Goal: Transaction & Acquisition: Register for event/course

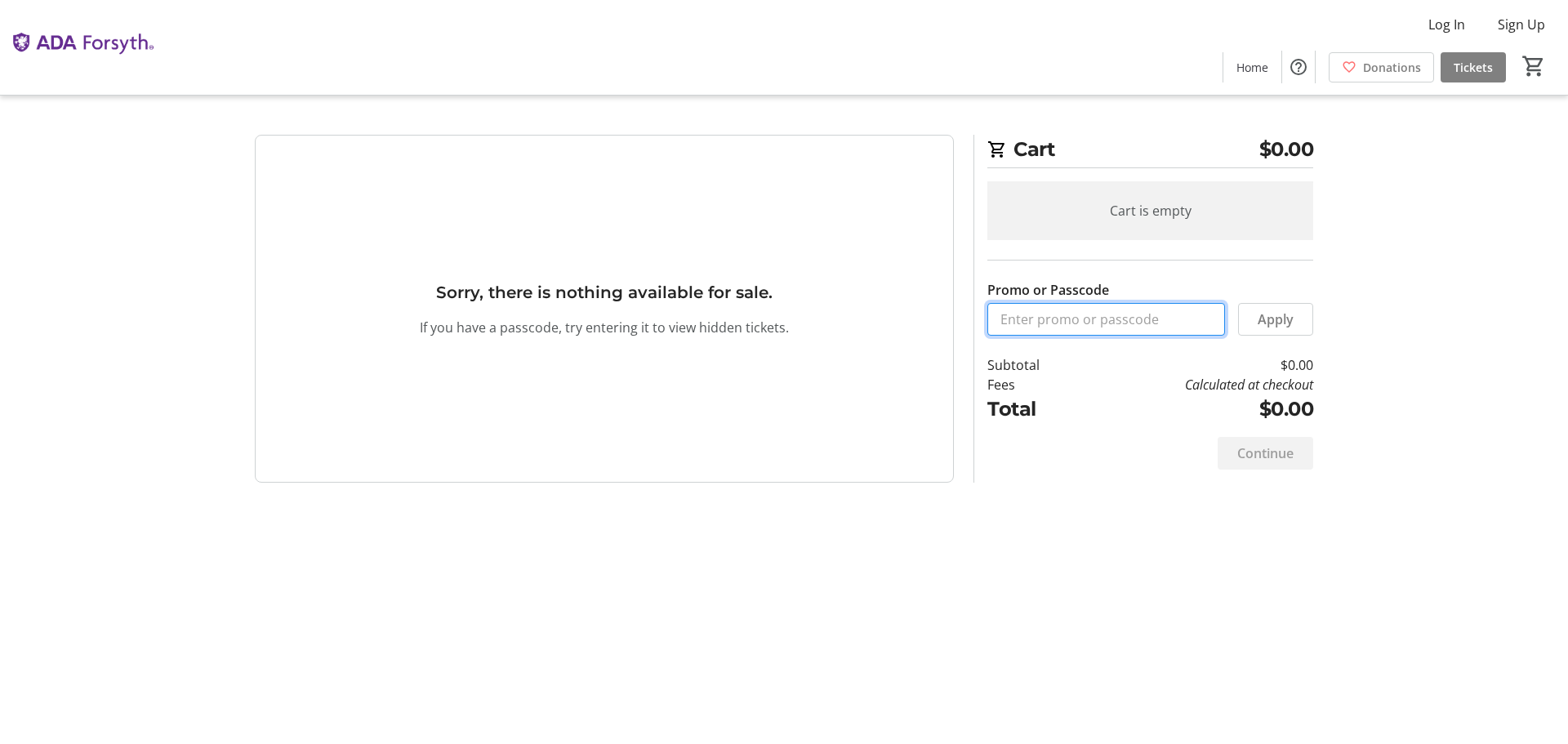
click at [1048, 325] on input "Promo or Passcode" at bounding box center [1106, 319] width 237 height 33
type input "SEPTODONTSILVER25"
click at [1277, 323] on span "Apply" at bounding box center [1276, 320] width 36 height 19
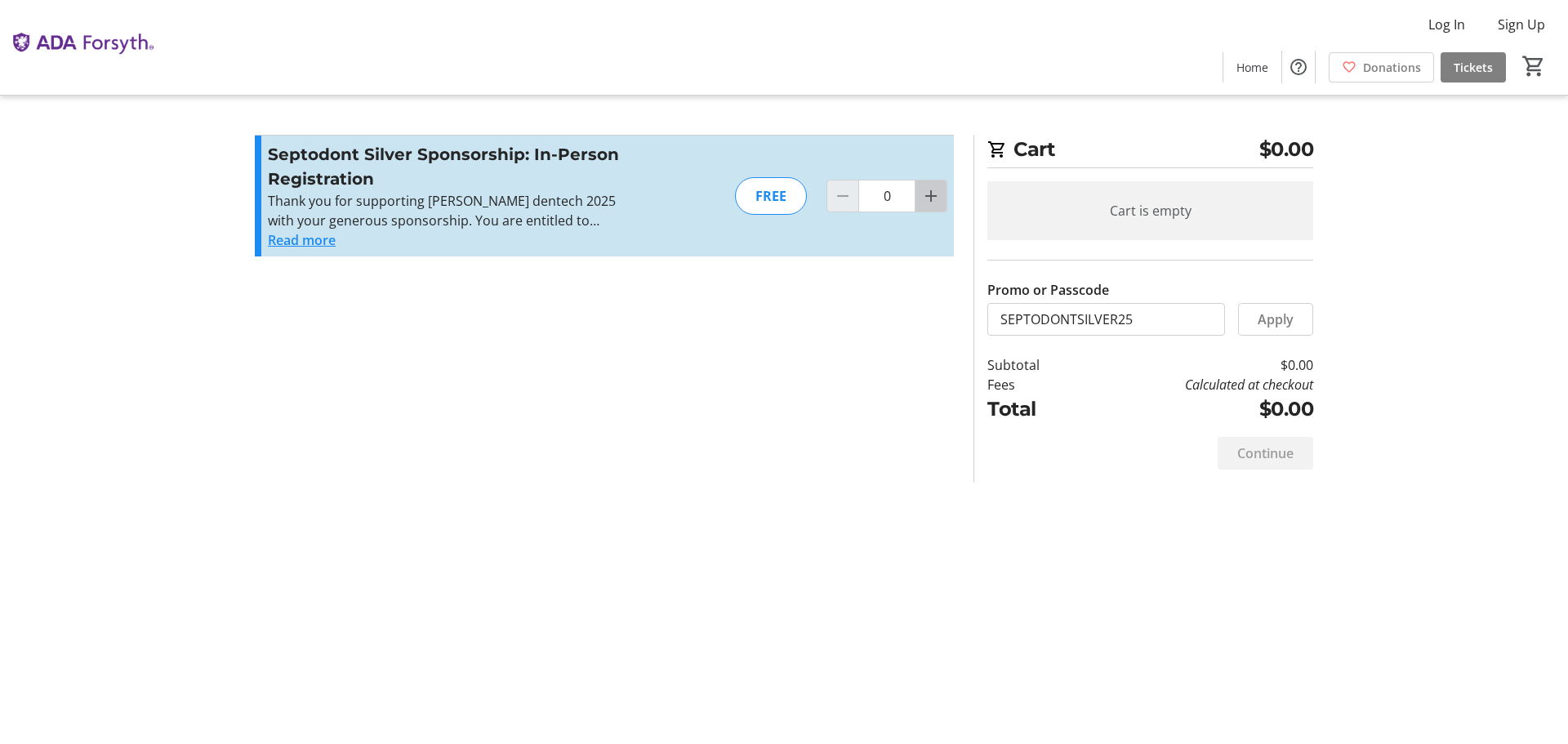
click at [932, 198] on mat-icon "Increment by one" at bounding box center [931, 196] width 19 height 19
type input "1"
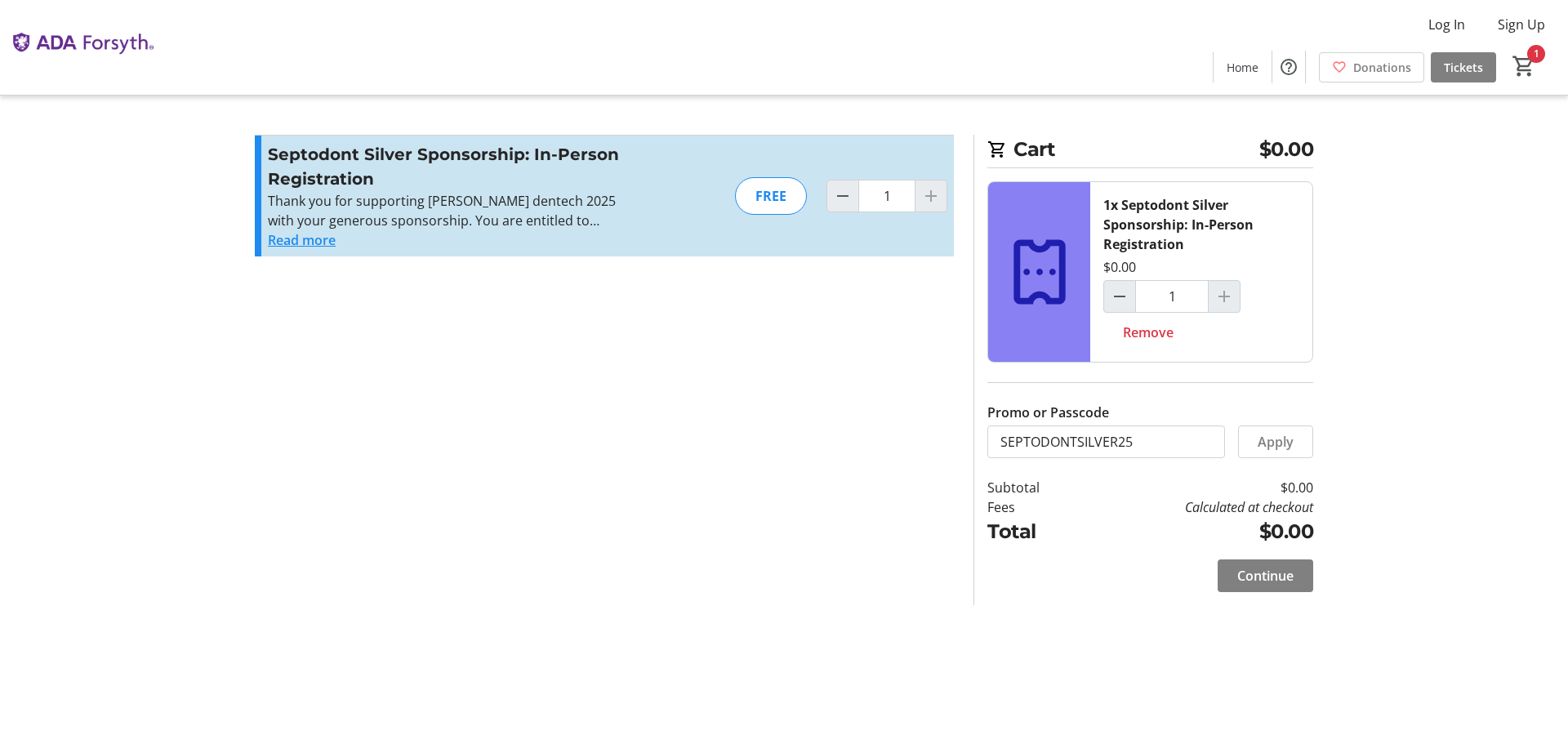
click at [1226, 299] on div at bounding box center [1224, 296] width 33 height 33
click at [1271, 575] on span "Continue" at bounding box center [1266, 576] width 57 height 19
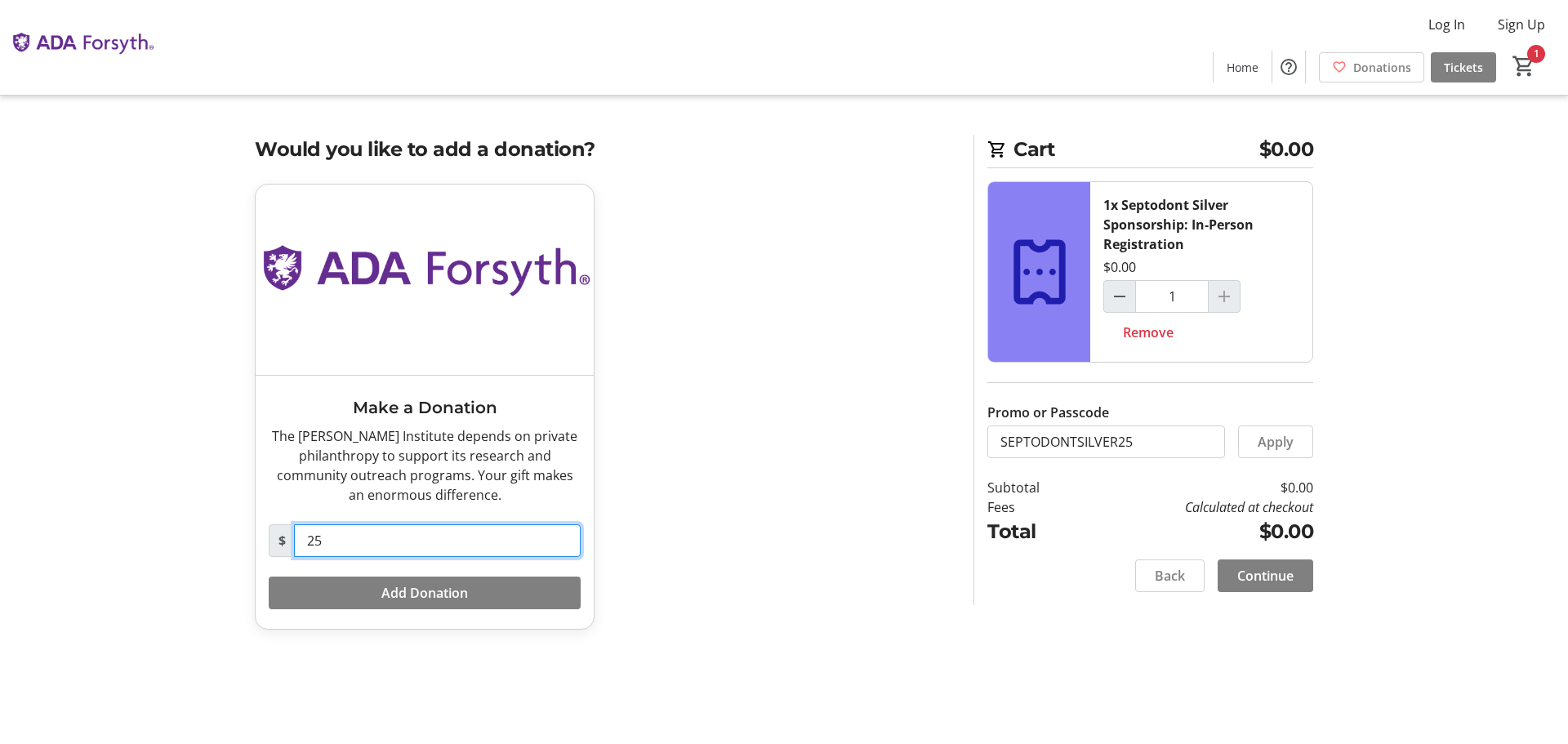
drag, startPoint x: 329, startPoint y: 543, endPoint x: 279, endPoint y: 544, distance: 50.0
click at [279, 544] on div "$ 25" at bounding box center [425, 540] width 312 height 33
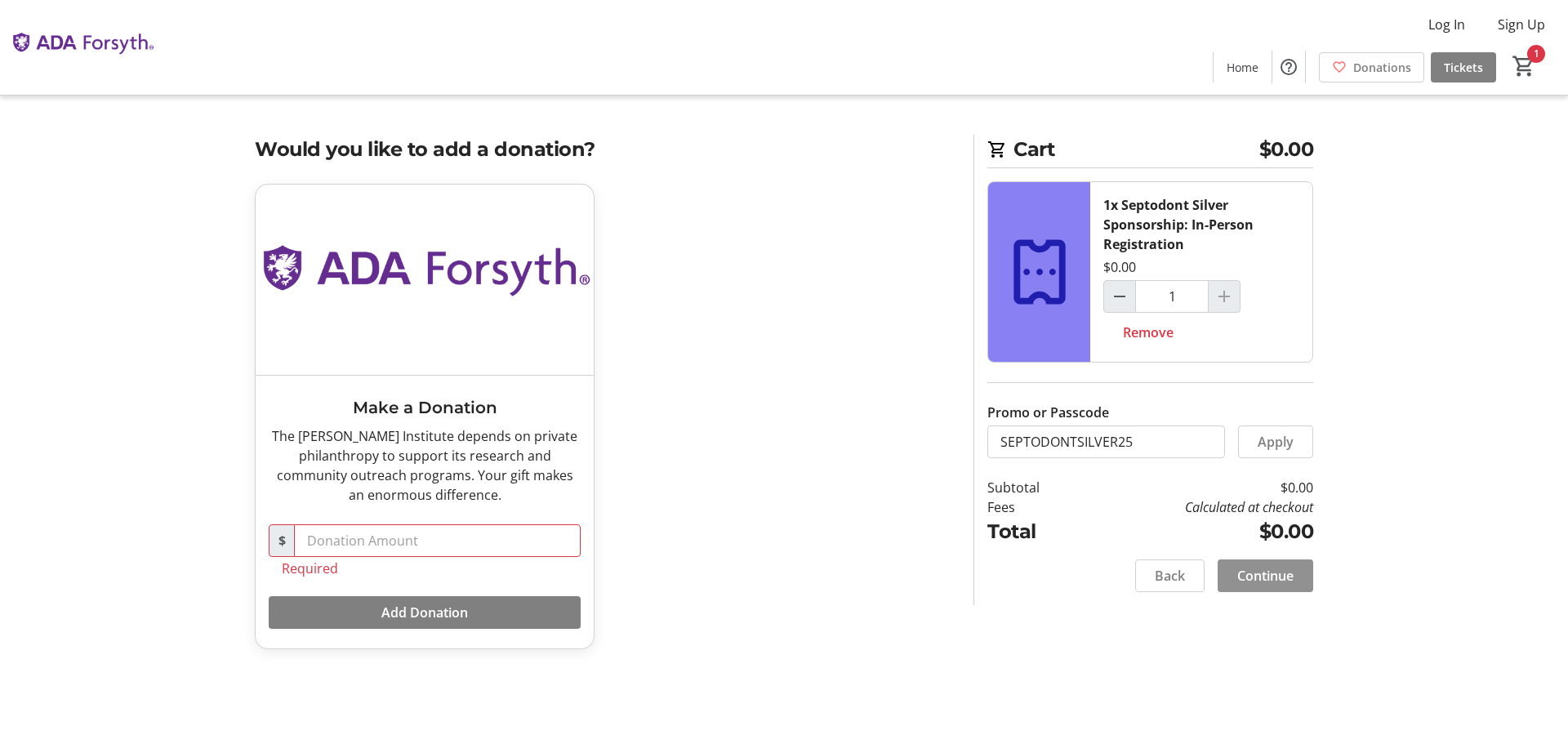
click at [1269, 578] on span "Continue" at bounding box center [1266, 576] width 57 height 19
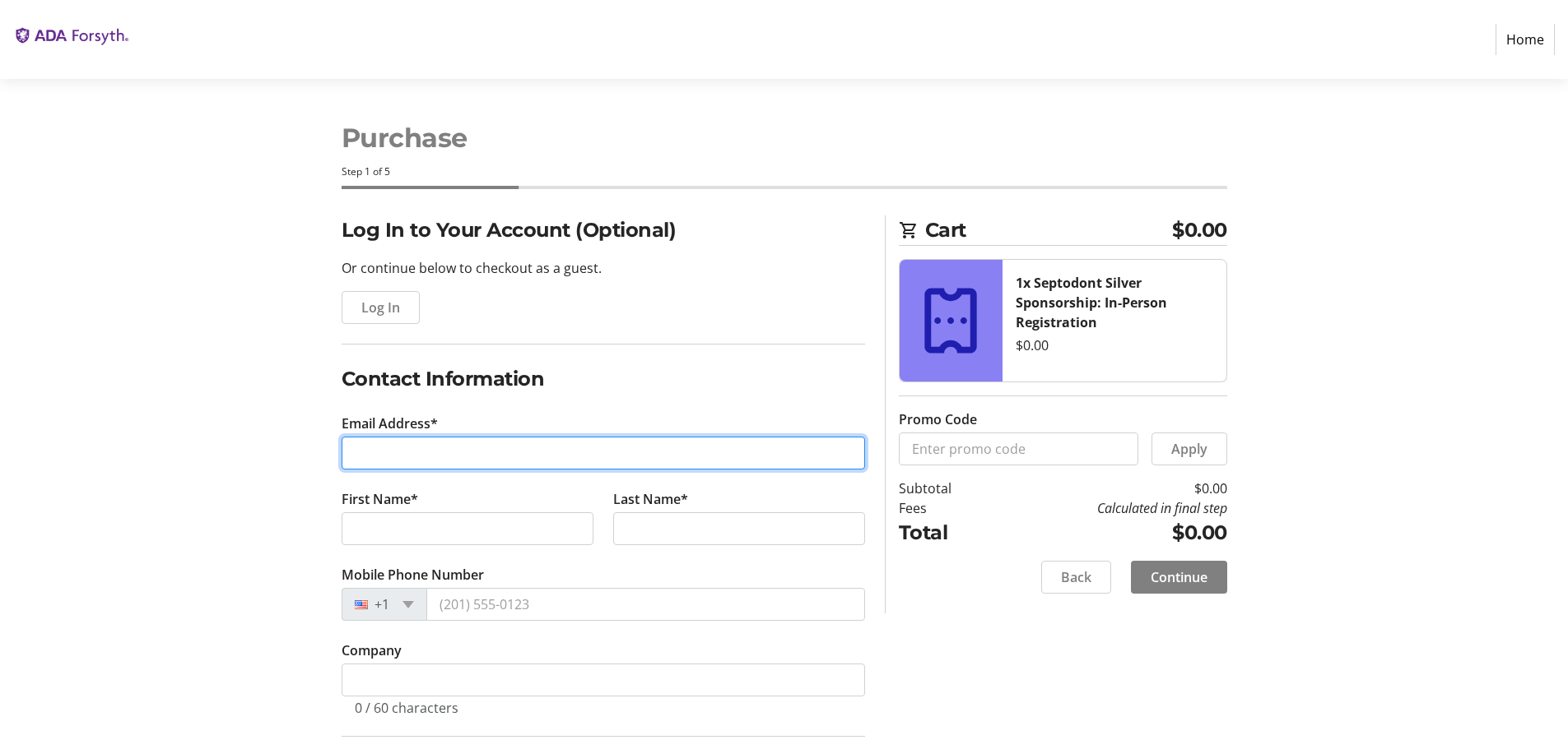
click at [372, 449] on input "Email Address*" at bounding box center [603, 453] width 524 height 33
type input "[EMAIL_ADDRESS][DOMAIN_NAME]"
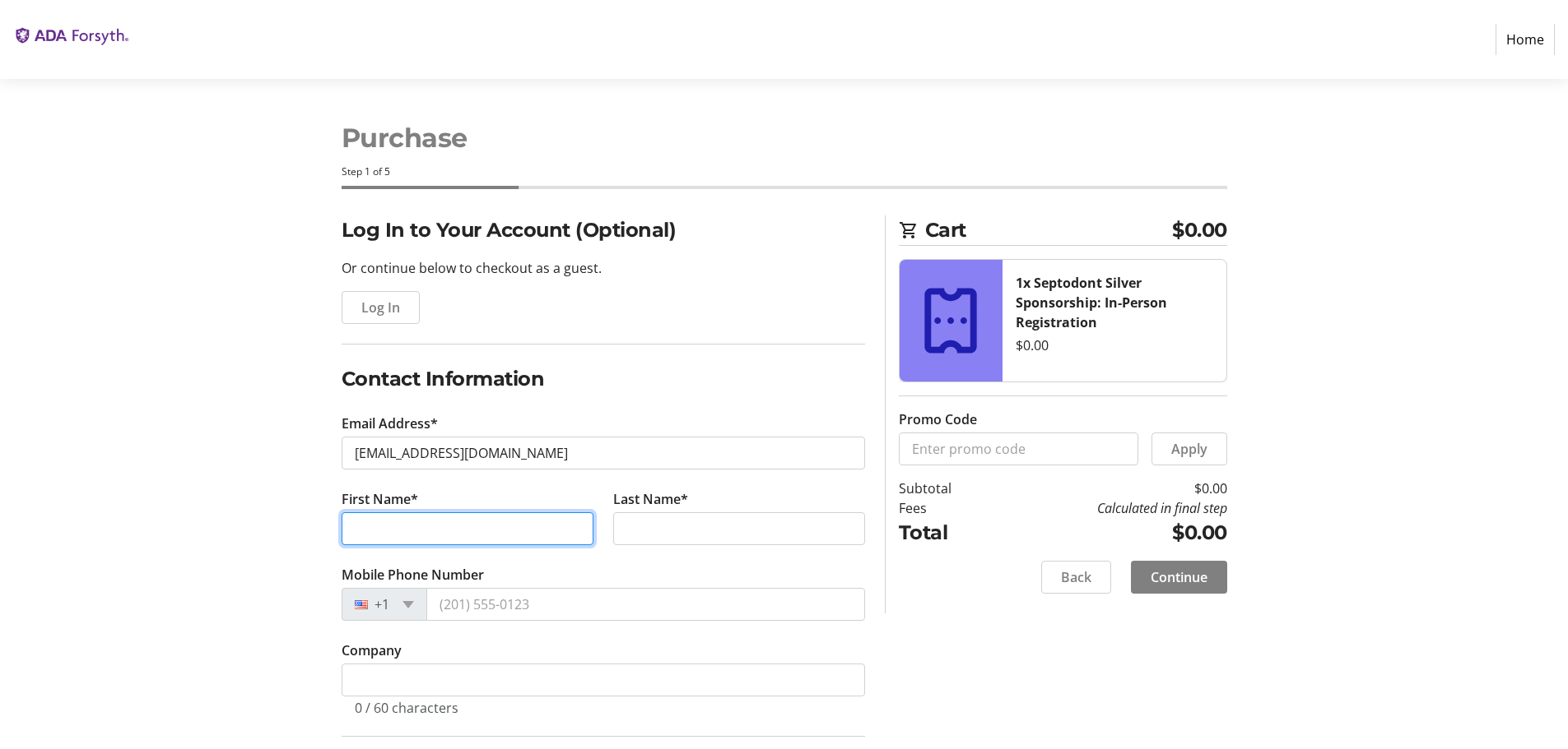
type input "[PERSON_NAME]"
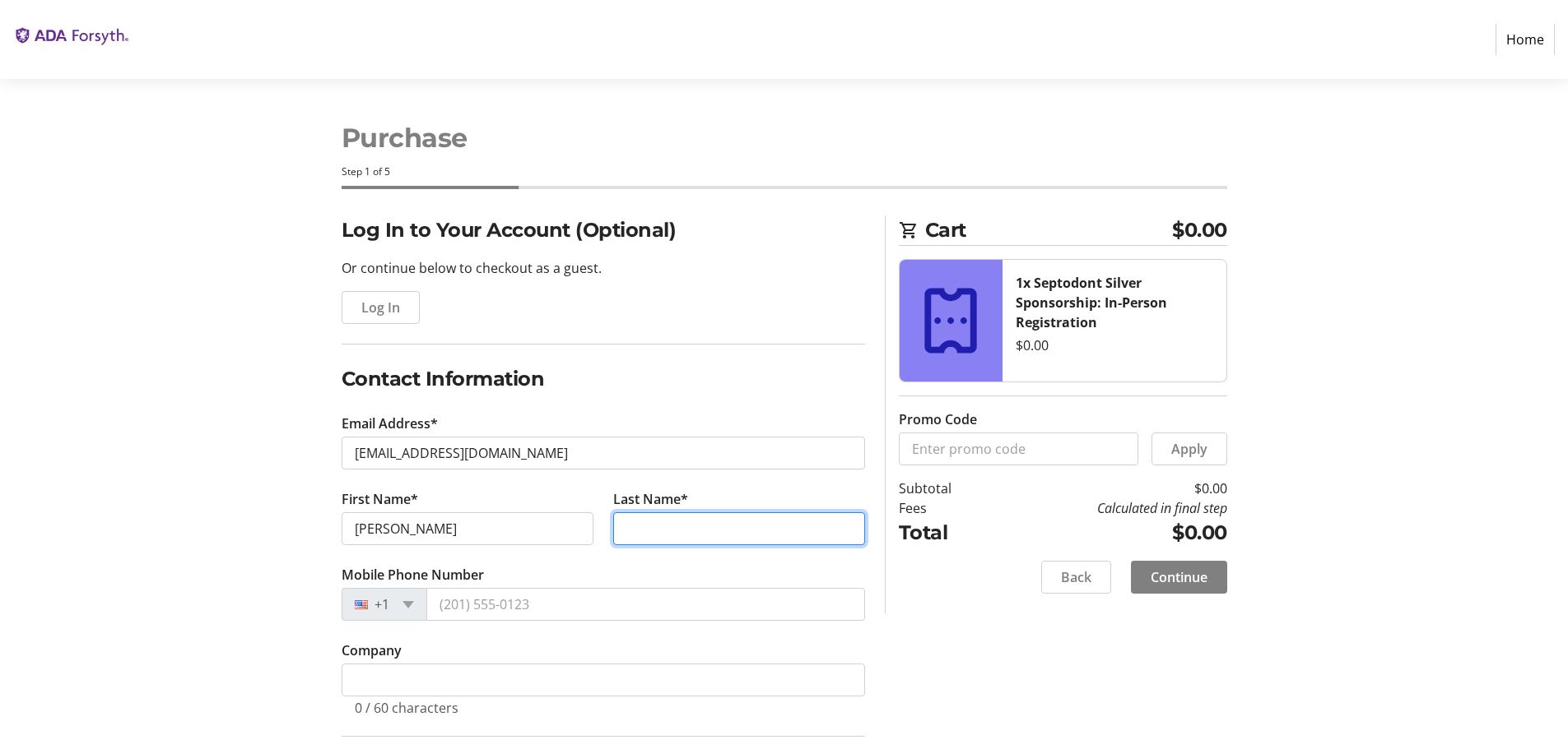
type input "[PERSON_NAME]"
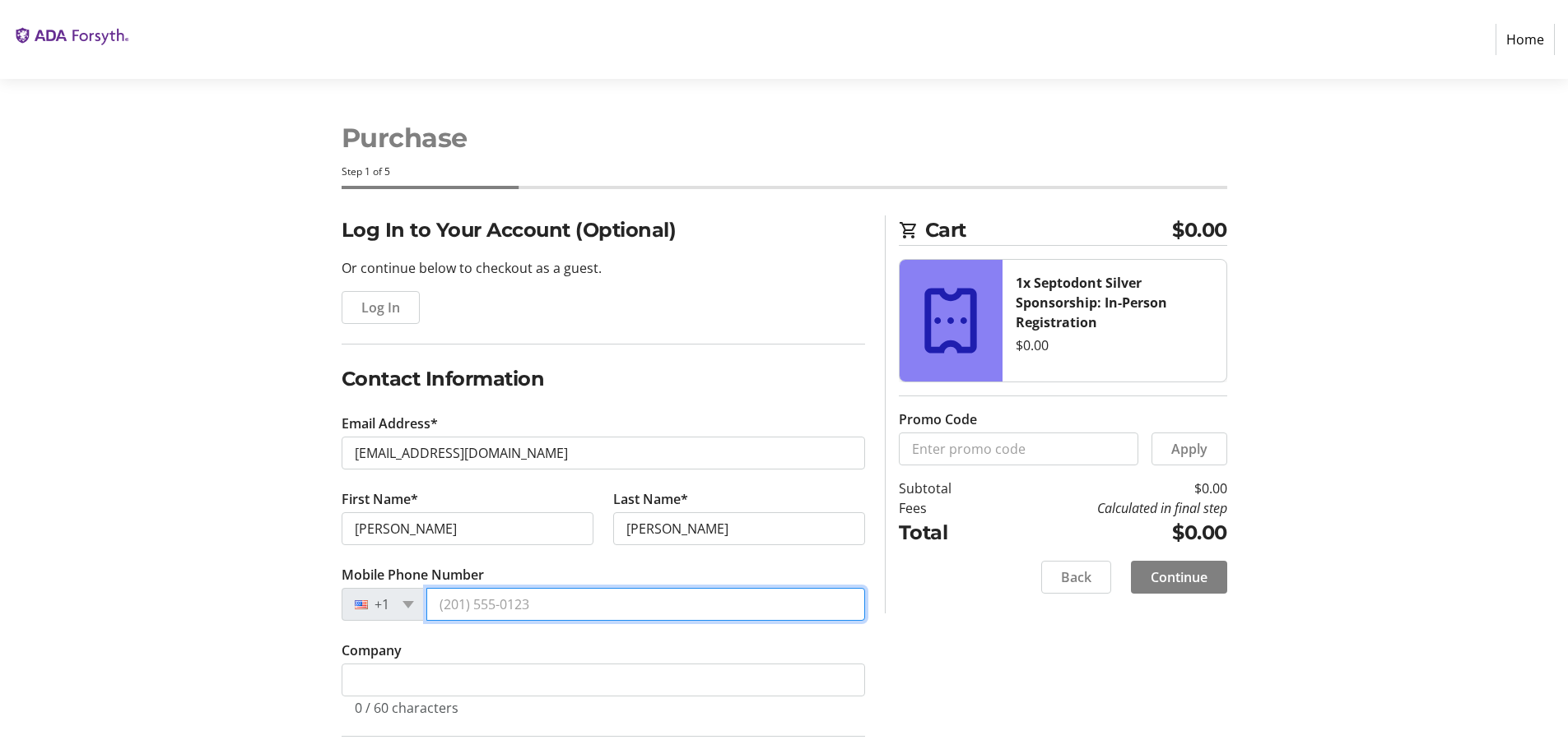
type input "[PHONE_NUMBER]"
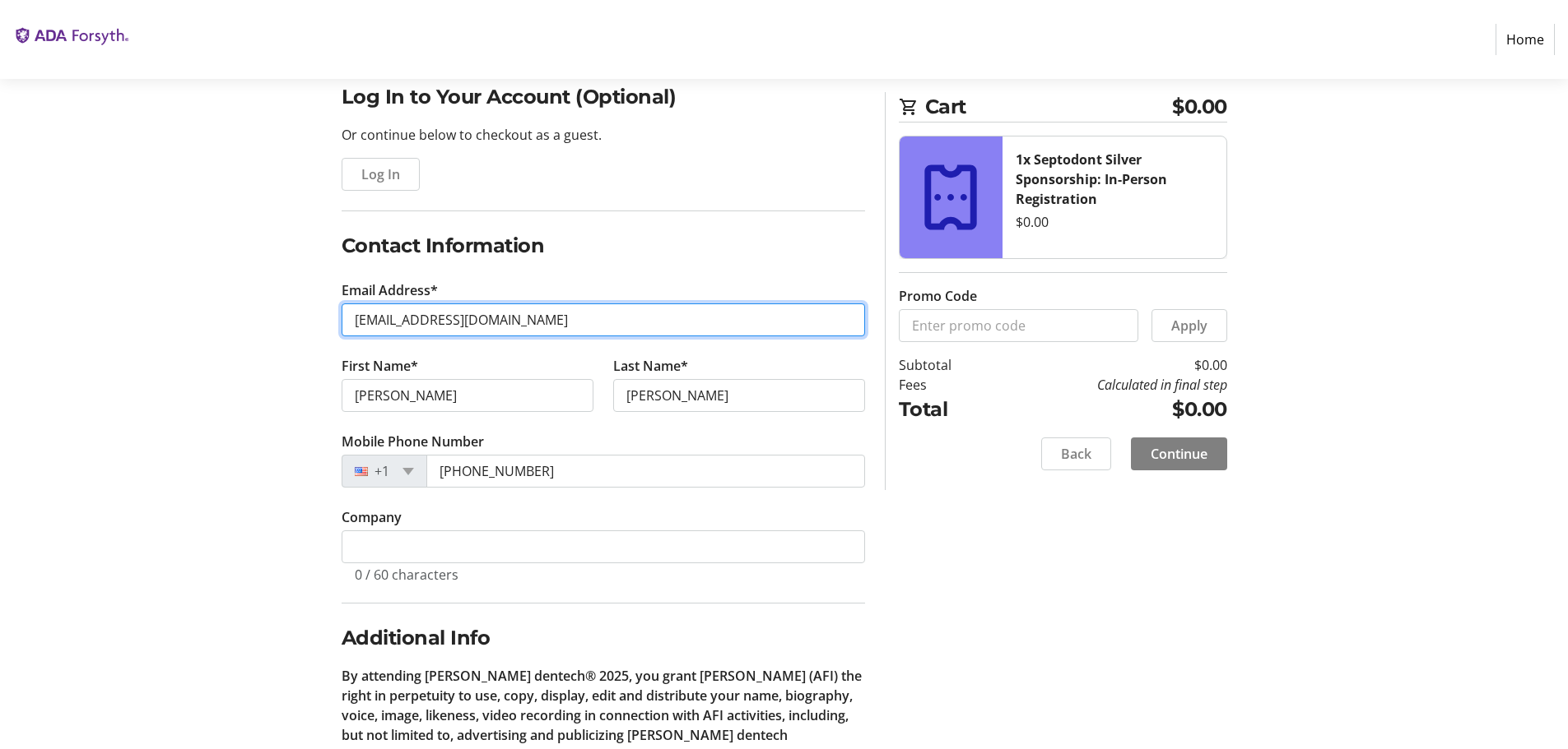
scroll to position [165, 0]
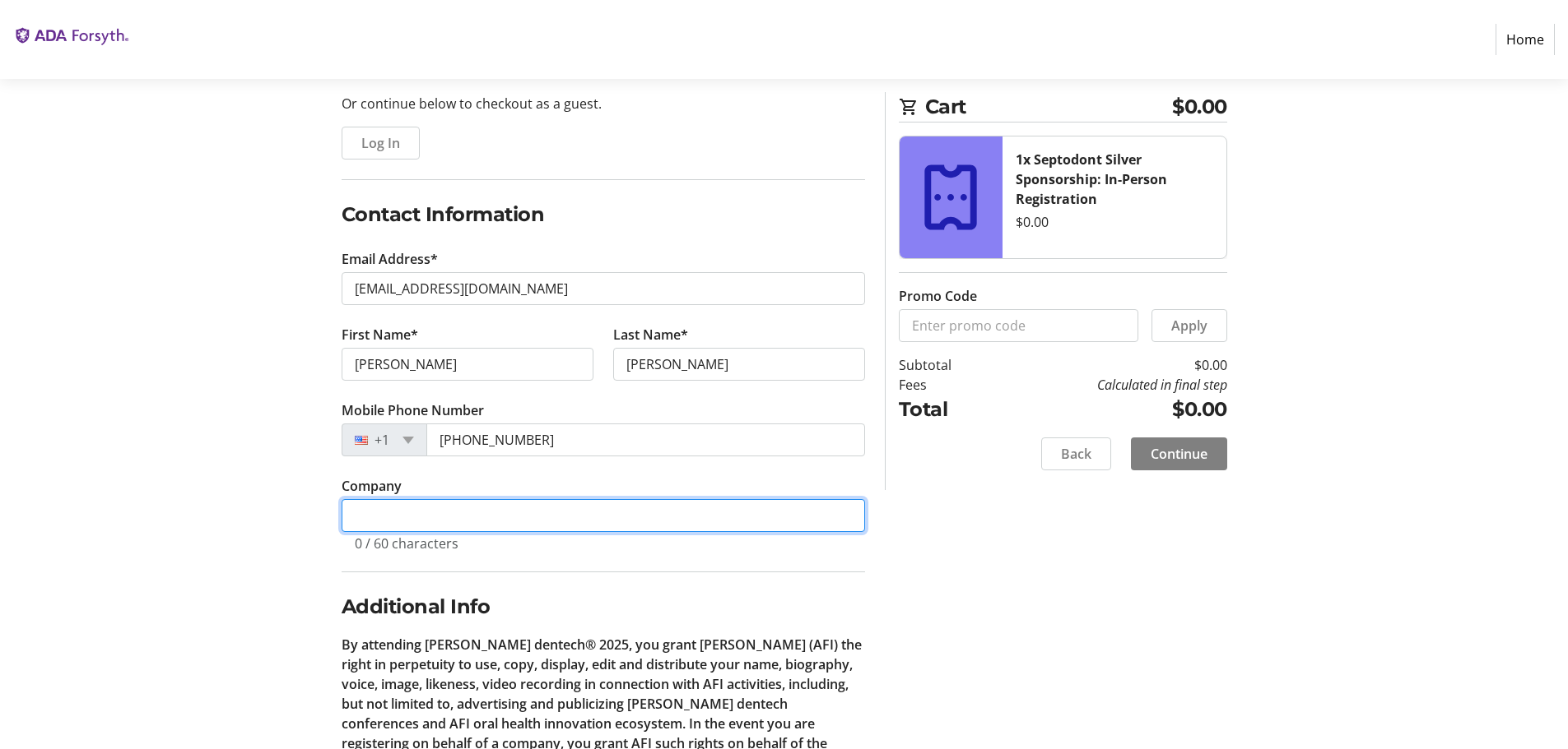
click at [394, 515] on input "Company" at bounding box center [603, 515] width 524 height 33
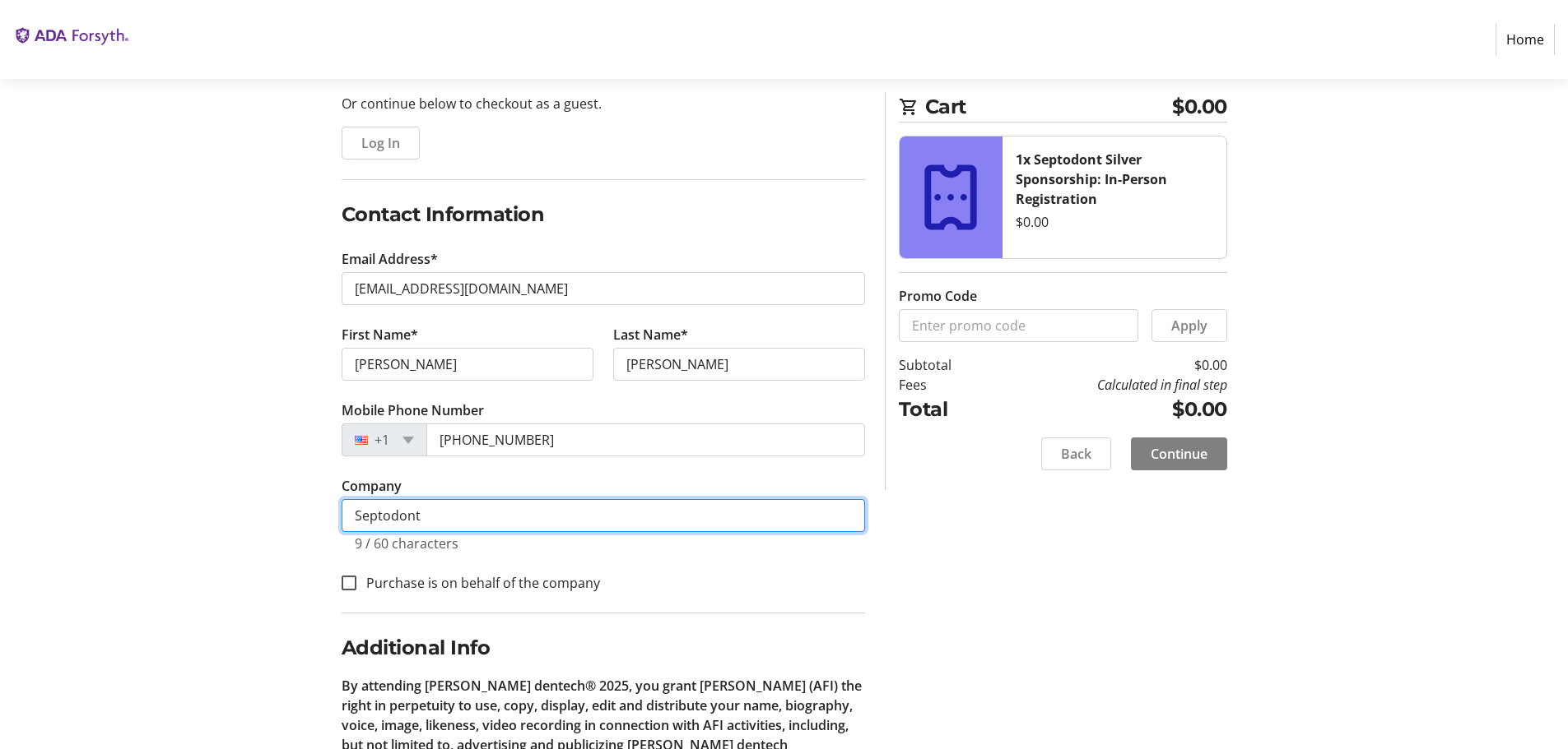
scroll to position [247, 0]
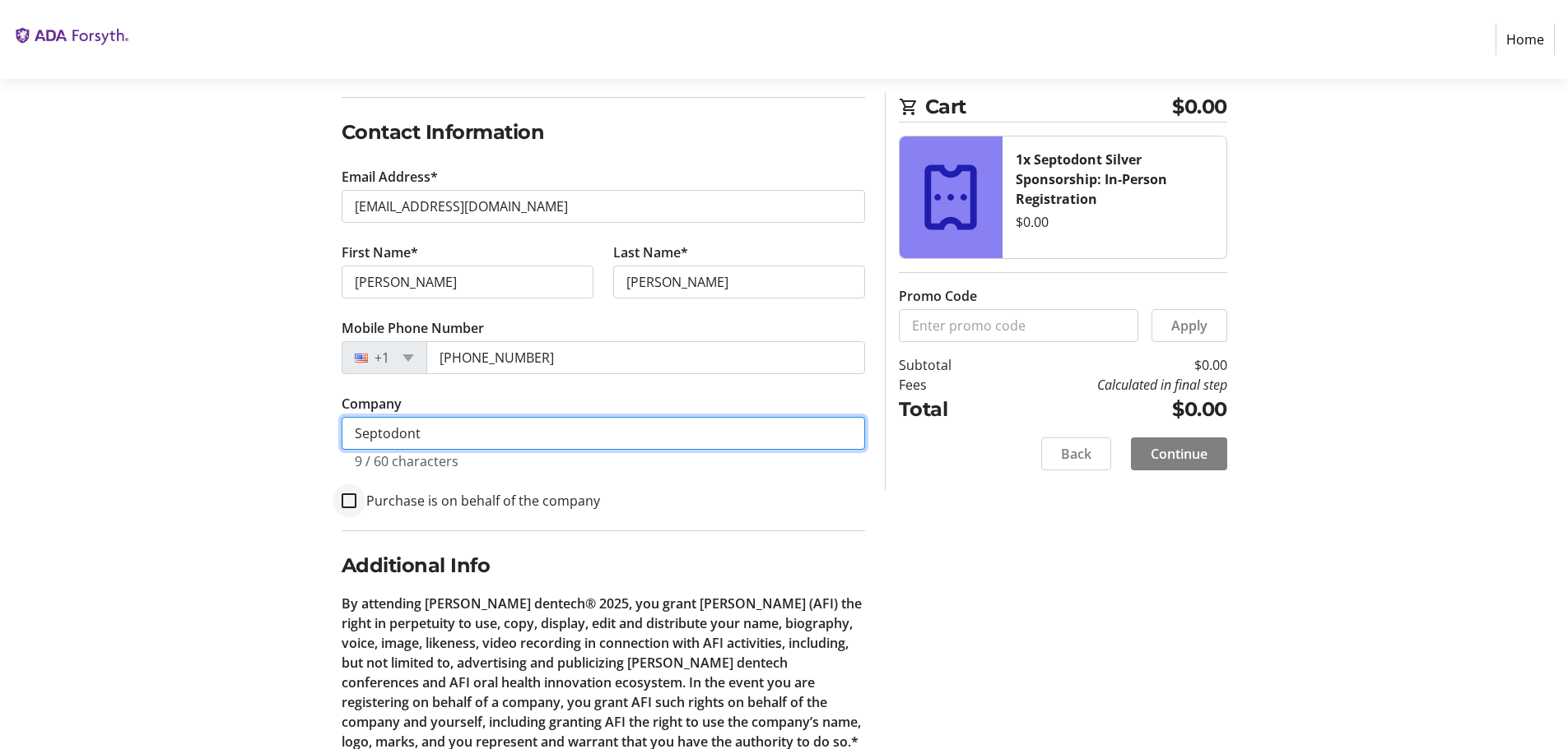
type input "Septodont"
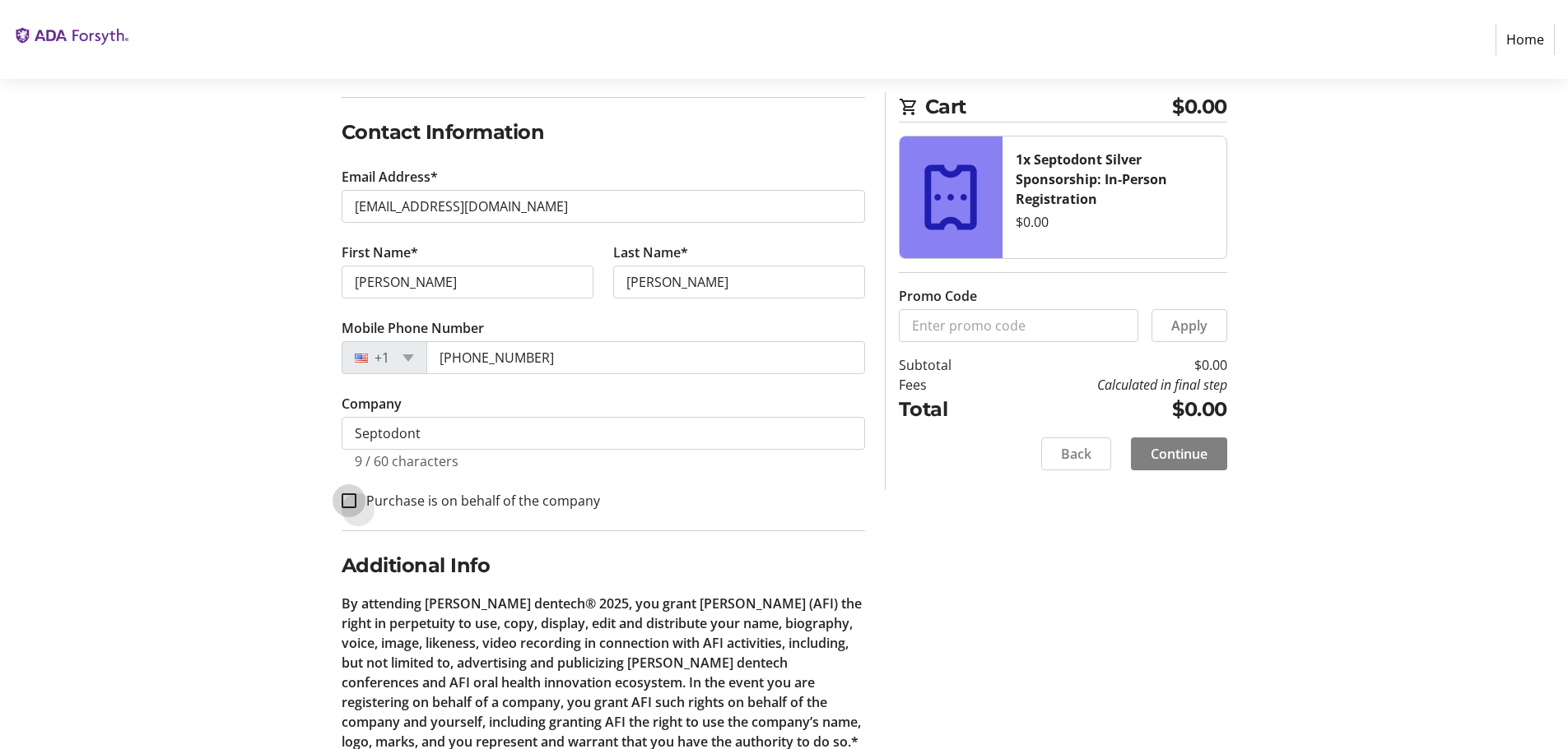
click at [346, 501] on input "Purchase is on behalf of the company" at bounding box center [349, 501] width 15 height 15
checkbox input "true"
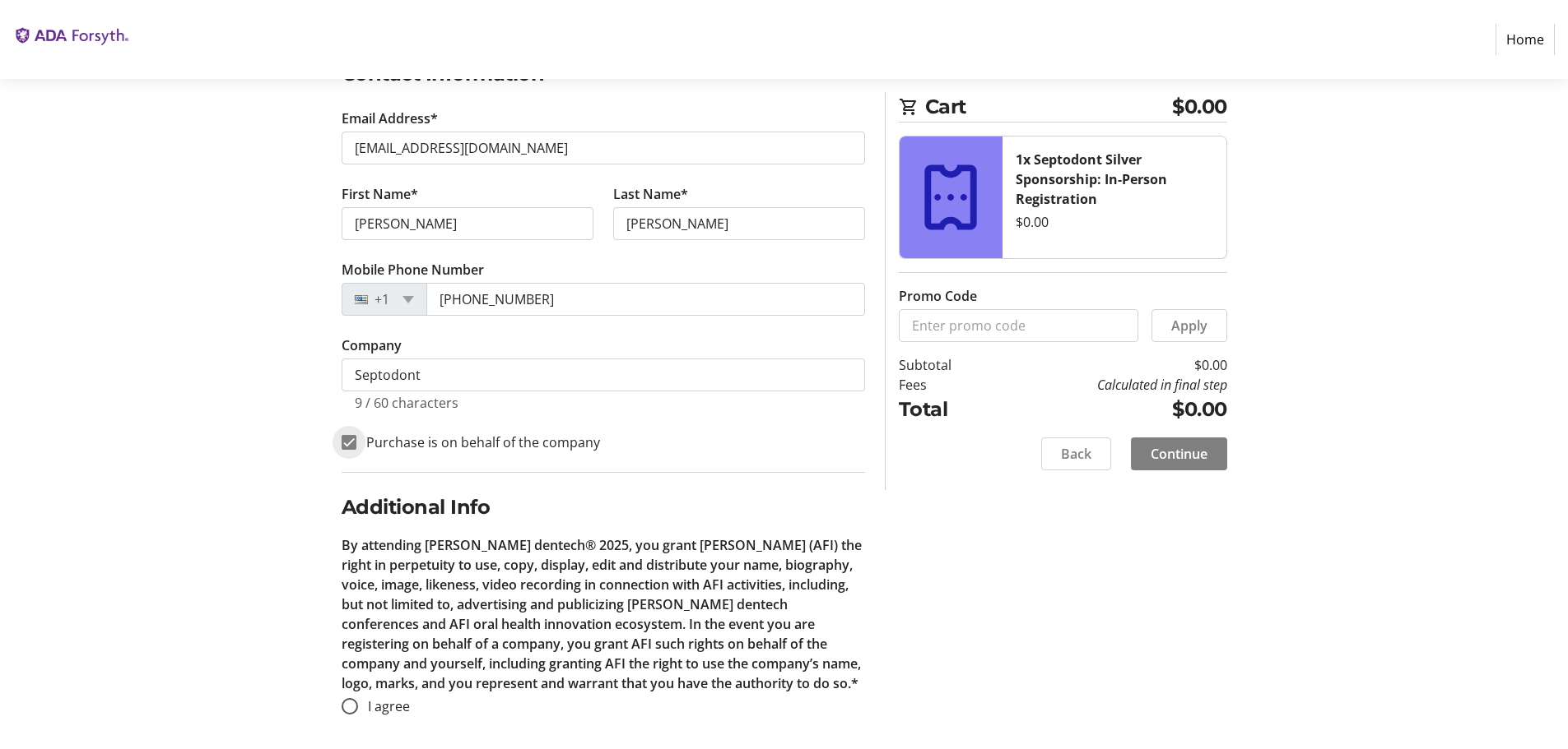
scroll to position [312, 0]
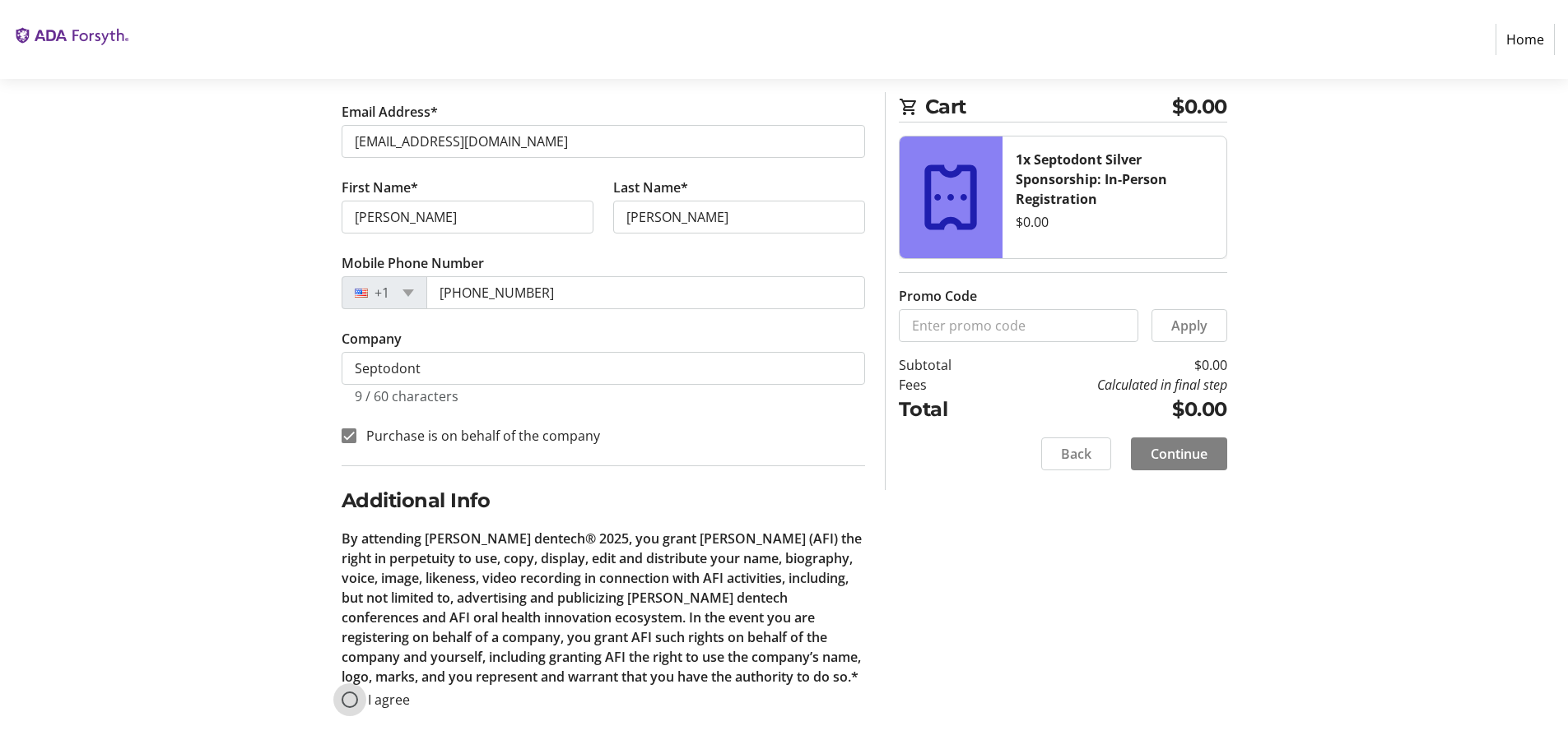
click at [348, 701] on input "I agree" at bounding box center [350, 700] width 16 height 16
radio input "true"
click at [1185, 455] on span "Continue" at bounding box center [1179, 454] width 57 height 20
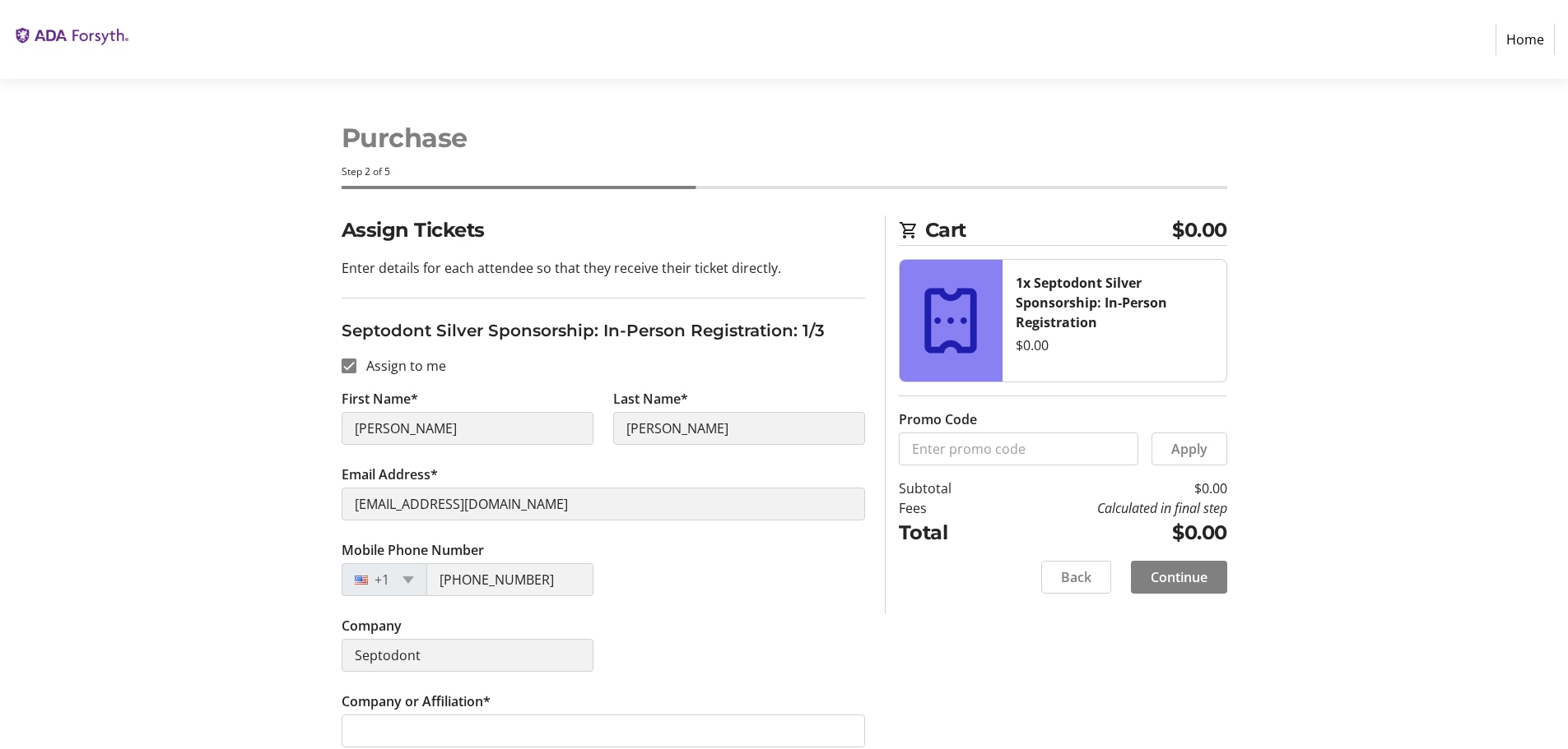
click at [342, 364] on input "Assign to me" at bounding box center [349, 366] width 15 height 15
checkbox input "false"
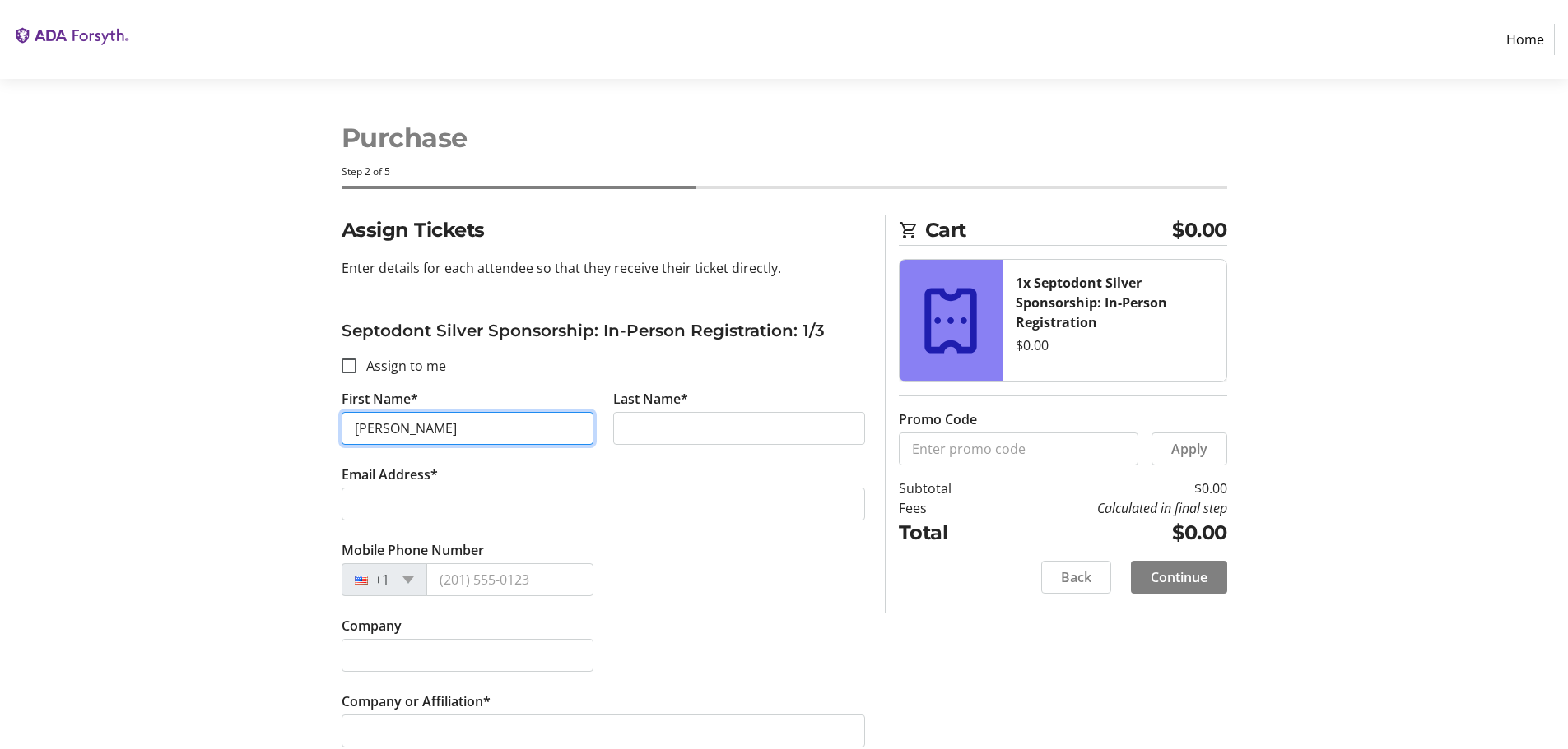
type input "Paul"
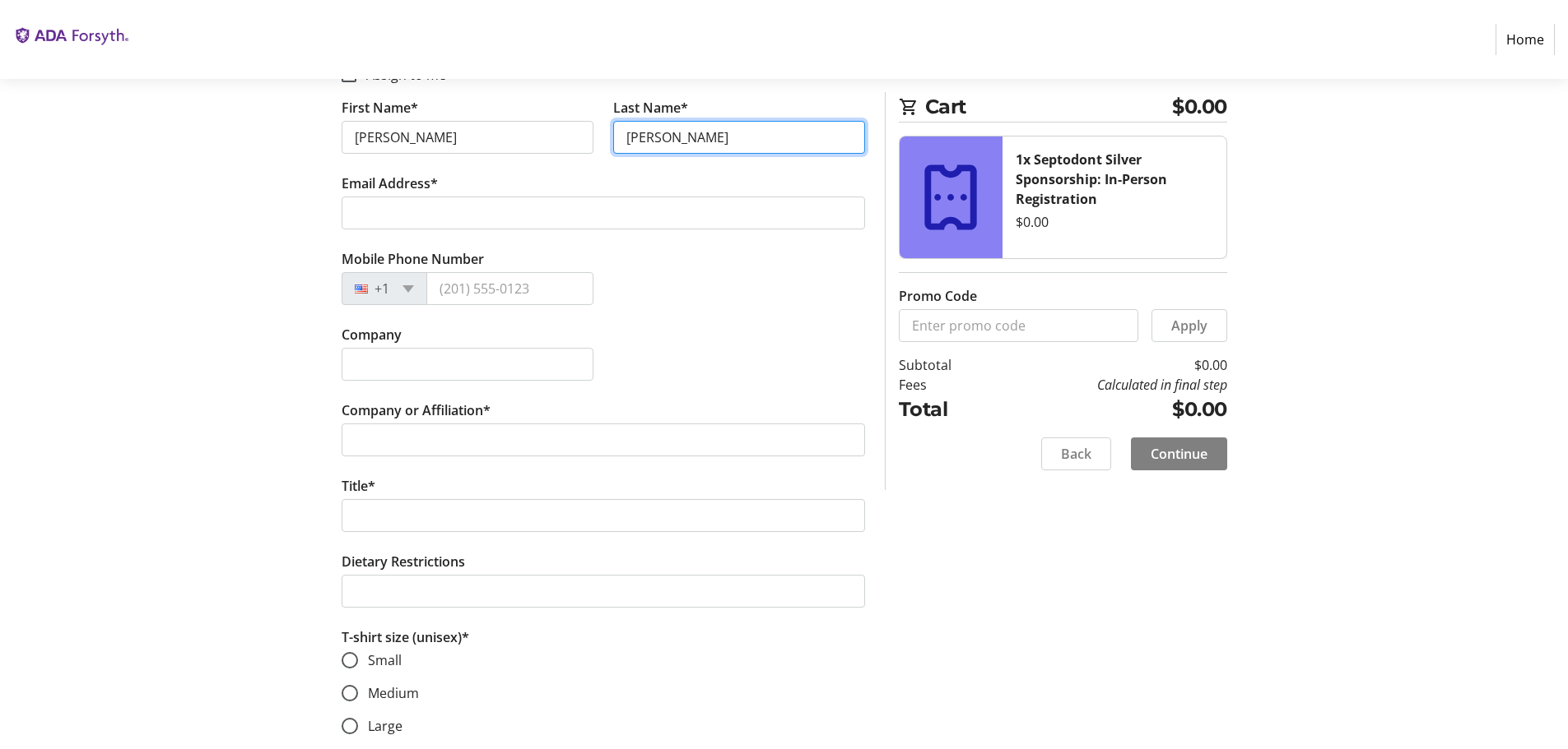
scroll to position [329, 0]
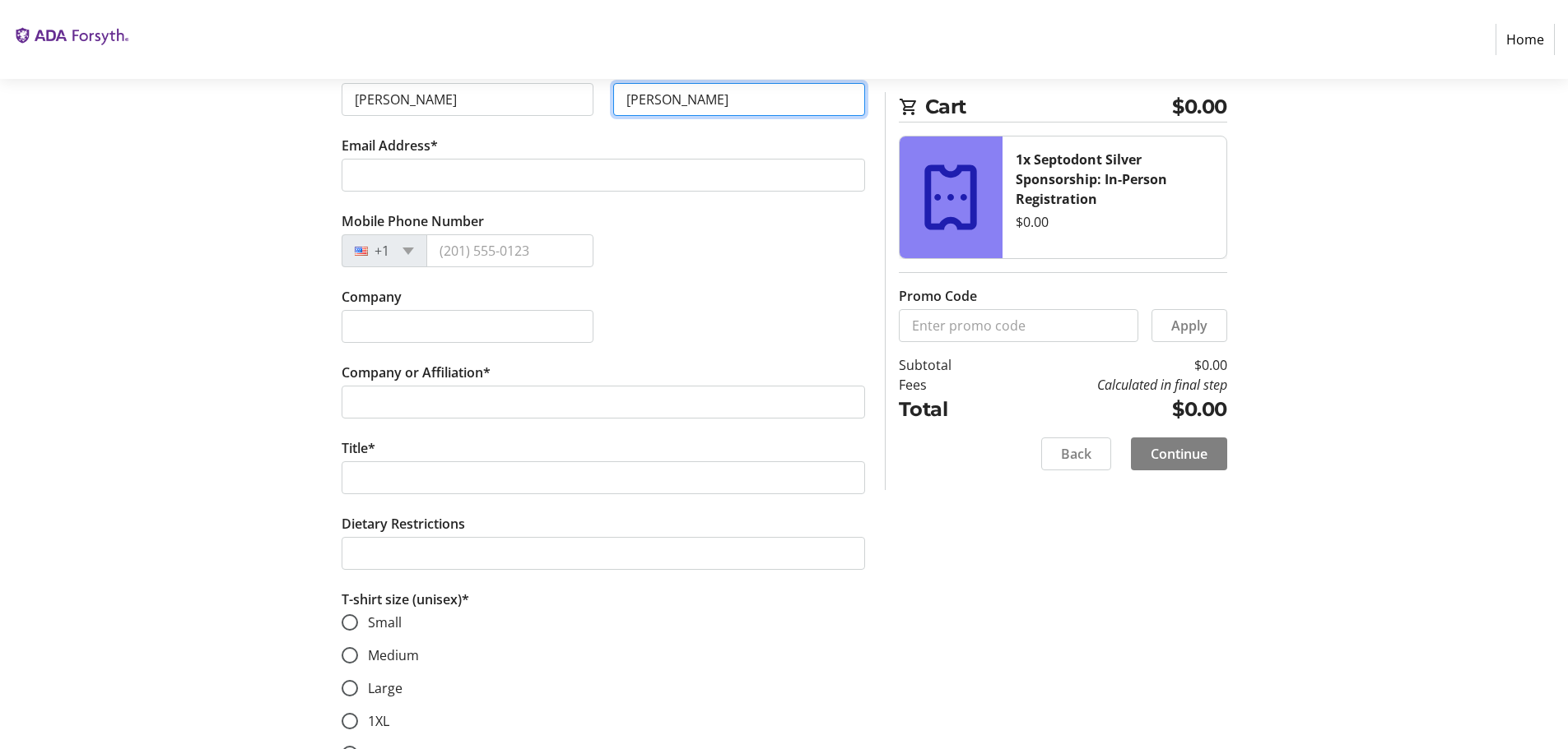
type input "Mondock"
click at [351, 686] on input "Large" at bounding box center [350, 688] width 16 height 16
radio input "true"
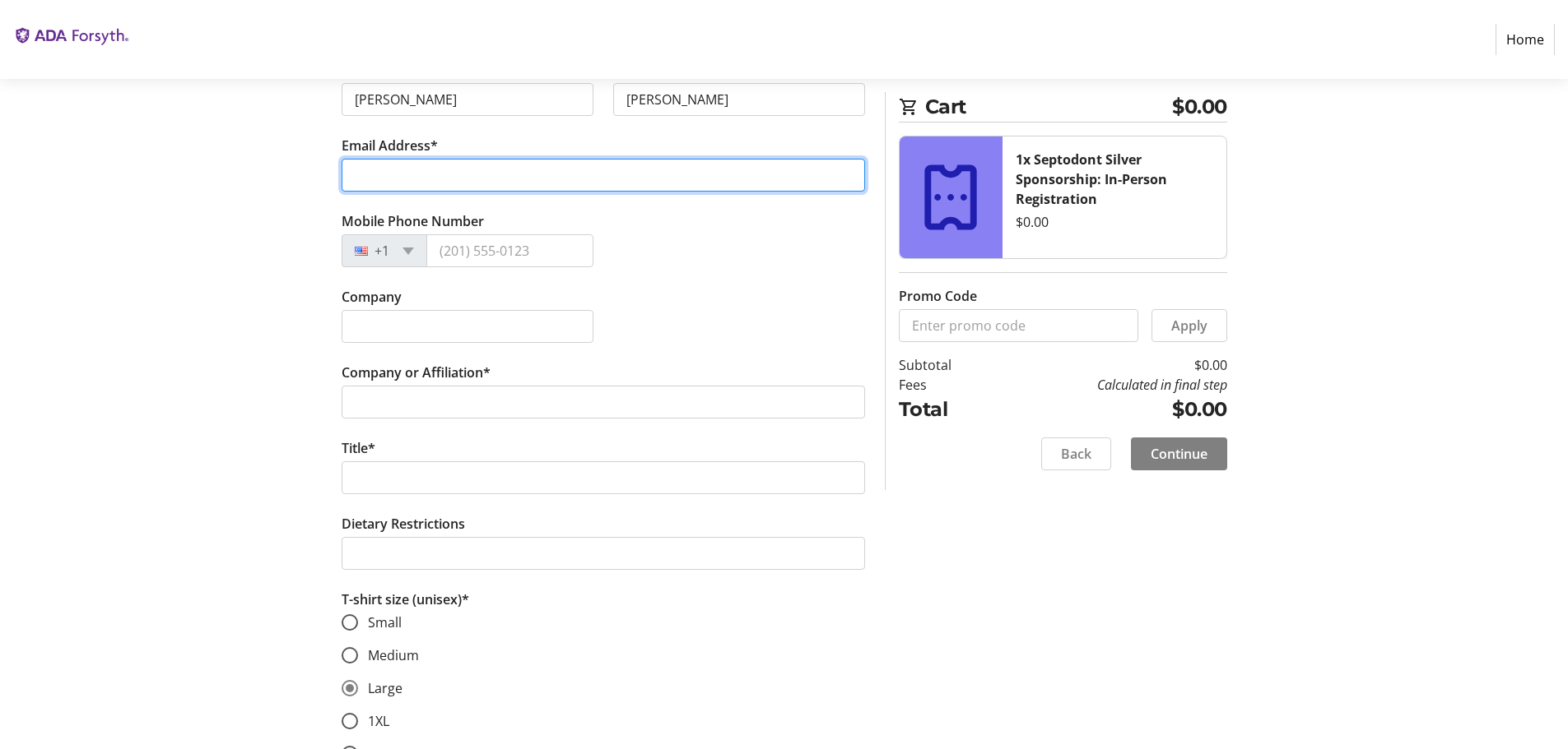
click at [384, 173] on input "Email Address*" at bounding box center [603, 175] width 524 height 33
type input "pmondock@septodont.com"
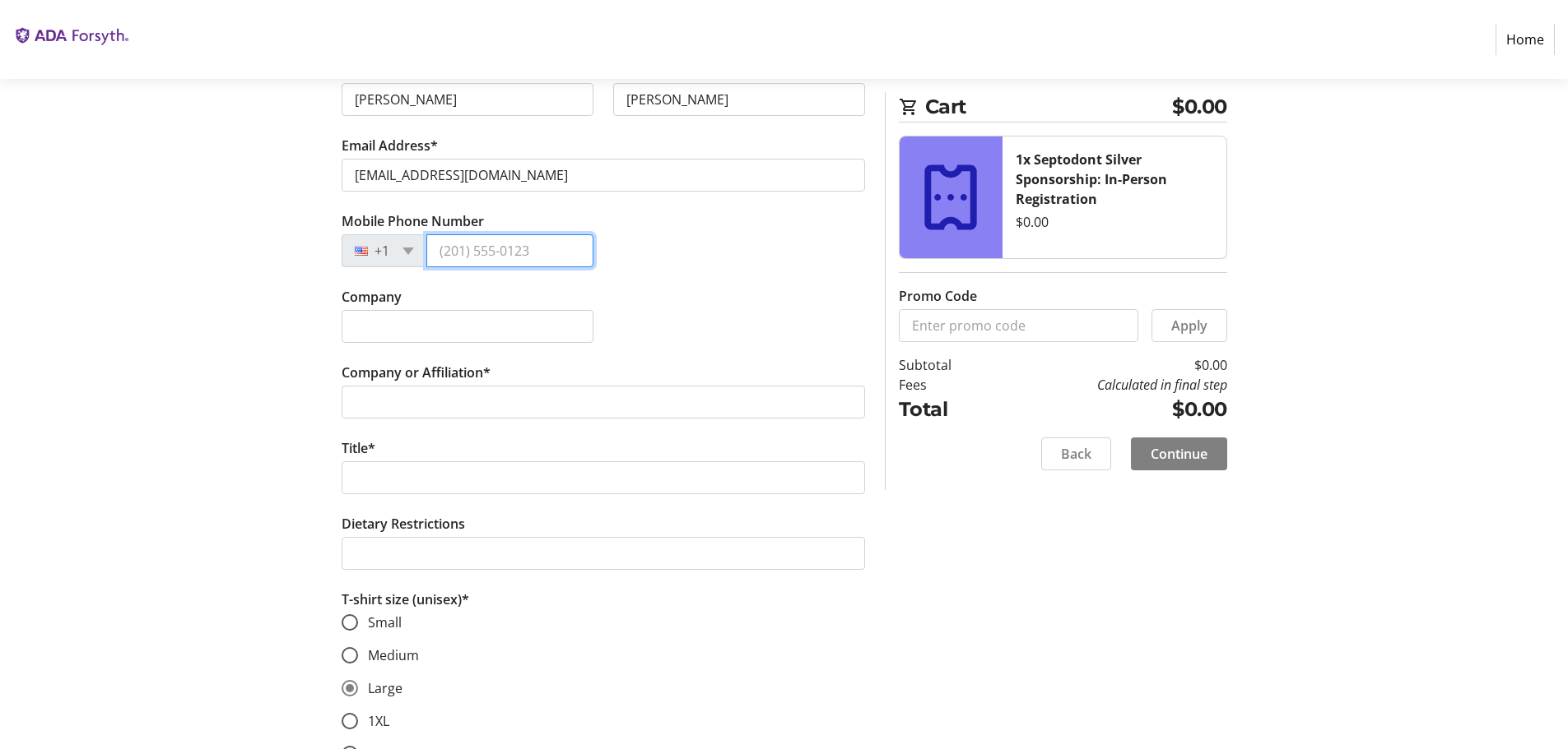
click at [443, 259] on input "Mobile Phone Number" at bounding box center [509, 251] width 167 height 33
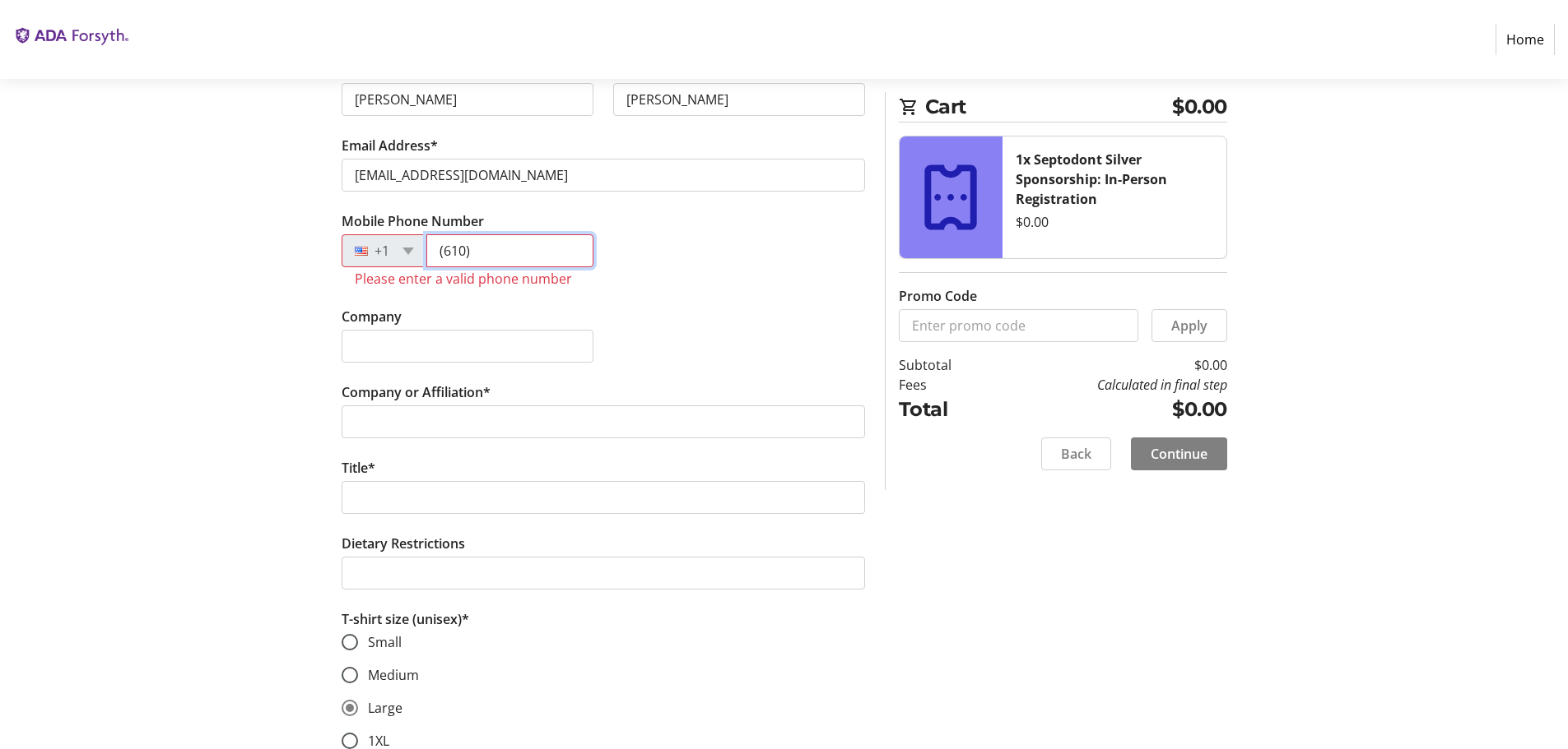
click at [484, 256] on input "(610)" at bounding box center [509, 251] width 167 height 33
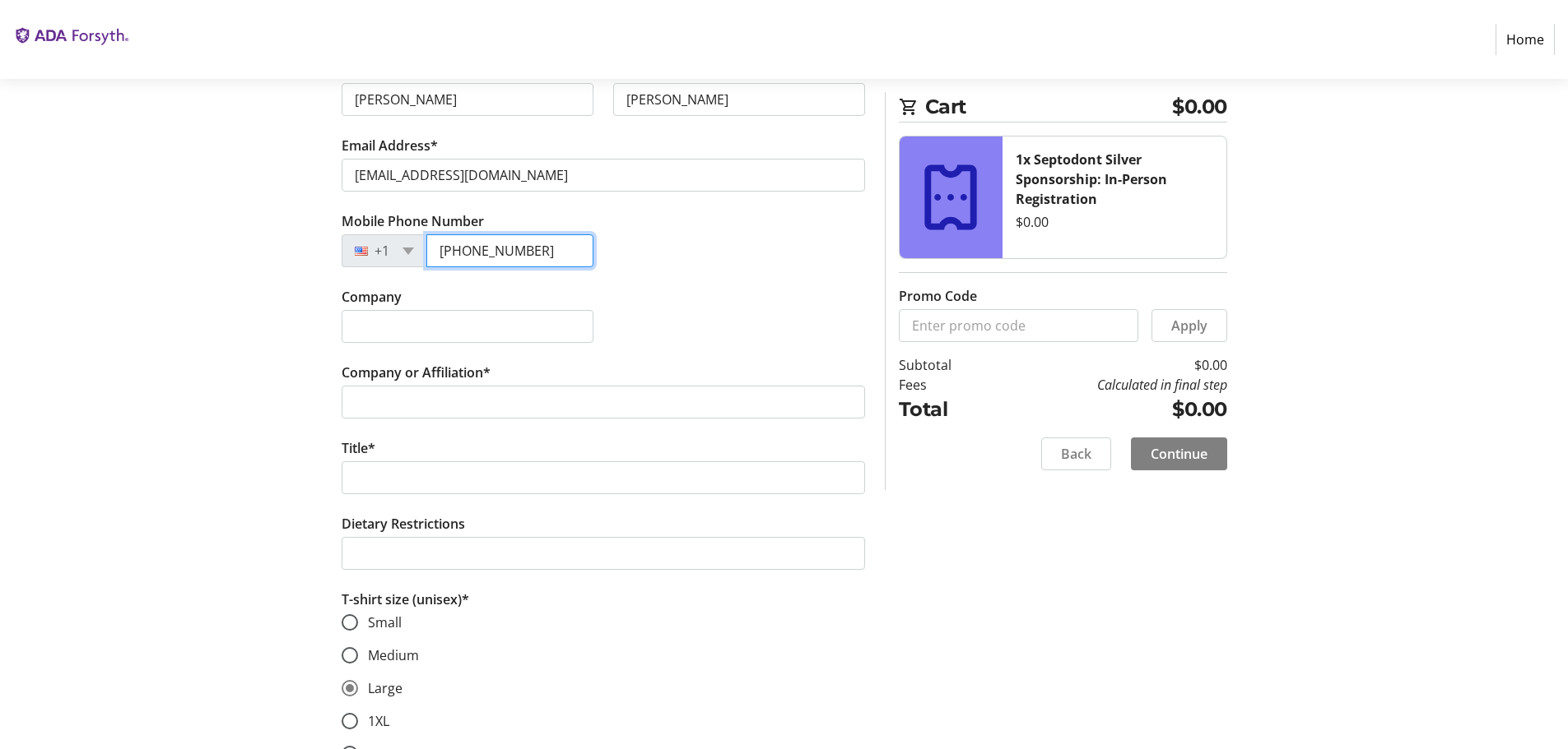
type input "(610) 662-2648"
click at [454, 334] on input "Company" at bounding box center [467, 326] width 252 height 33
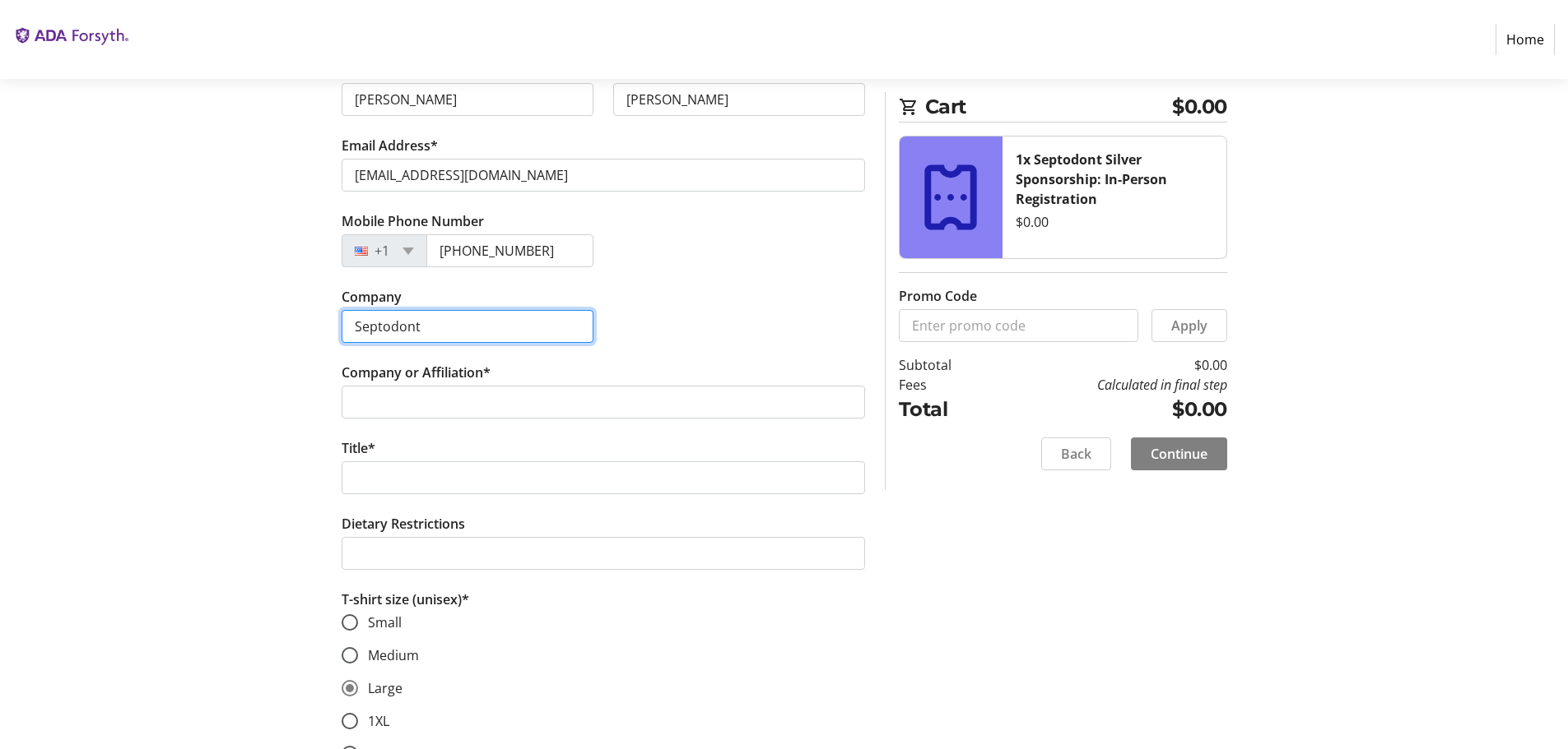
type input "Septodont"
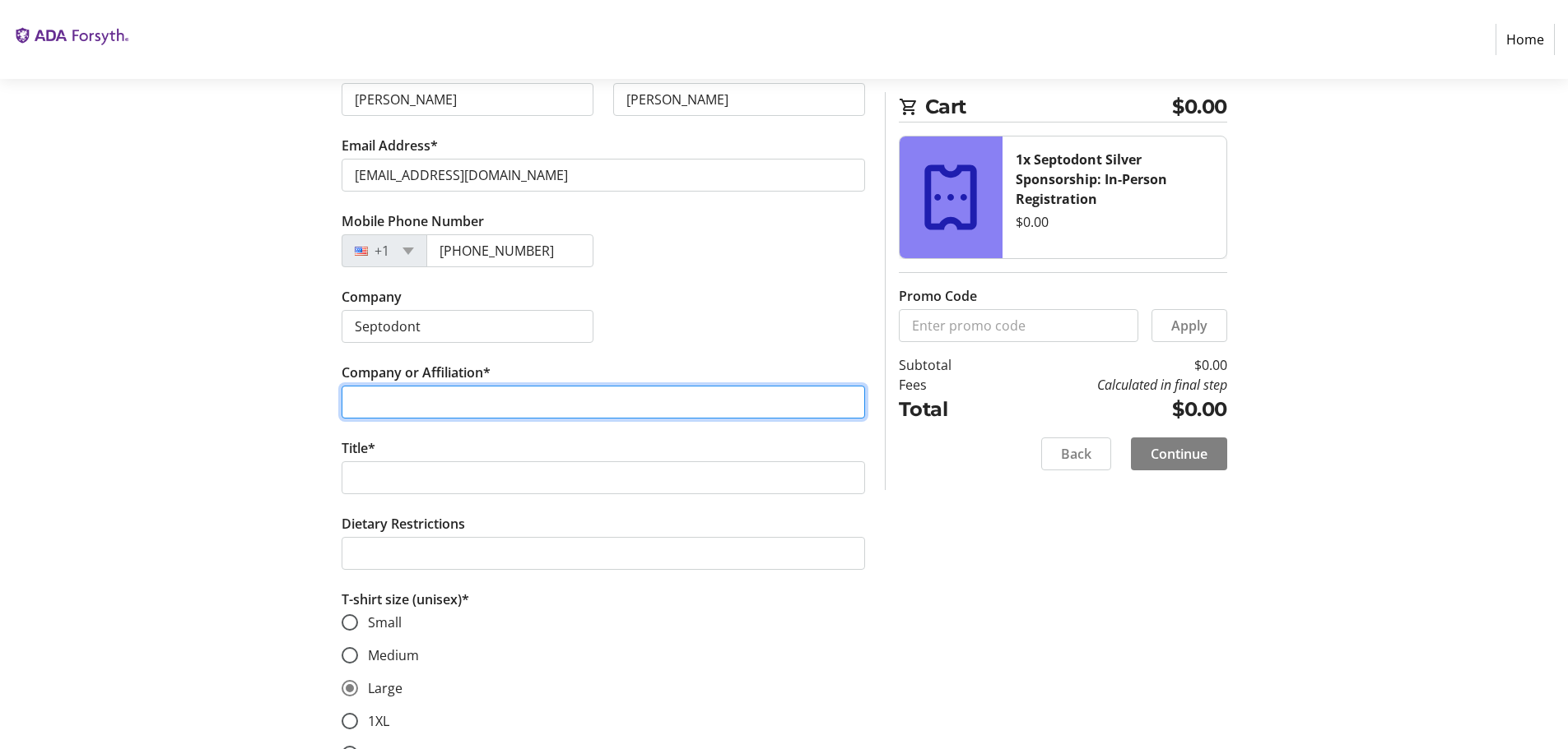
click at [417, 406] on input "Company or Affiliation*" at bounding box center [603, 402] width 524 height 33
type input "Septodont"
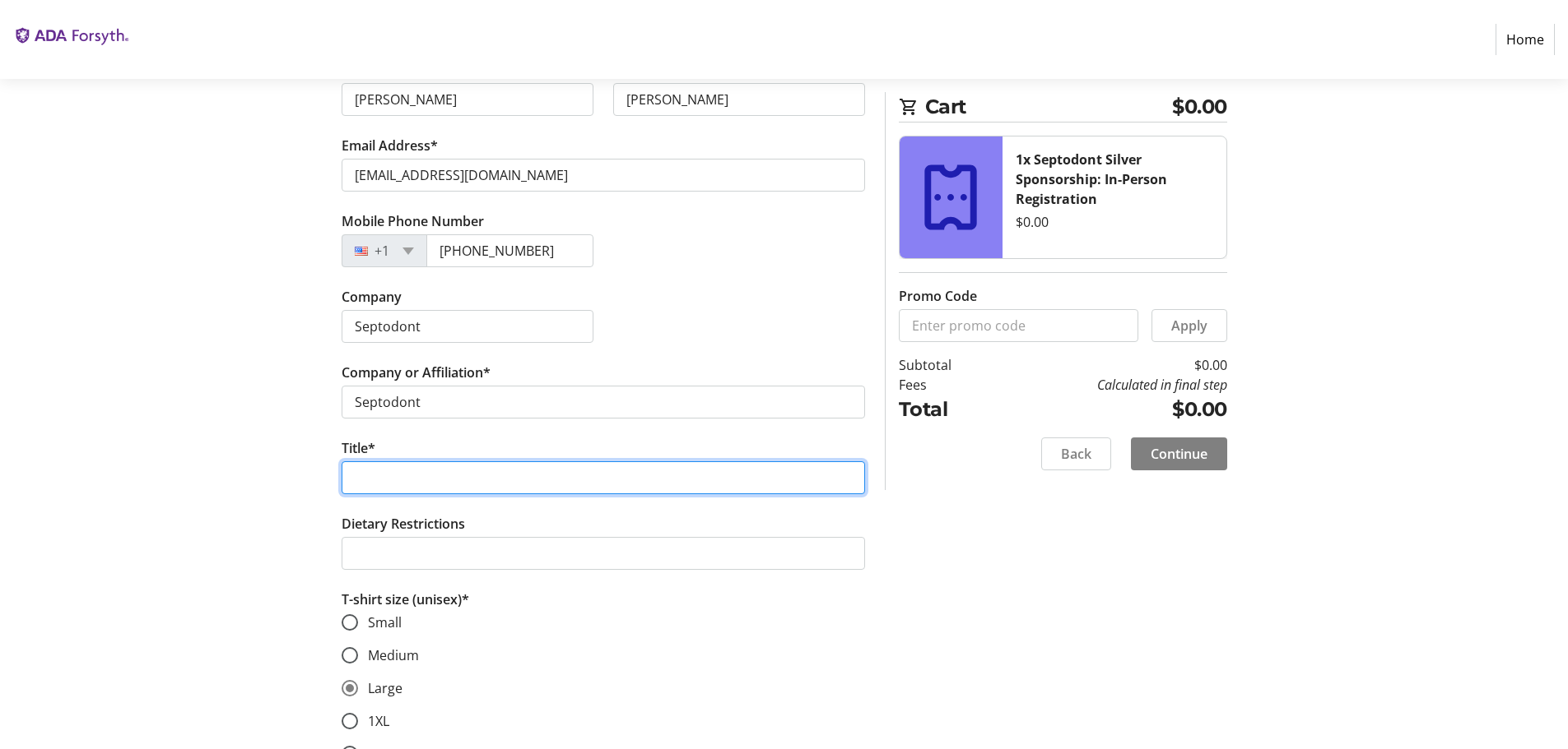
click at [395, 476] on input "Title*" at bounding box center [603, 478] width 524 height 33
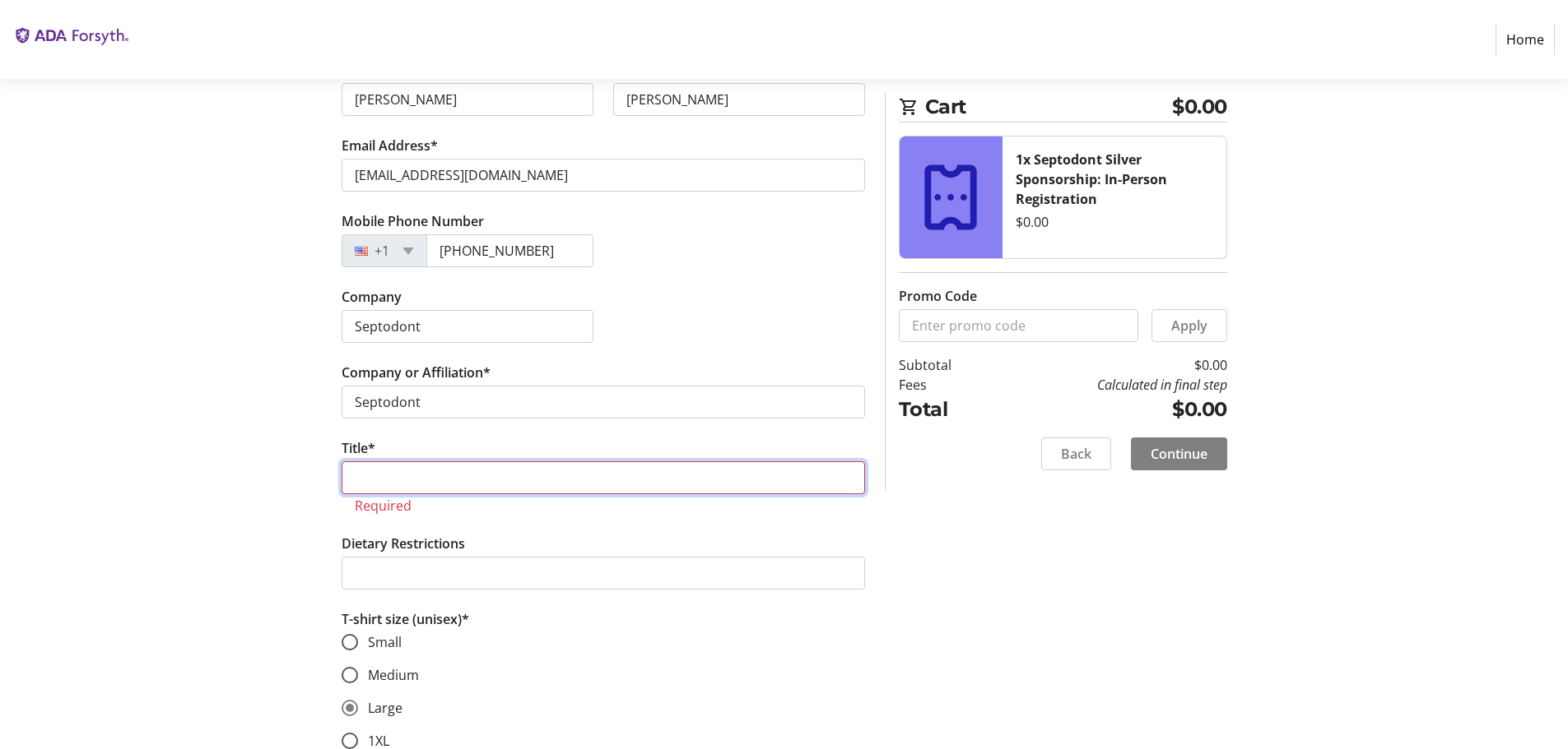
click at [409, 486] on input "Title*" at bounding box center [603, 478] width 524 height 33
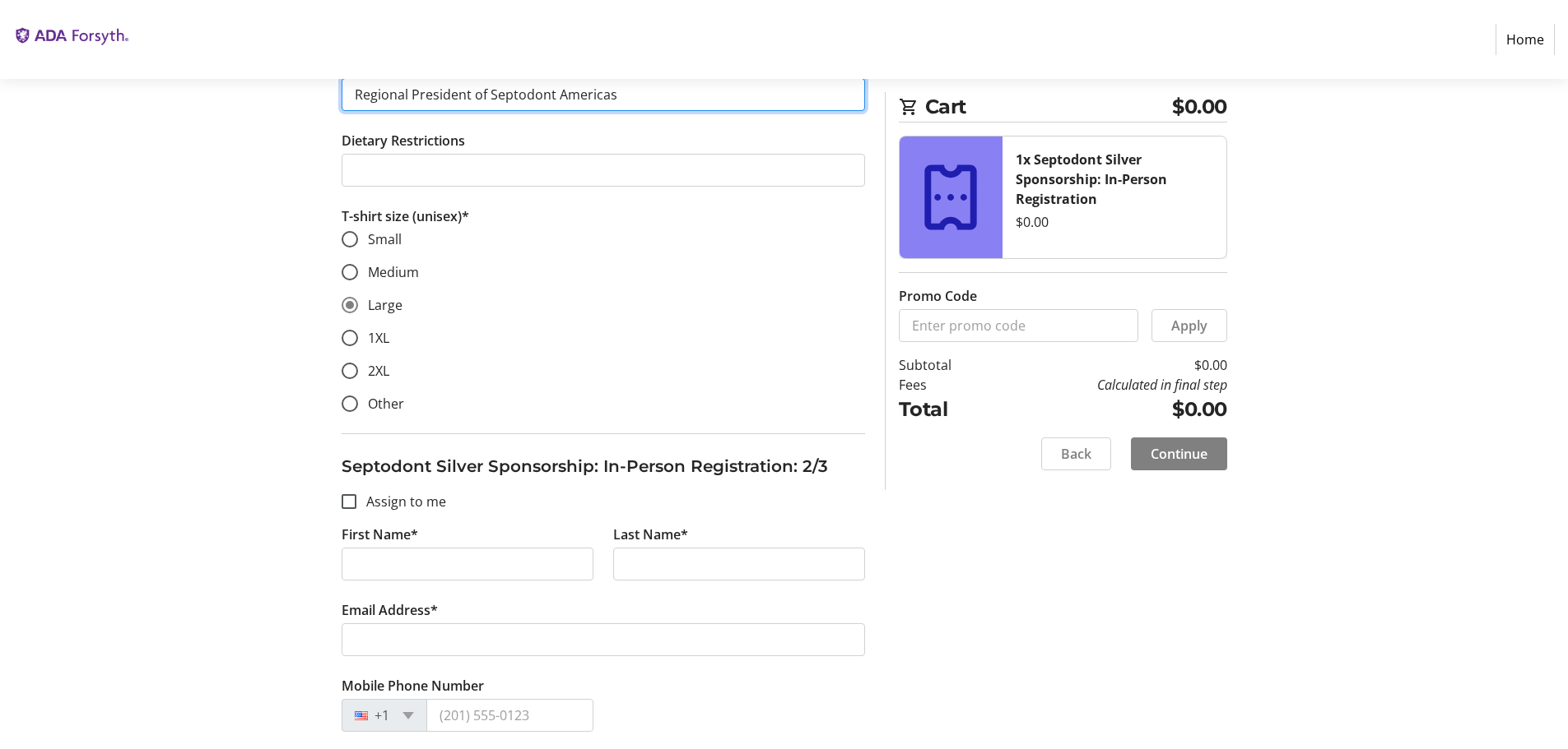
scroll to position [740, 0]
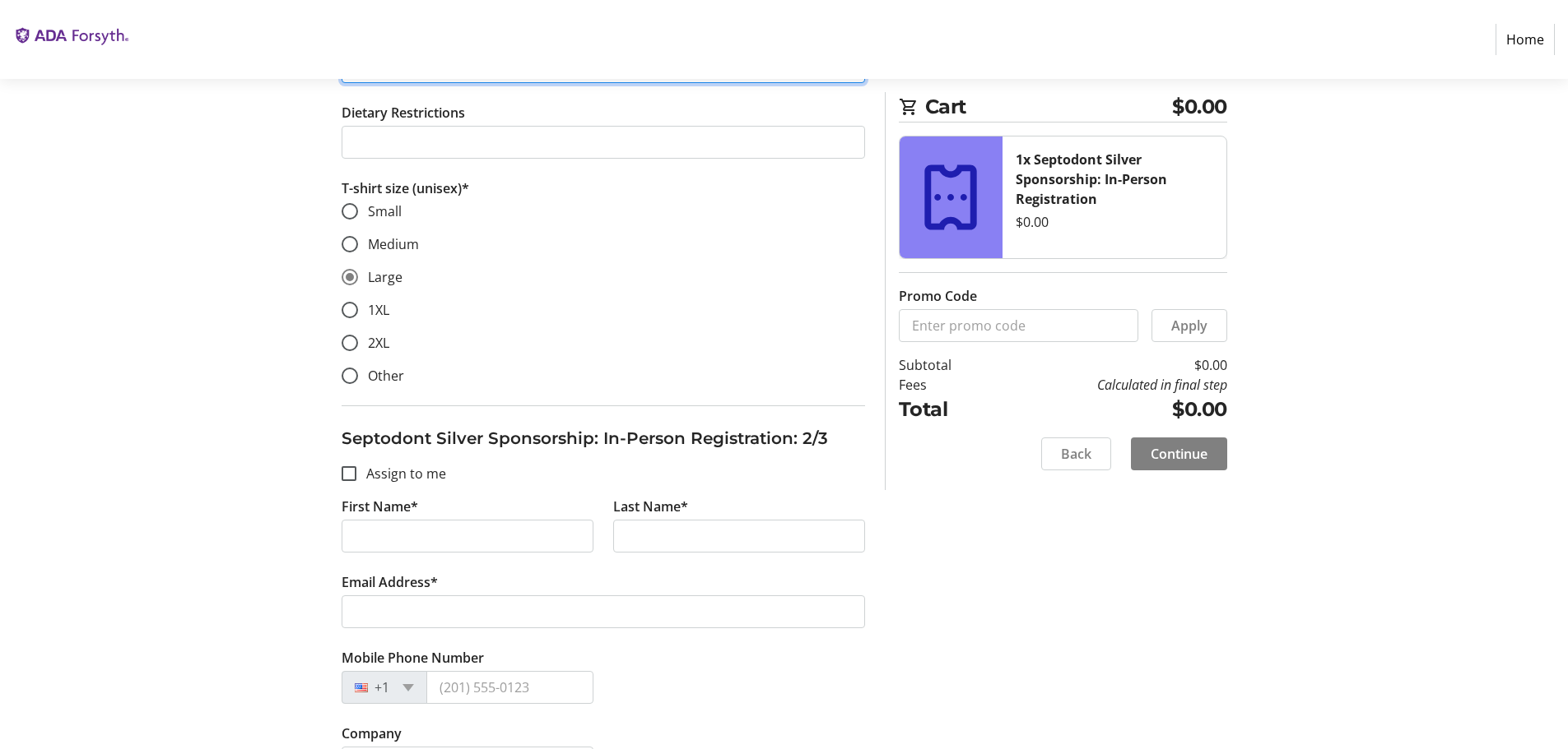
type input "Regional President of Septodont Americas"
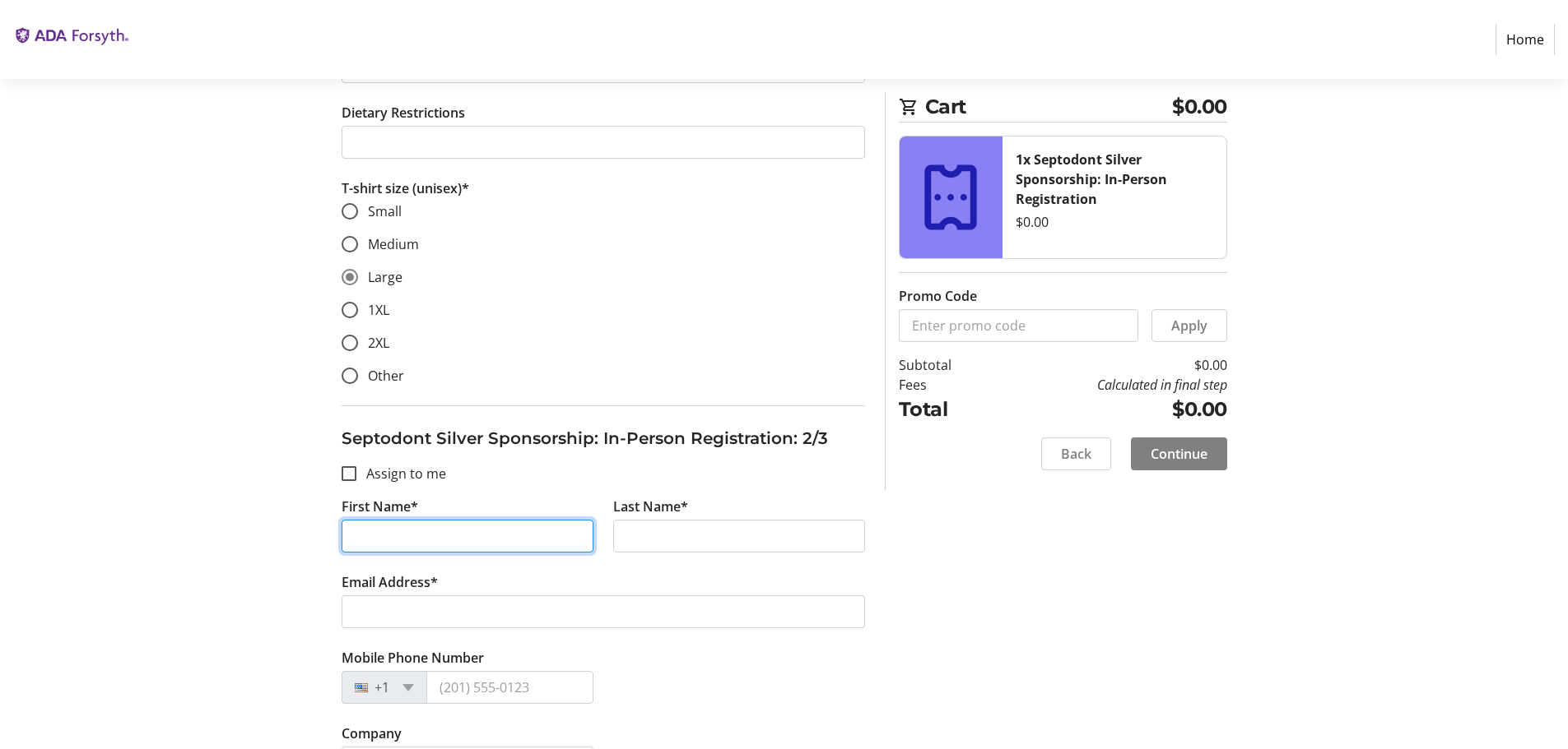
click at [356, 532] on input "First Name*" at bounding box center [467, 536] width 252 height 33
type input "Jane"
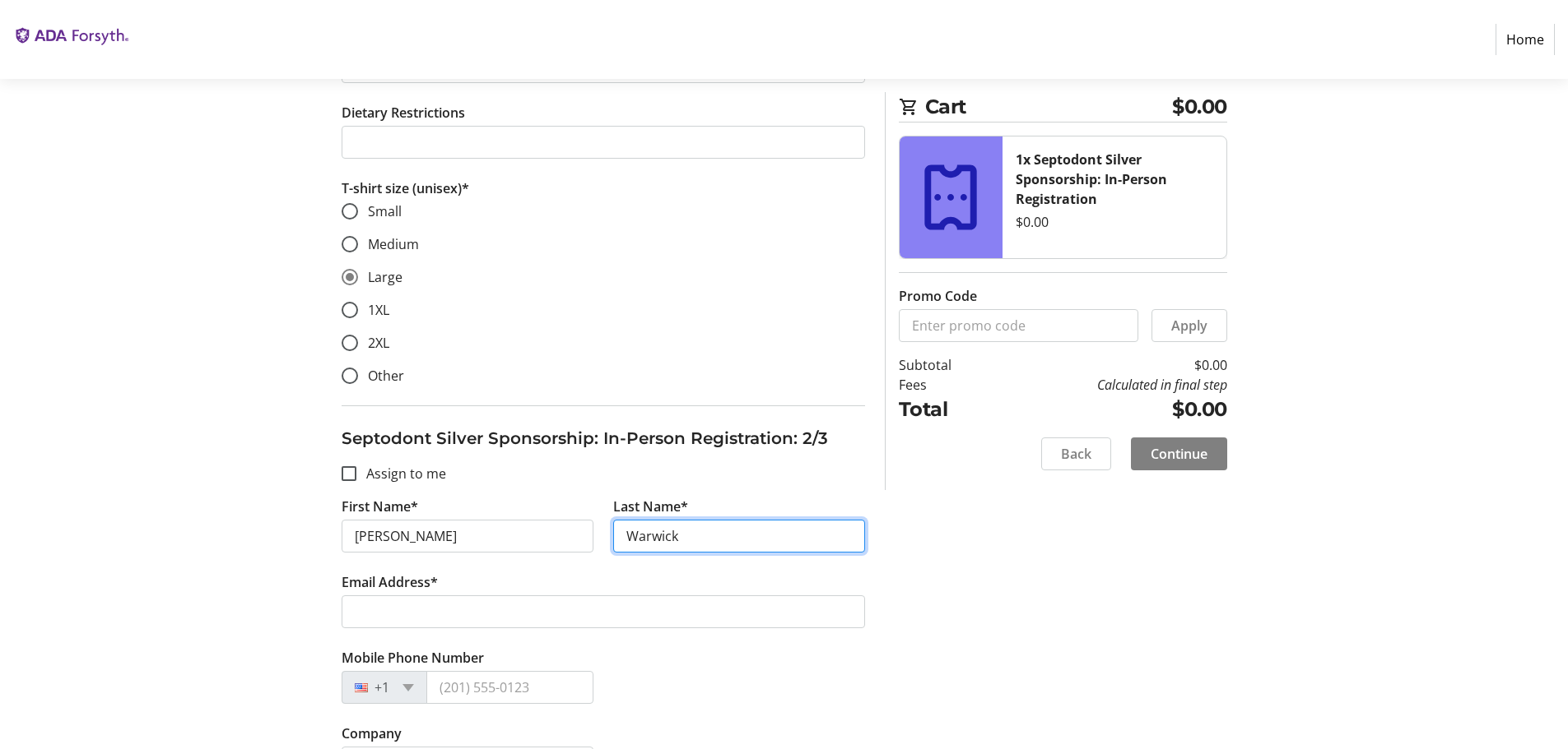
type input "Warwick"
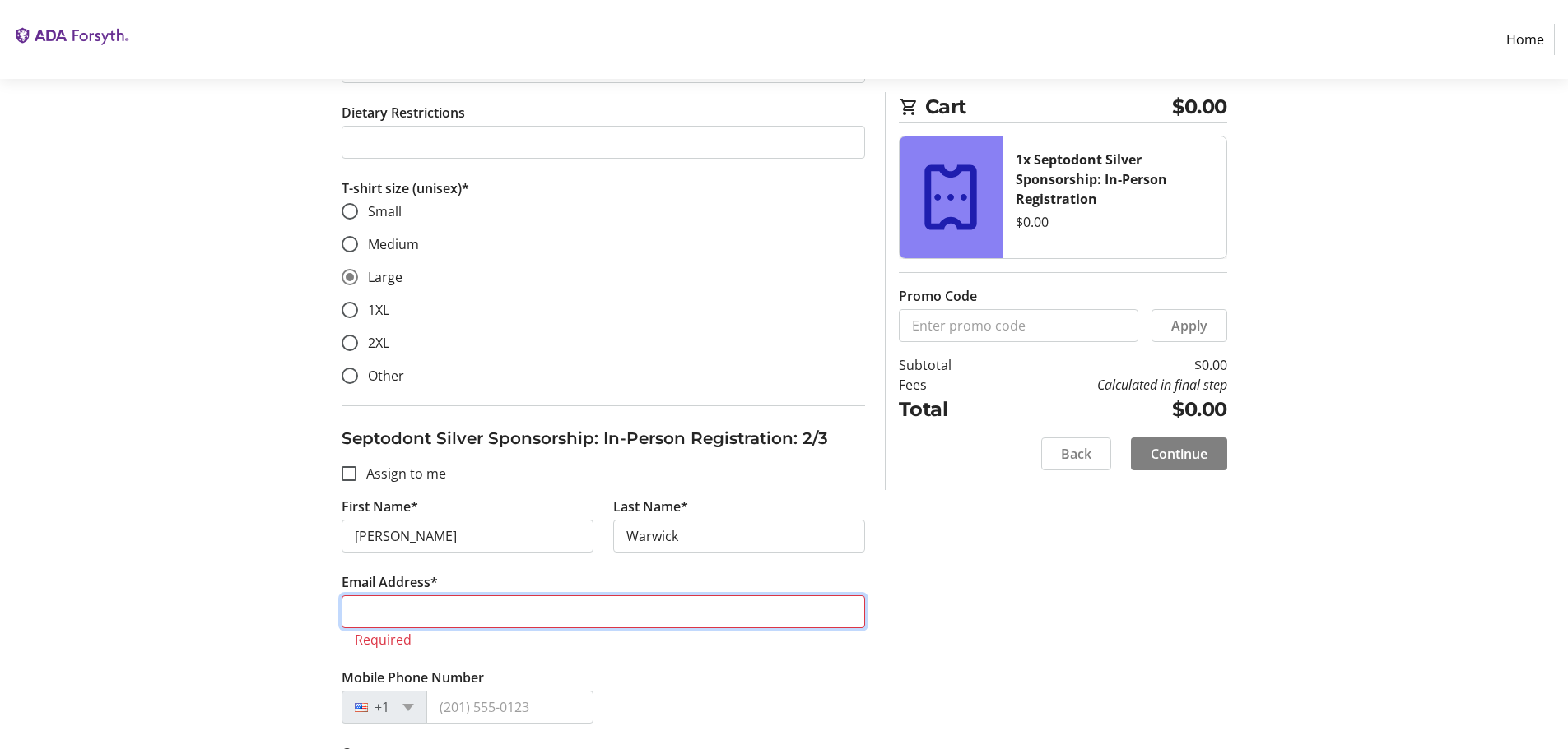
click at [418, 615] on input "Email Address*" at bounding box center [603, 612] width 524 height 33
click at [385, 611] on input "Email Address*" at bounding box center [603, 612] width 524 height 33
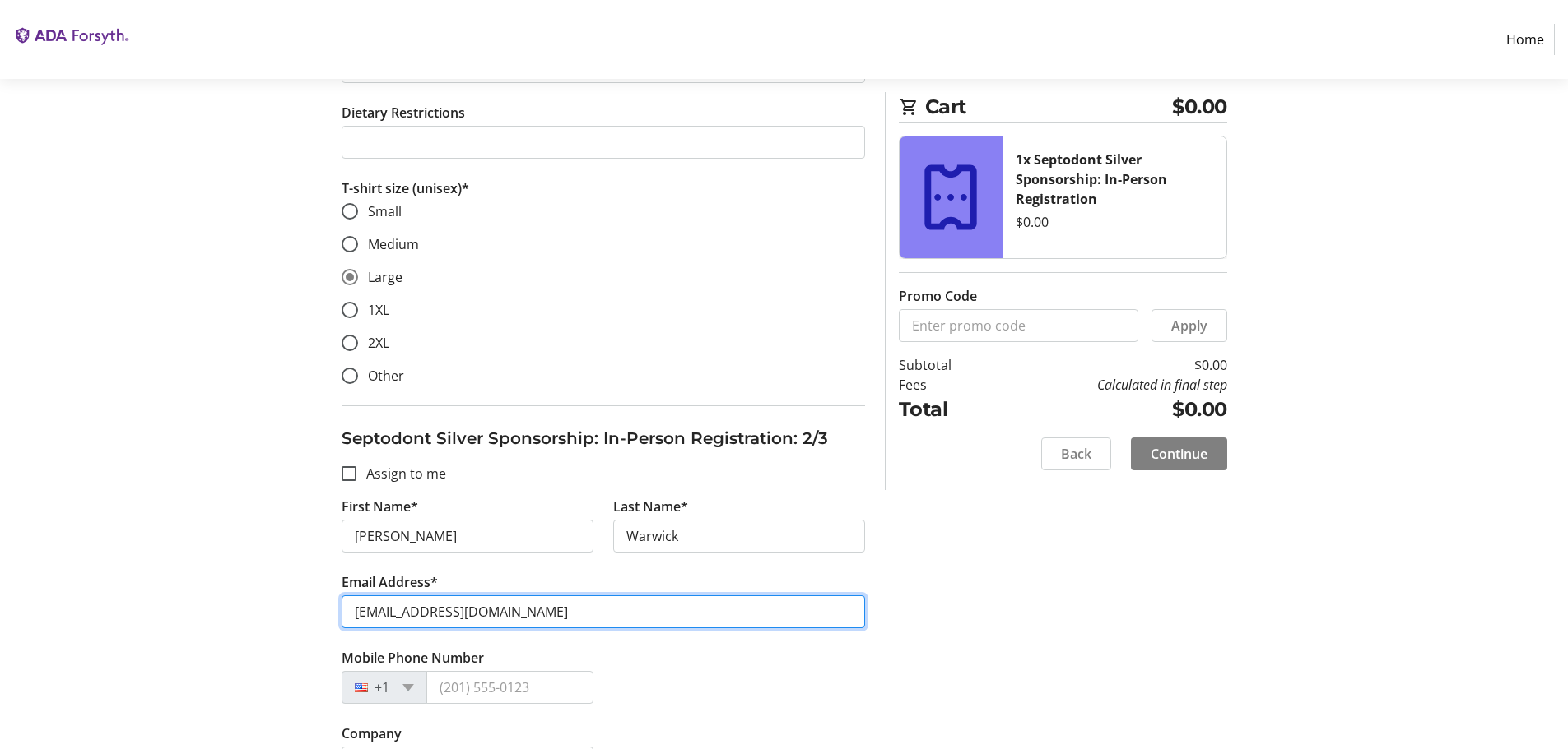
type input "jwarwick@septodont.com"
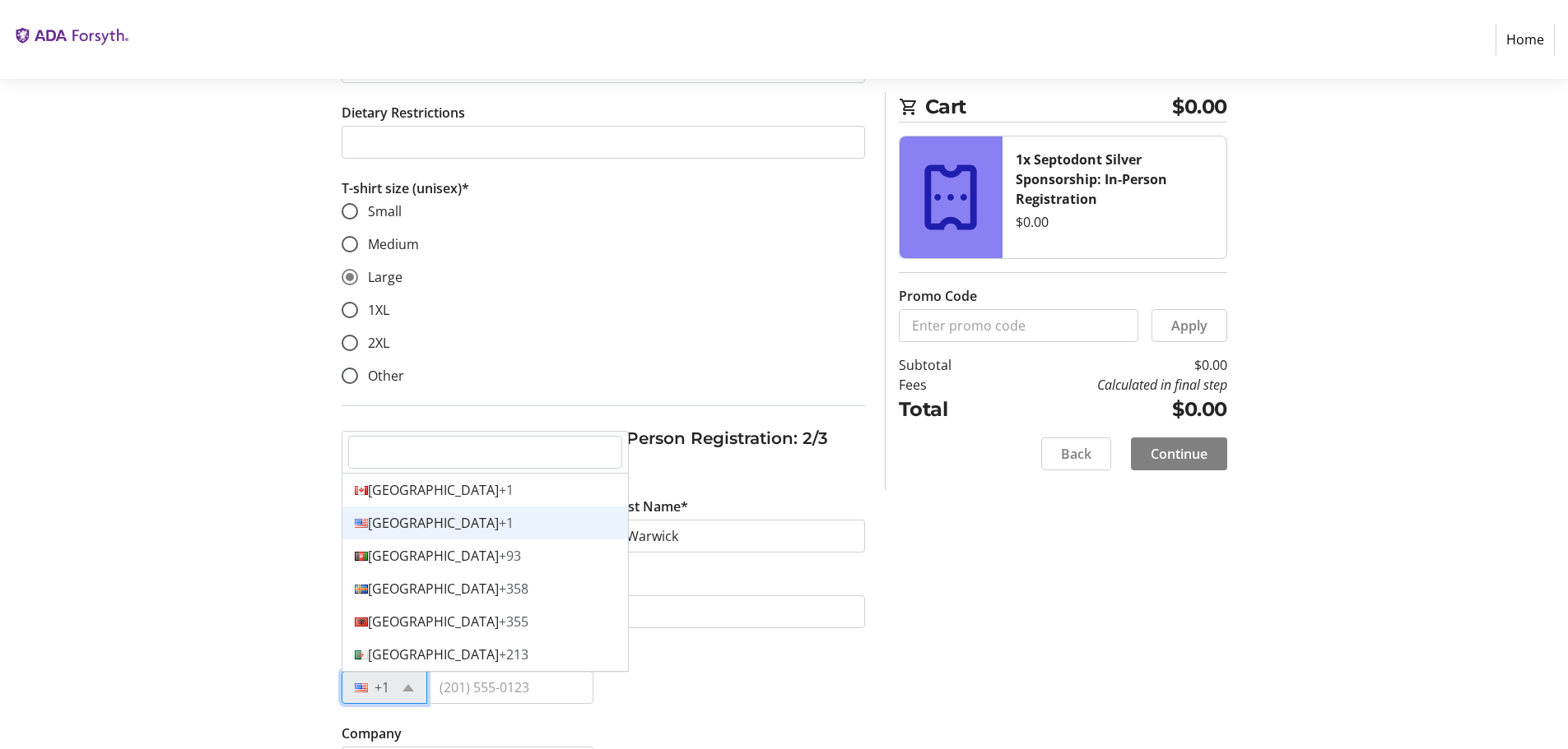
click at [400, 686] on div "+1" at bounding box center [384, 687] width 86 height 33
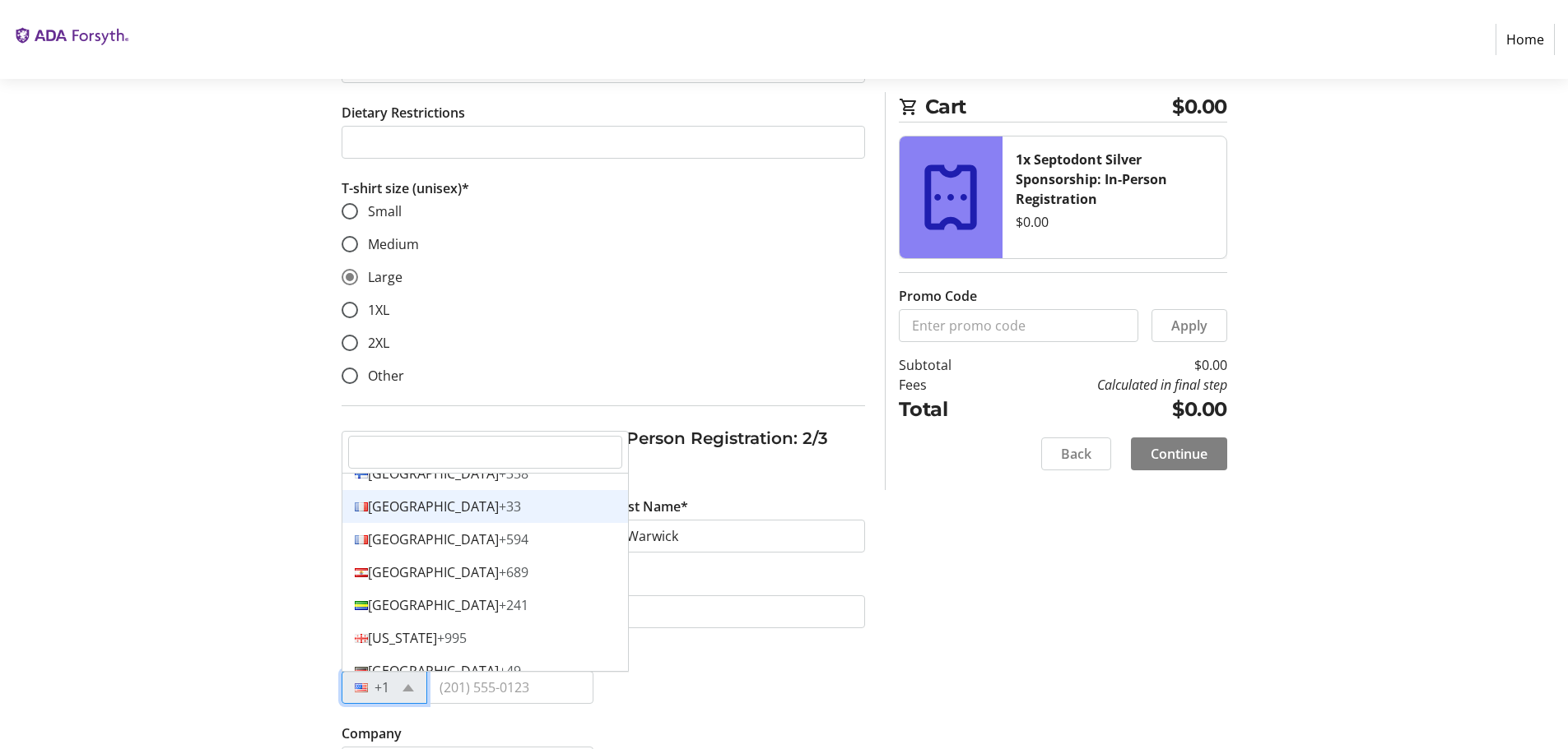
click at [392, 502] on div "France +33" at bounding box center [485, 506] width 285 height 33
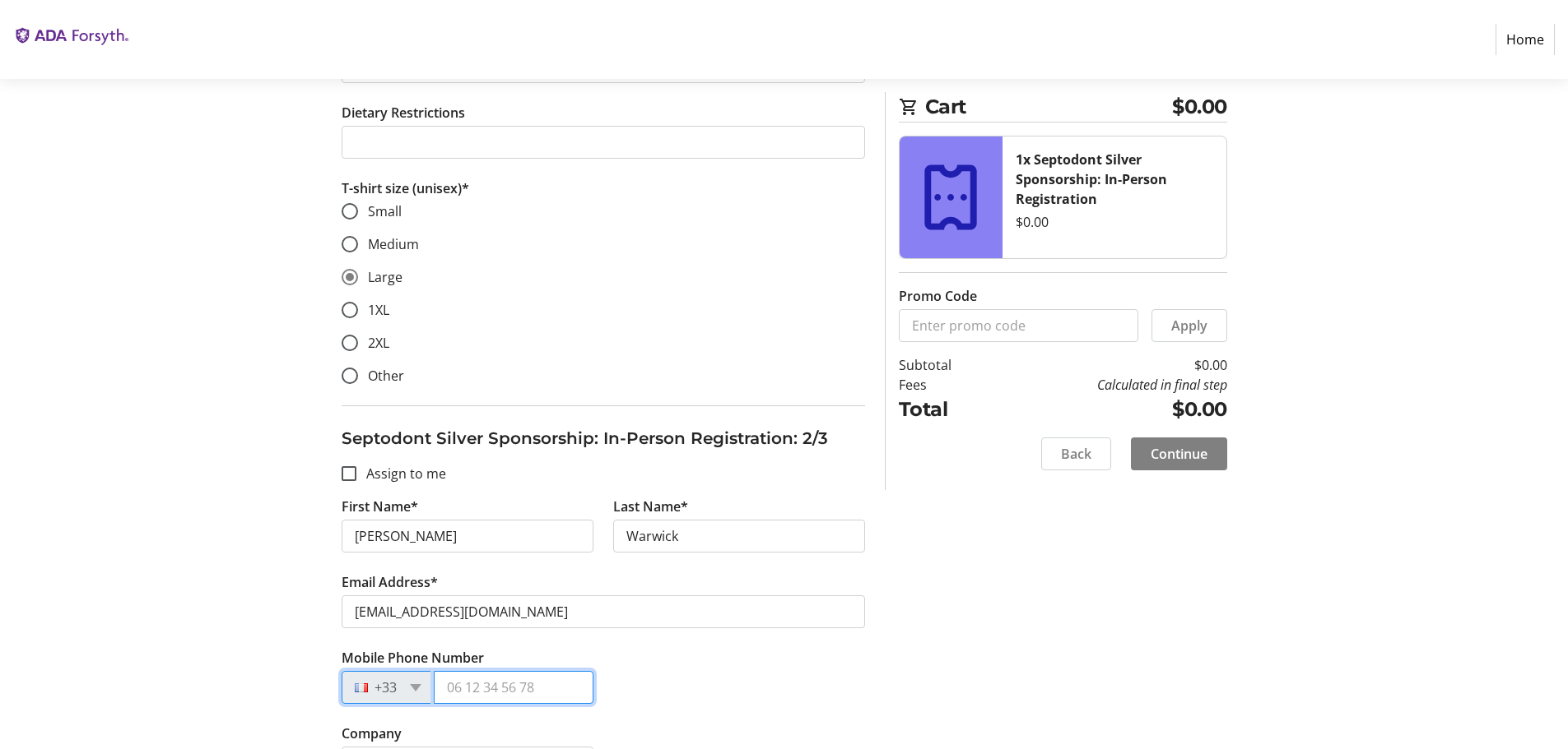
click at [447, 691] on input "Mobile Phone Number" at bounding box center [513, 687] width 160 height 33
click at [450, 692] on input "Mobile Phone Number" at bounding box center [513, 687] width 160 height 33
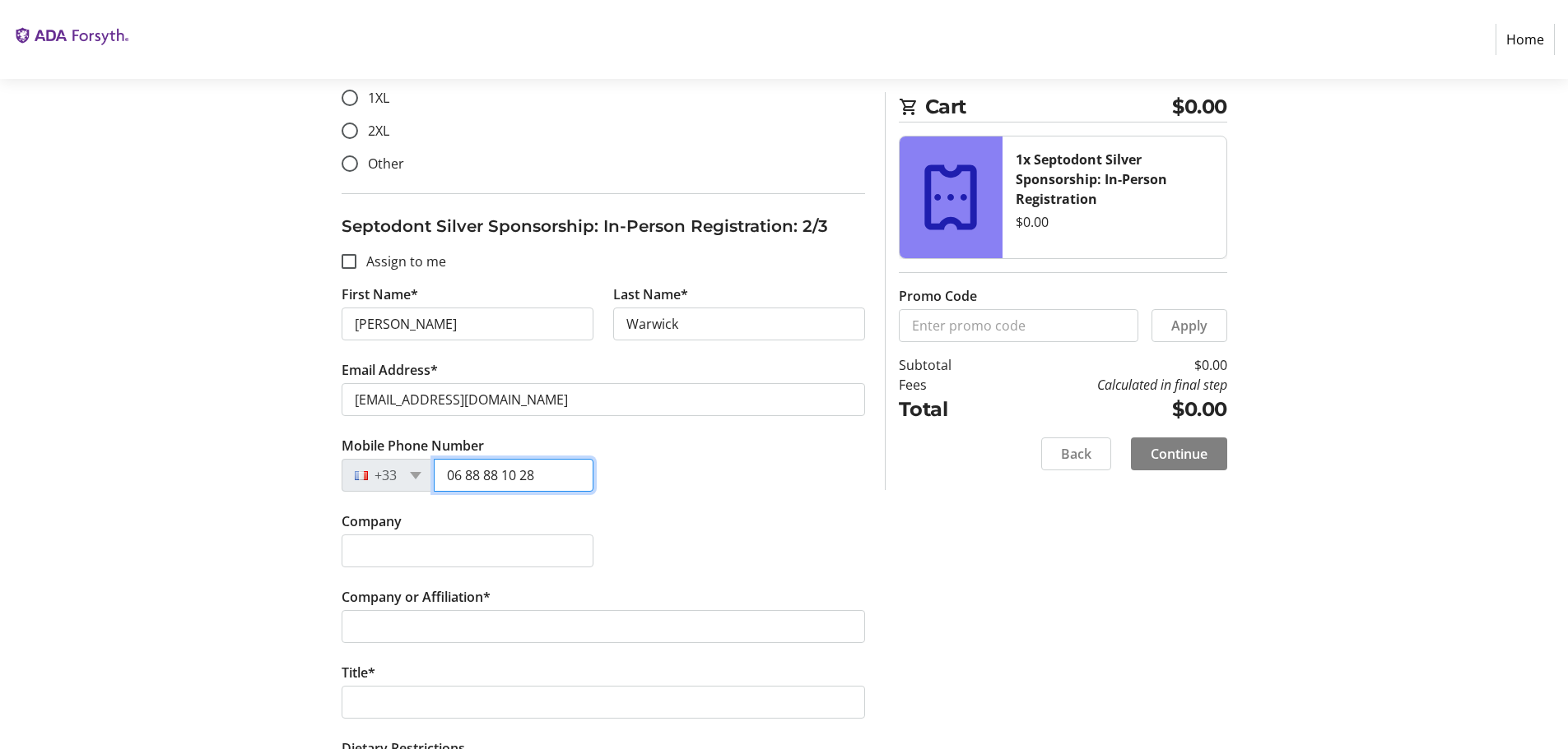
scroll to position [987, 0]
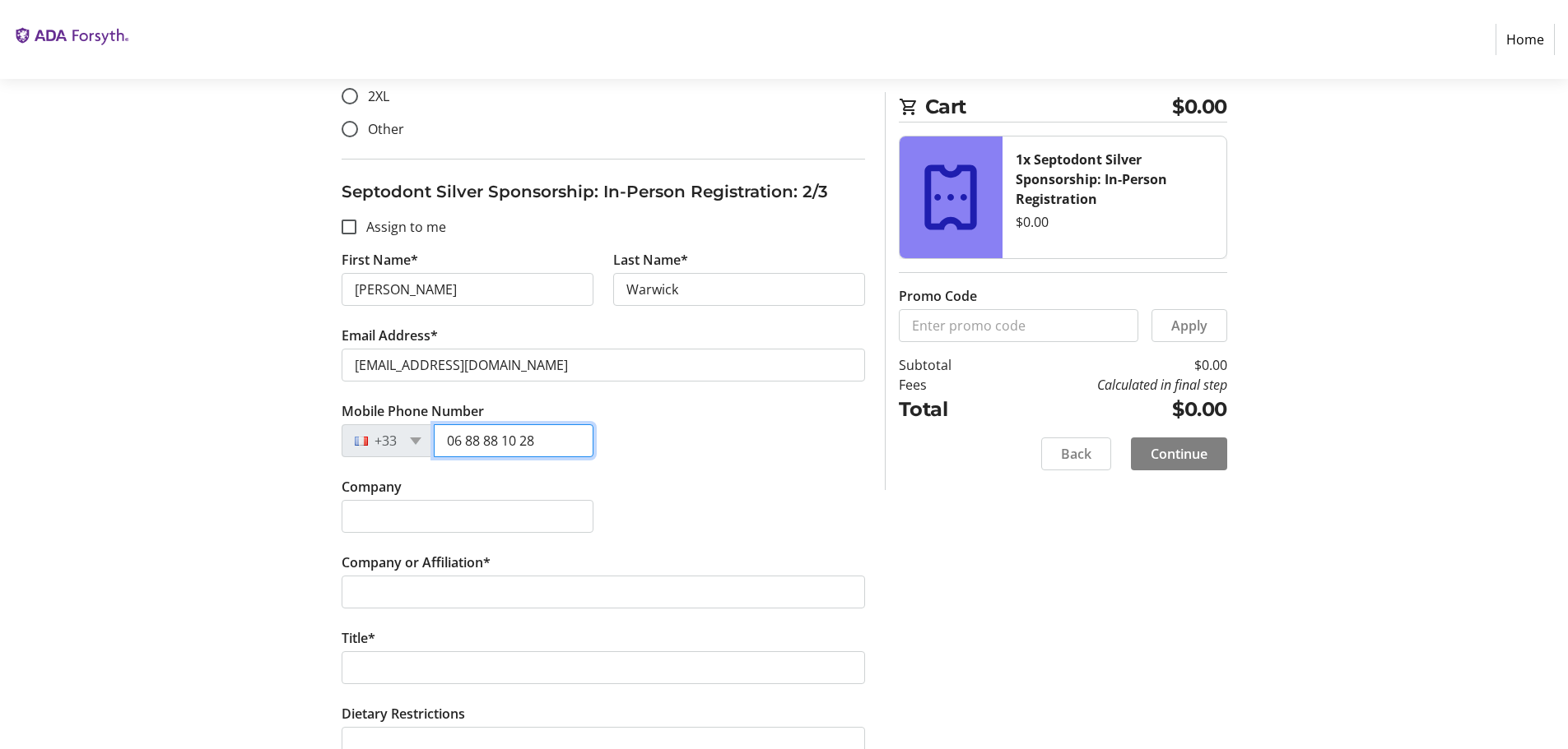
type input "06 88 88 10 28"
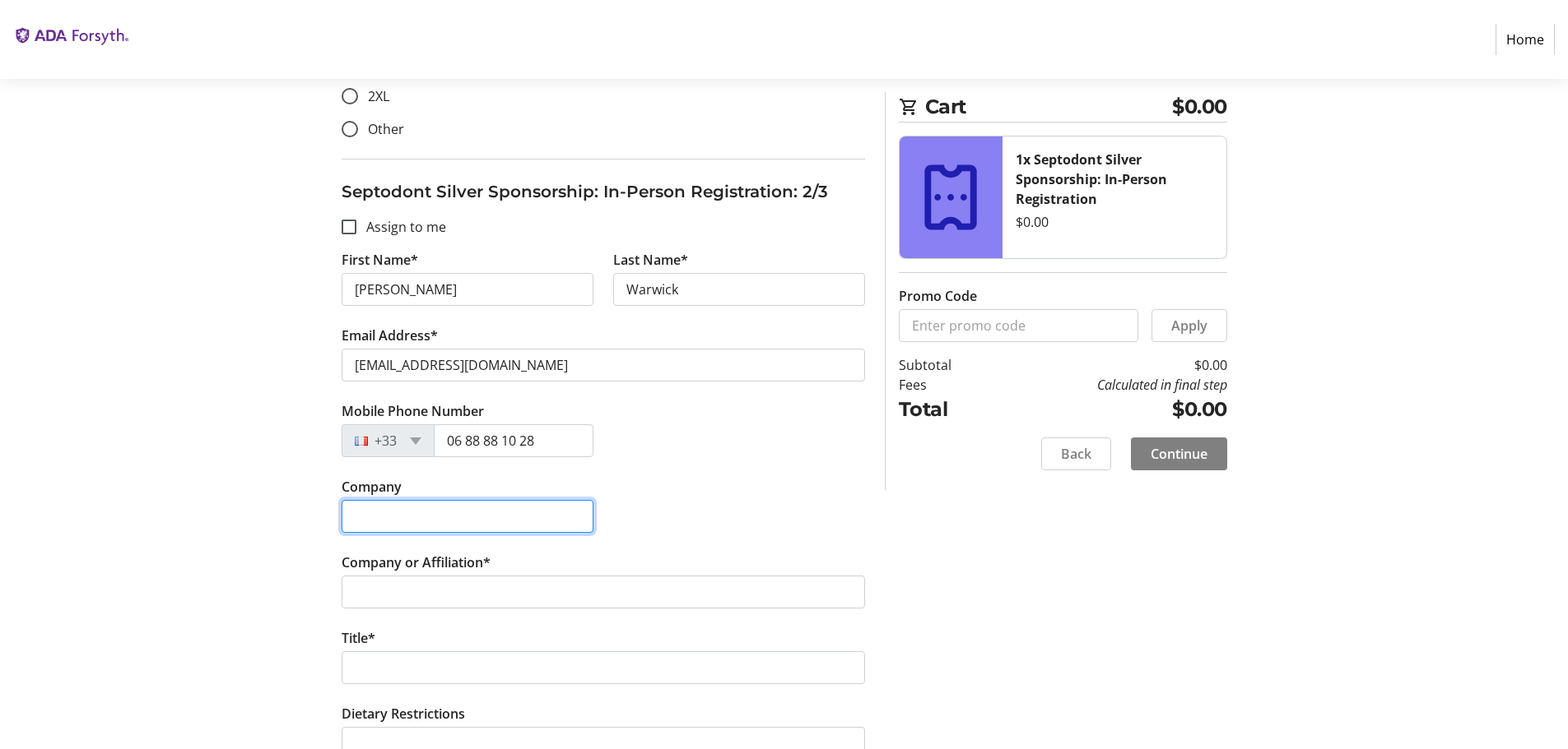
click at [367, 511] on input "Company" at bounding box center [467, 516] width 252 height 33
type input "Septodont"
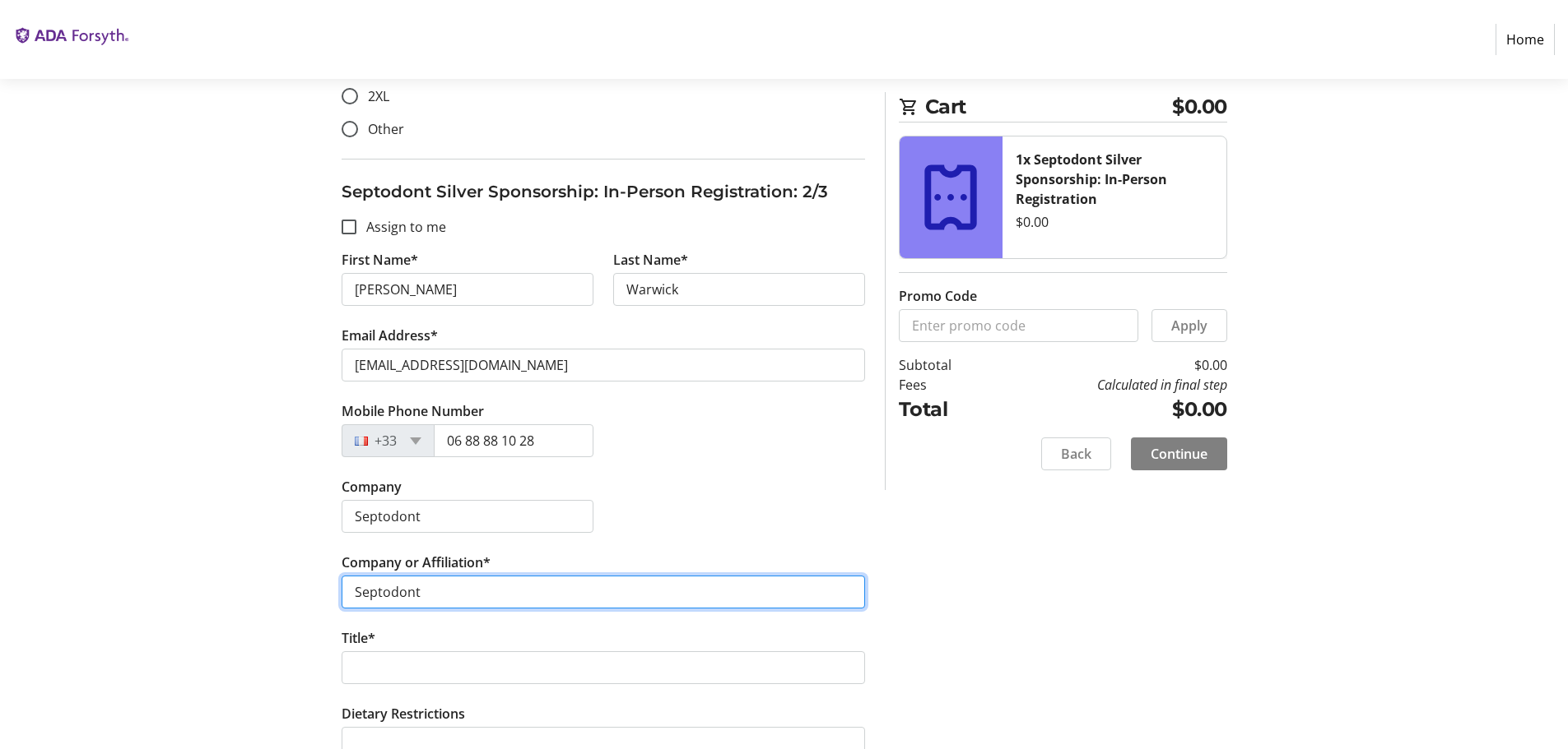
type input "Septodont"
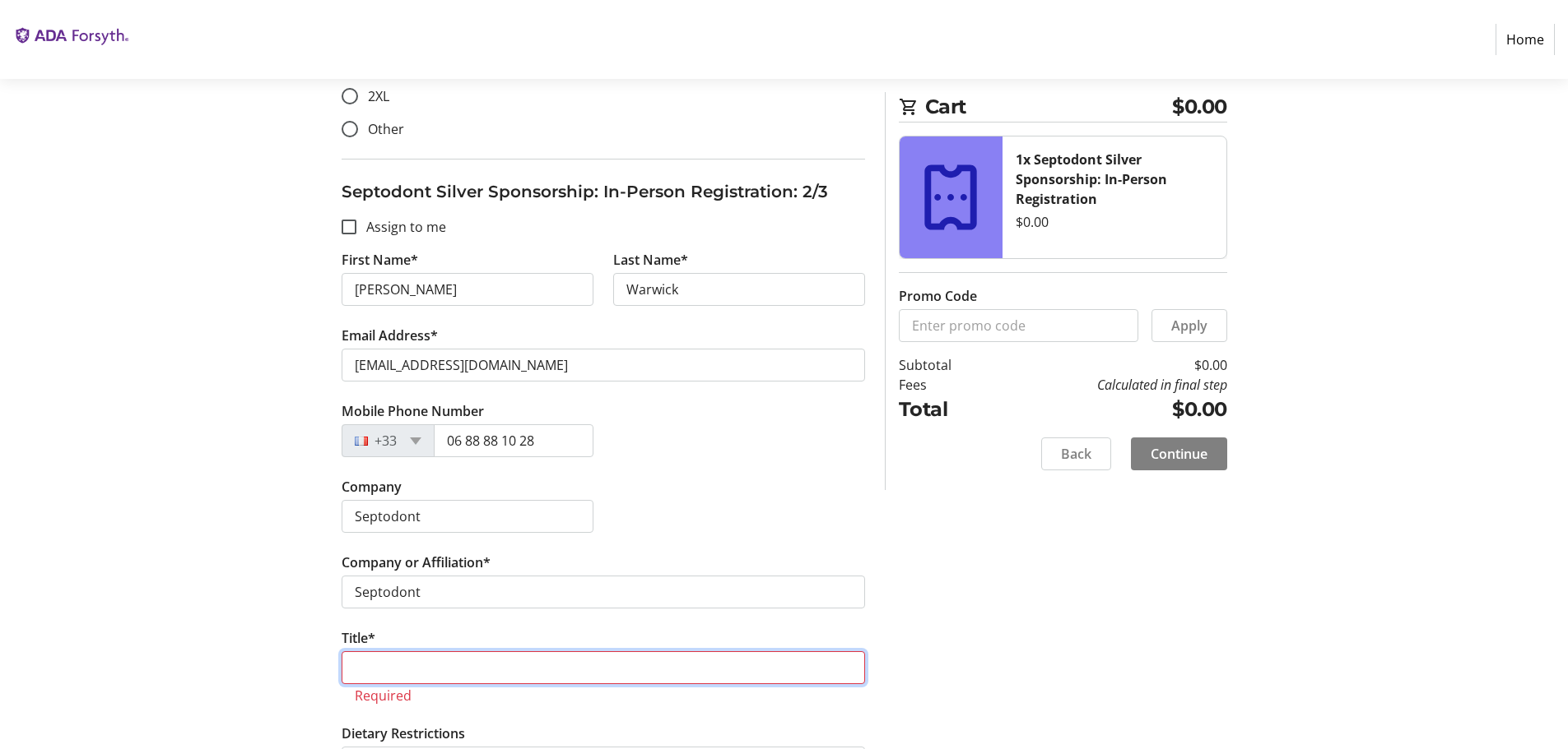
click at [375, 663] on input "Title*" at bounding box center [603, 668] width 524 height 33
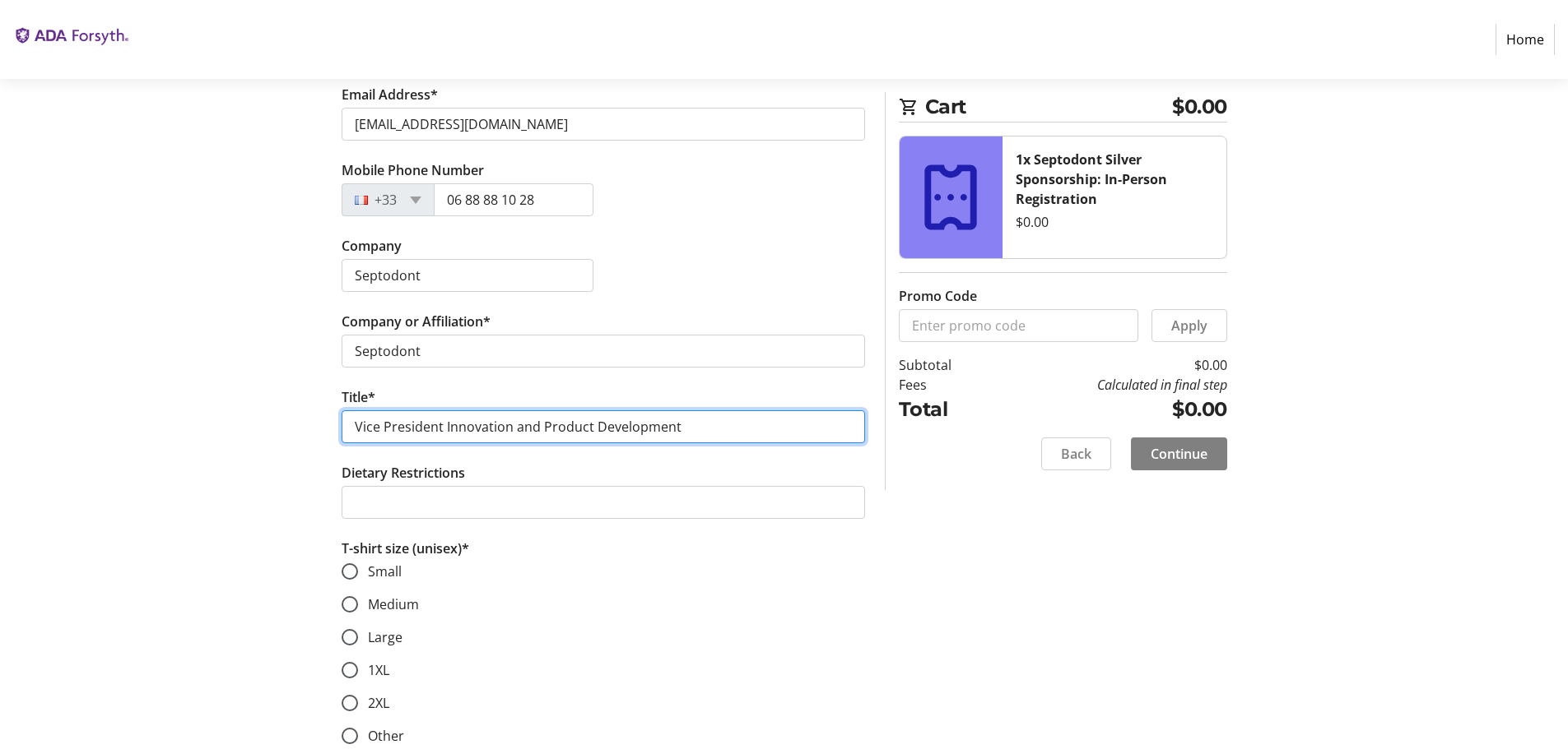
scroll to position [1234, 0]
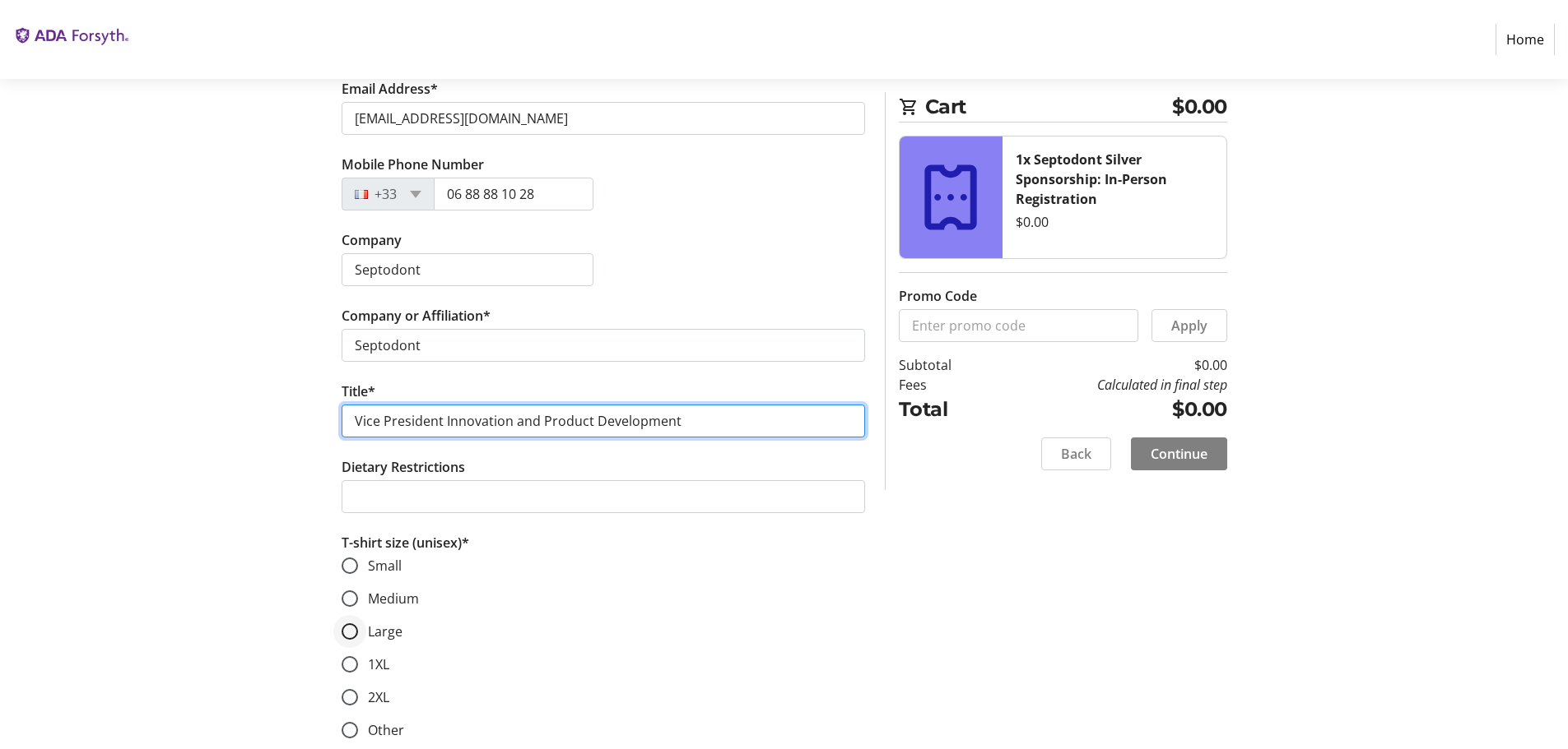
type input "Vice President Innovation and Product Development"
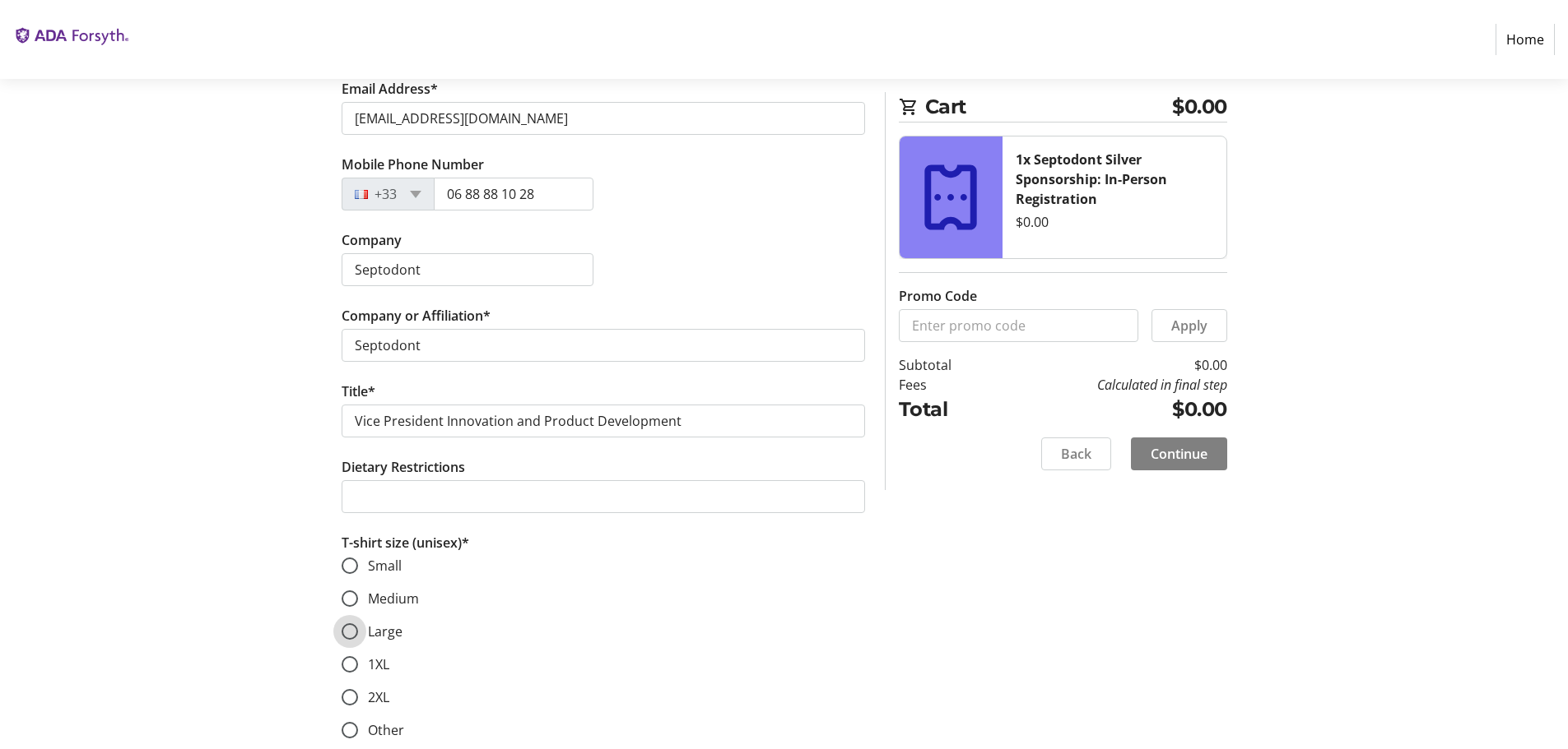
click at [351, 635] on input "Large" at bounding box center [350, 631] width 16 height 16
radio input "true"
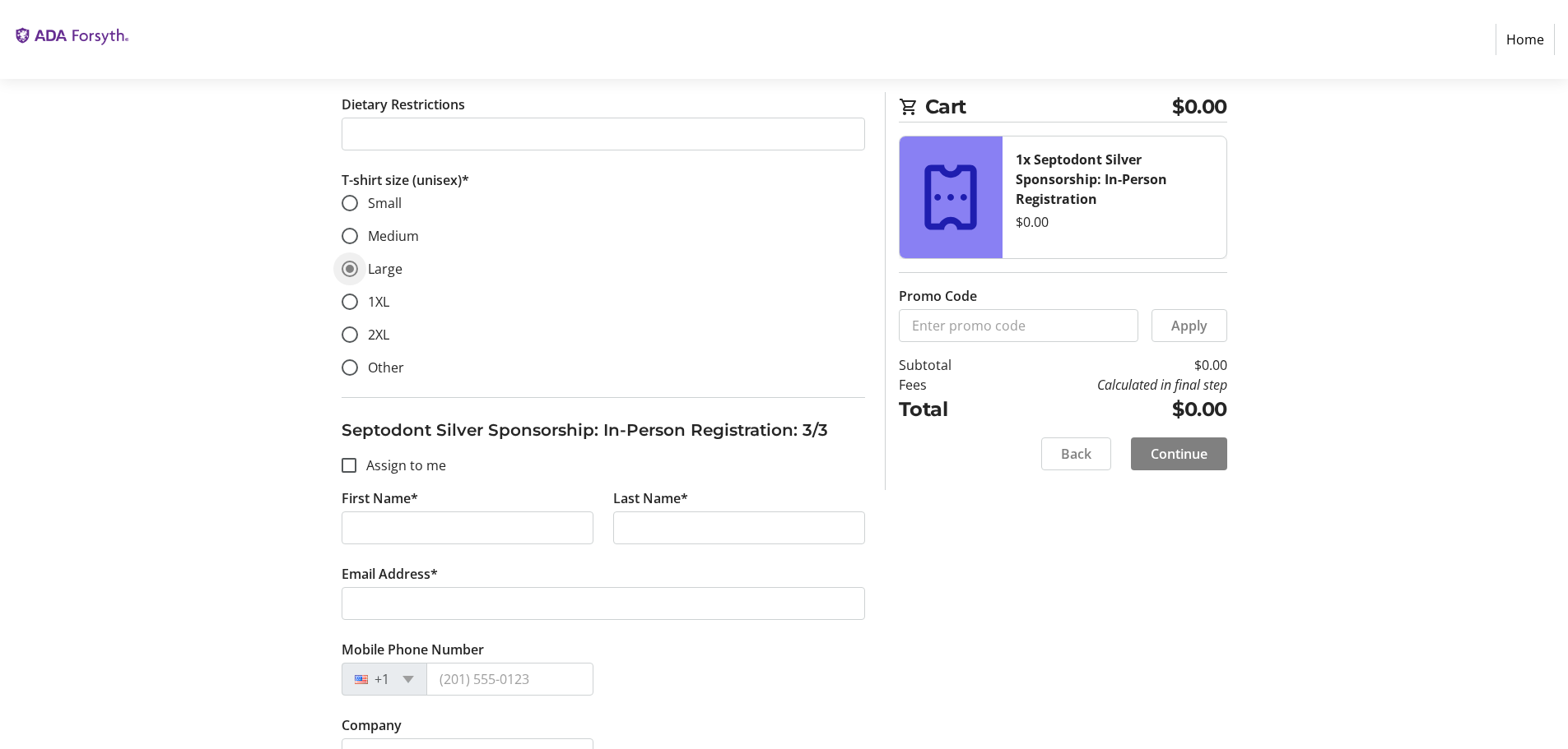
scroll to position [1645, 0]
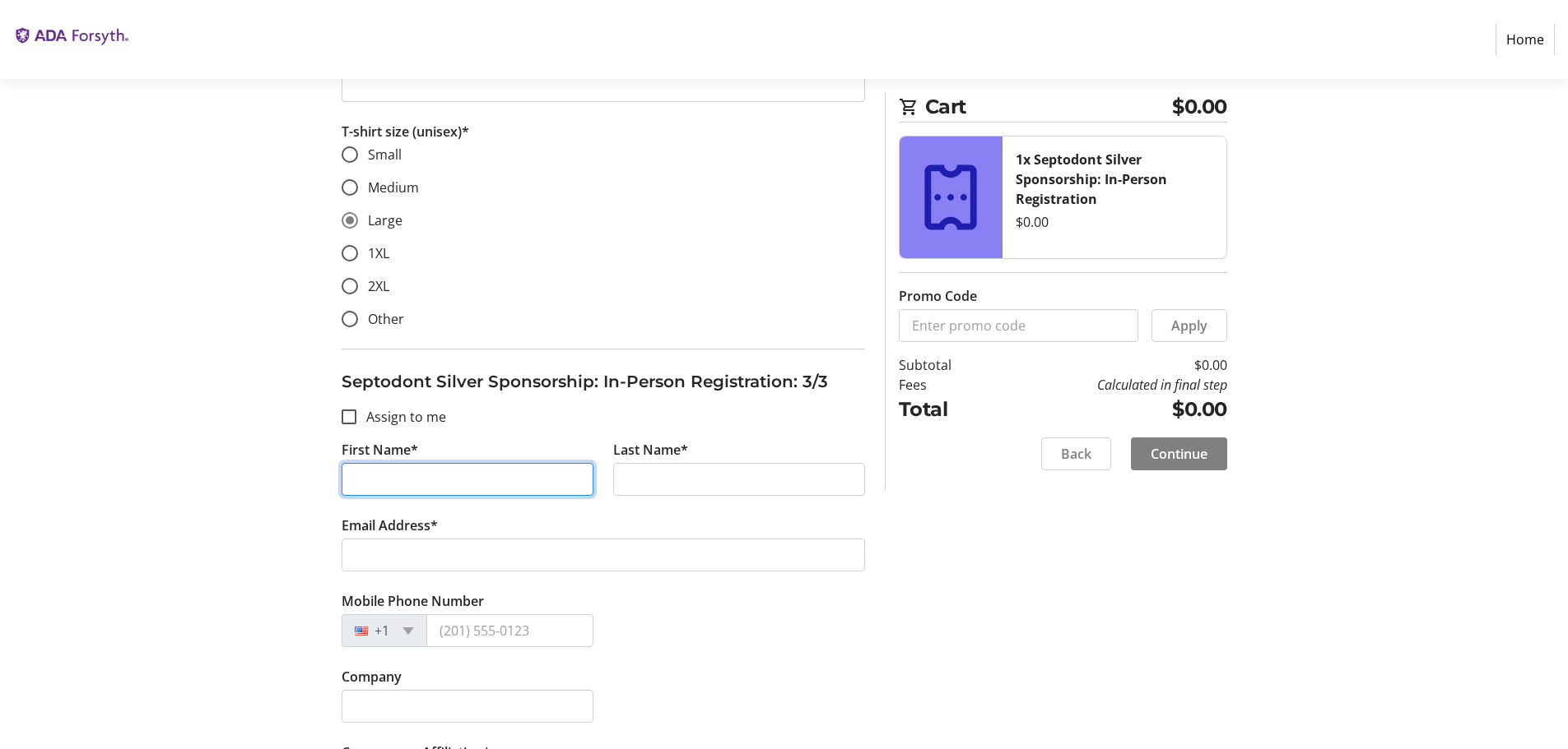
click at [360, 479] on input "First Name*" at bounding box center [467, 479] width 252 height 33
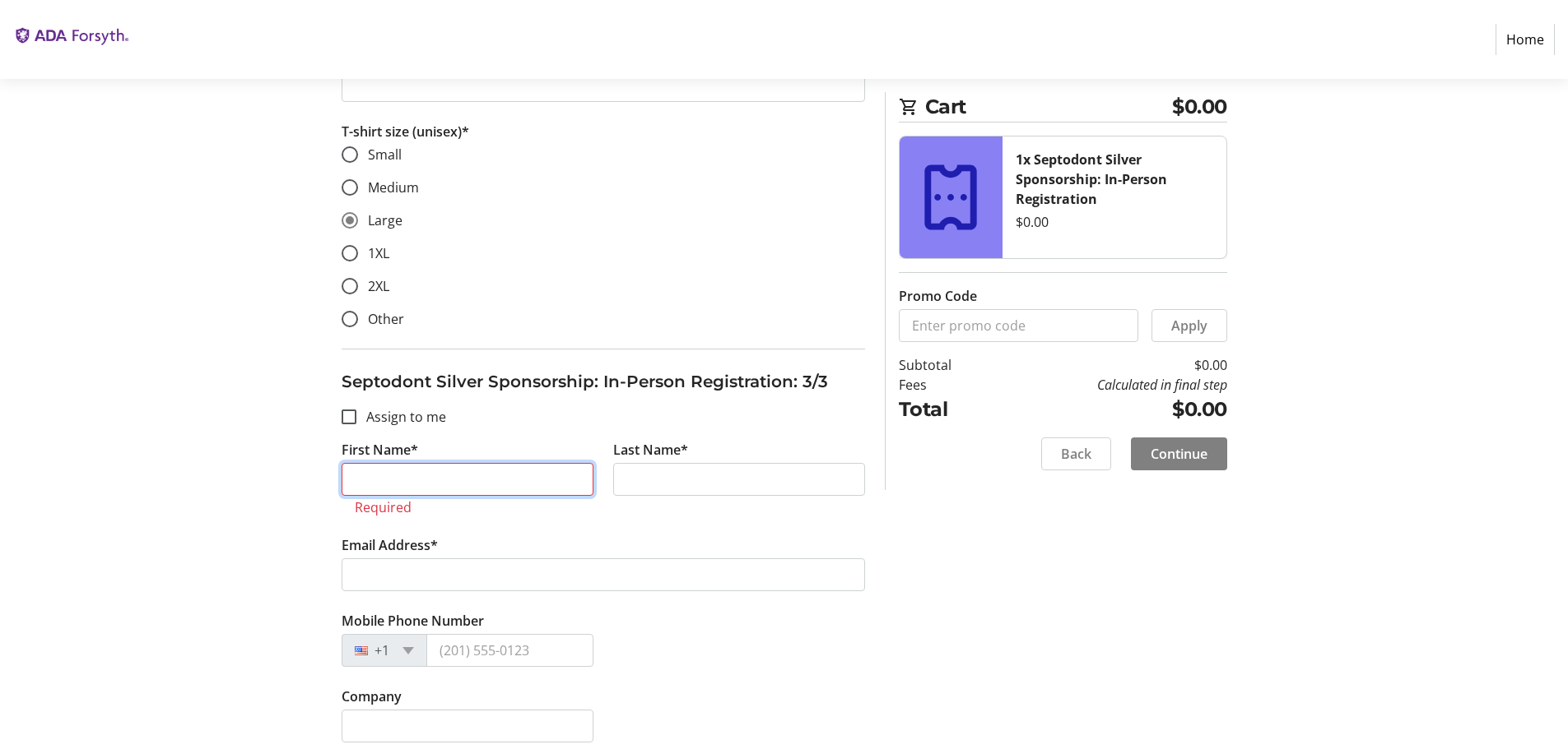
click at [403, 481] on input "First Name*" at bounding box center [467, 479] width 252 height 33
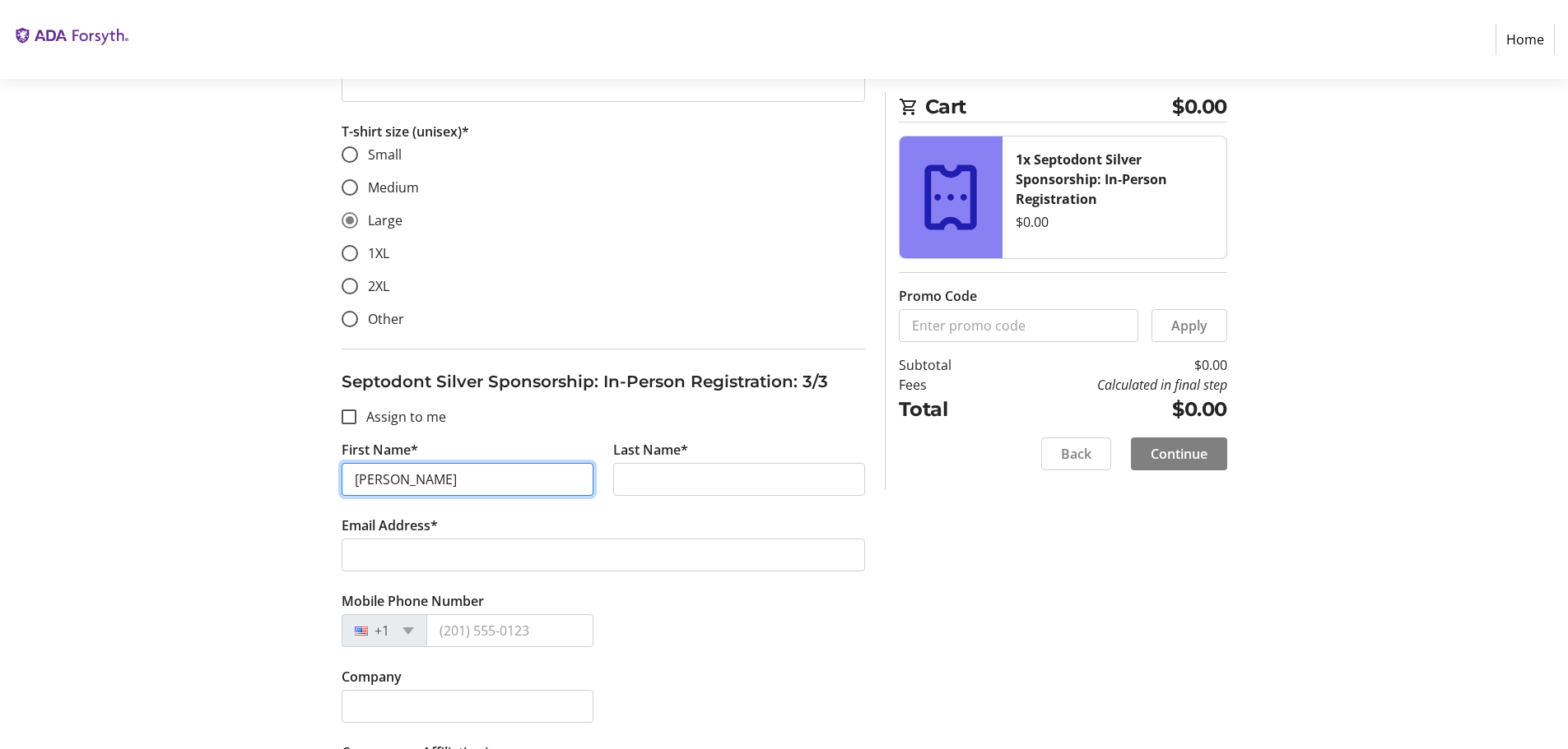
type input "Nicolas"
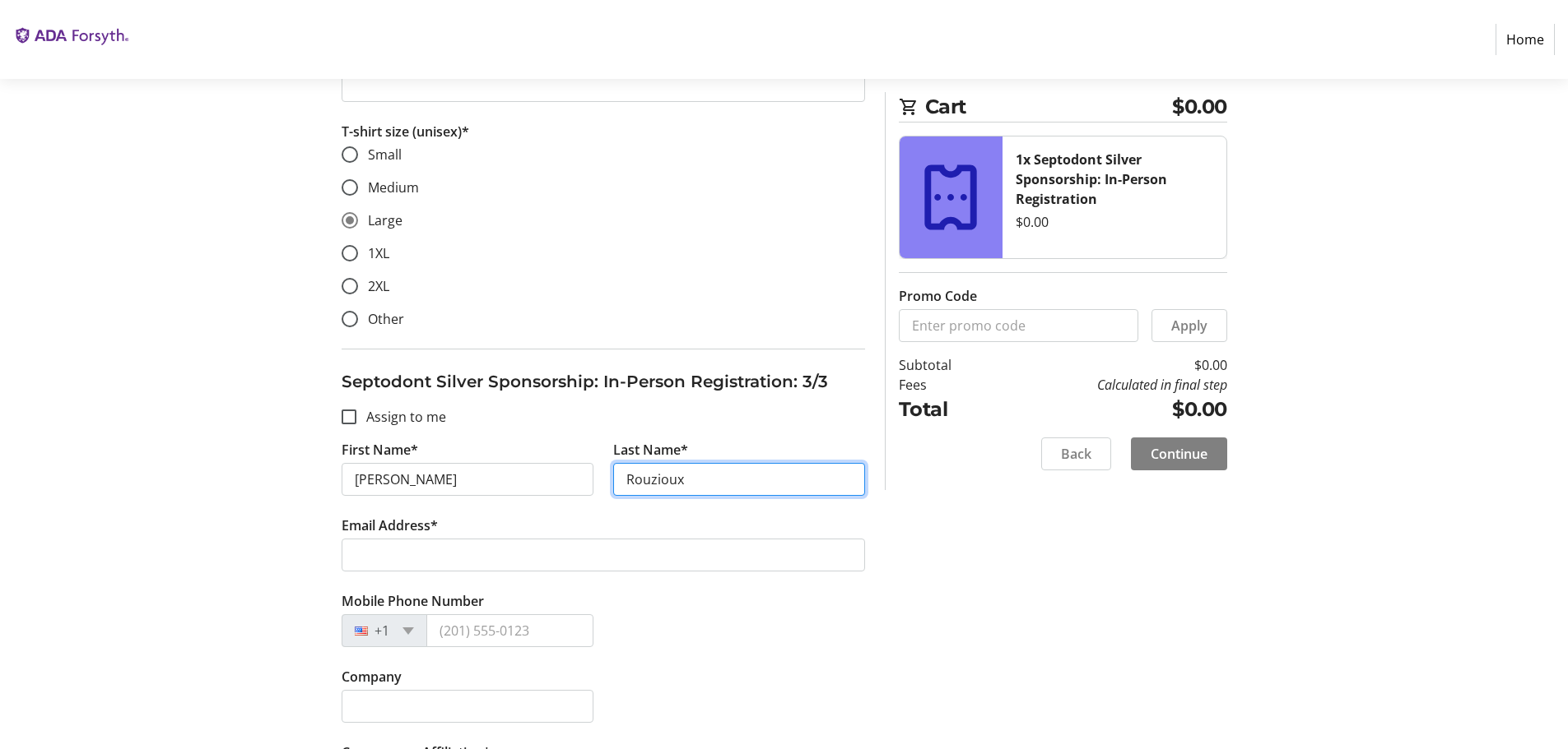
type input "Rouzioux"
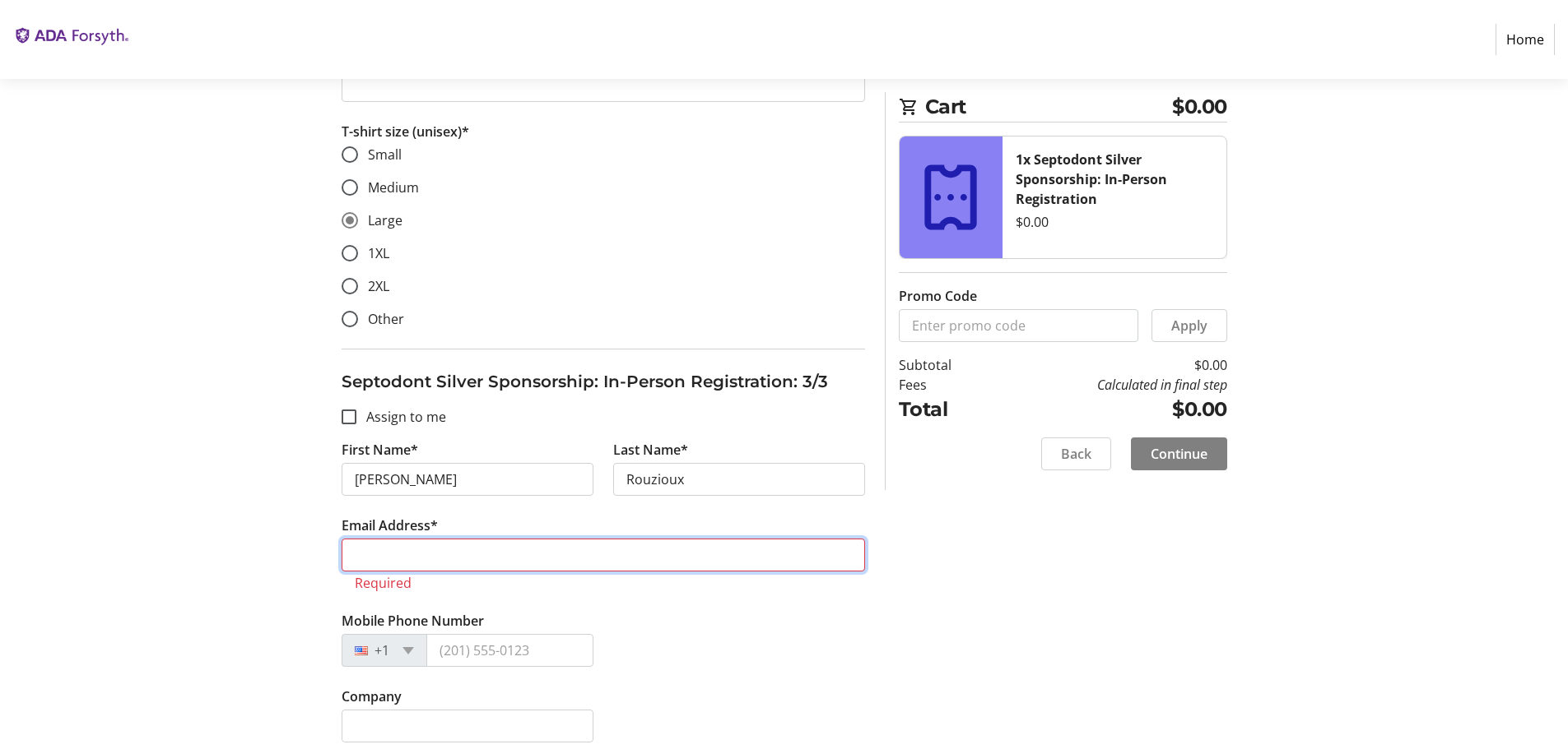
click at [396, 549] on input "Email Address*" at bounding box center [603, 555] width 524 height 33
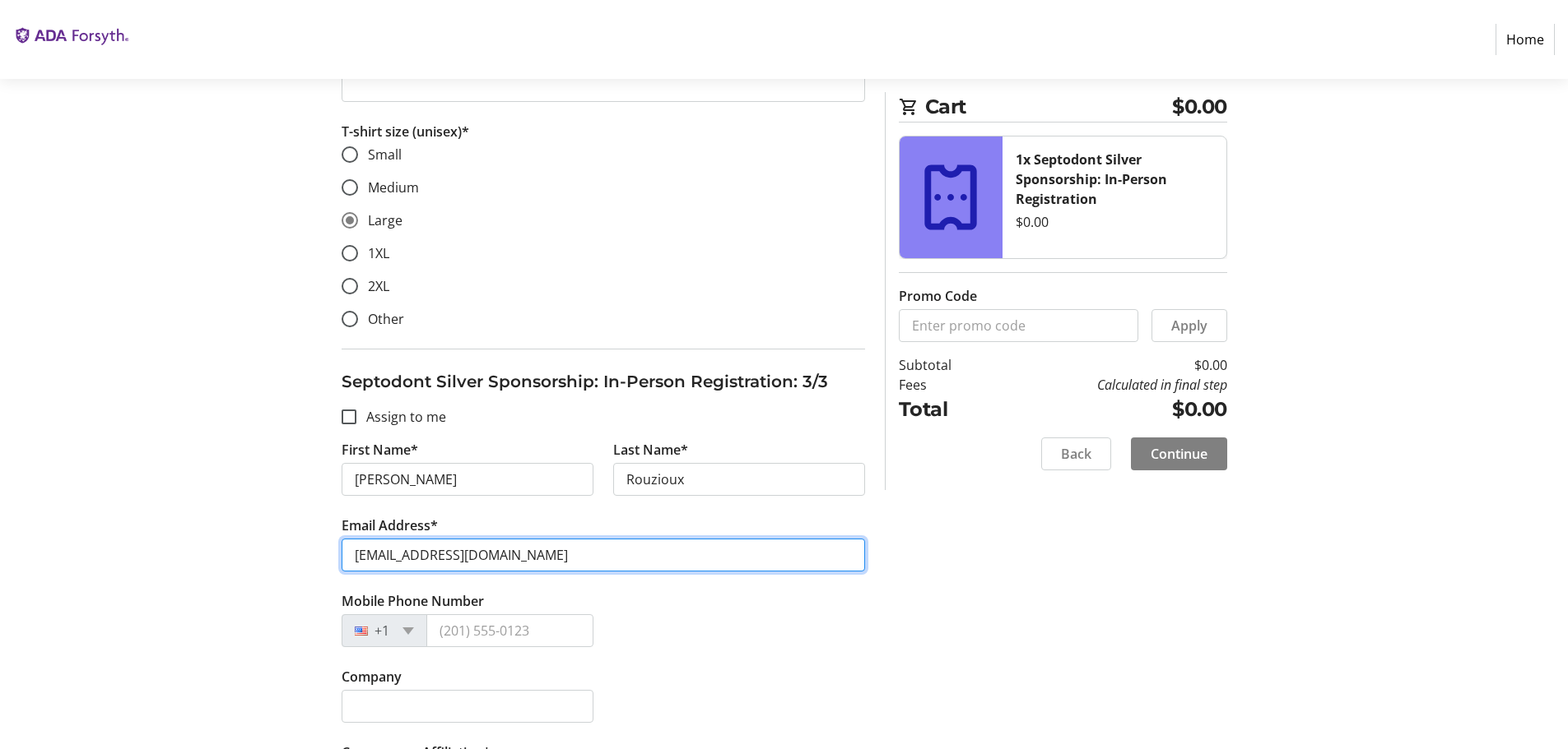
type input "nrouzioux@septodont.com"
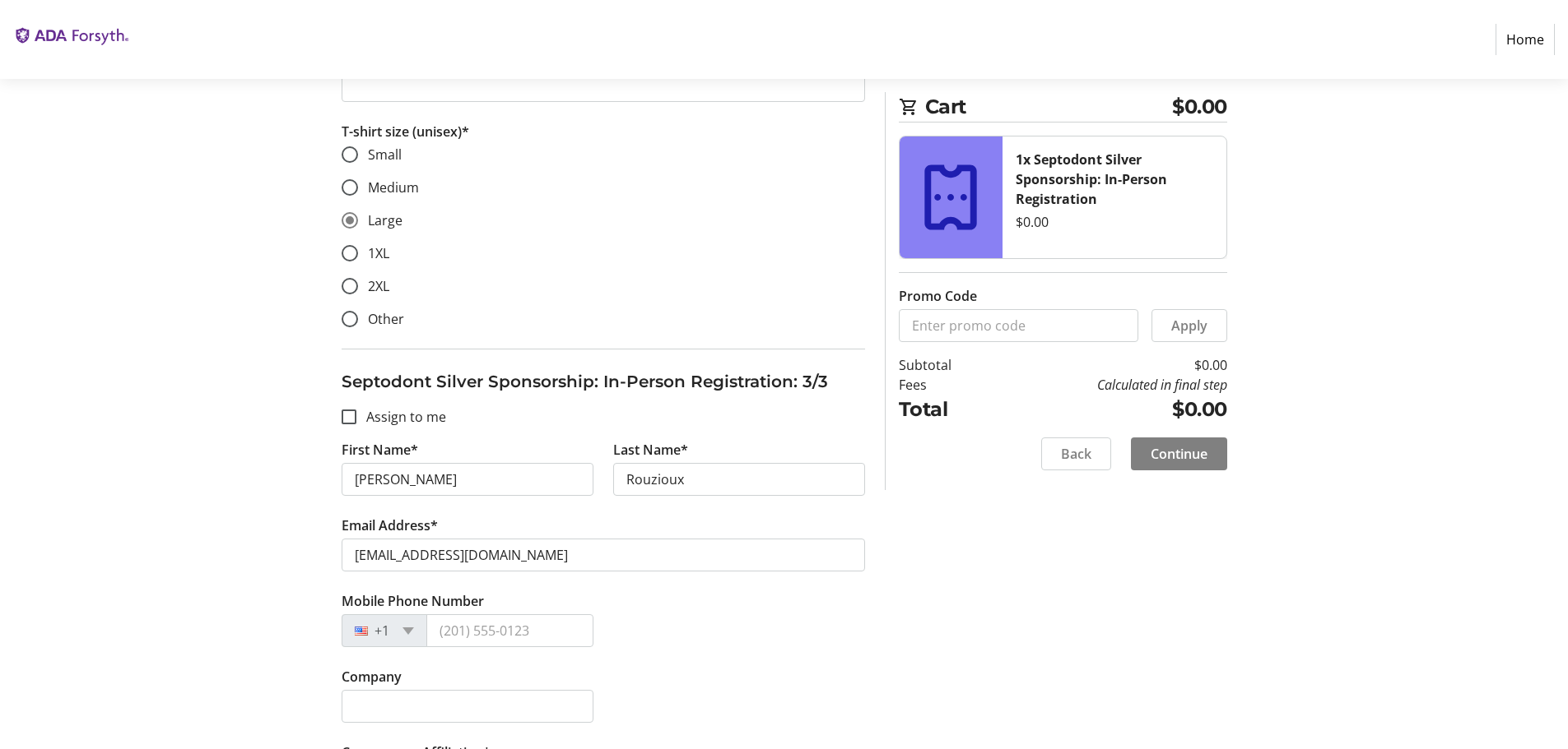
click at [408, 639] on div "+1" at bounding box center [384, 630] width 86 height 33
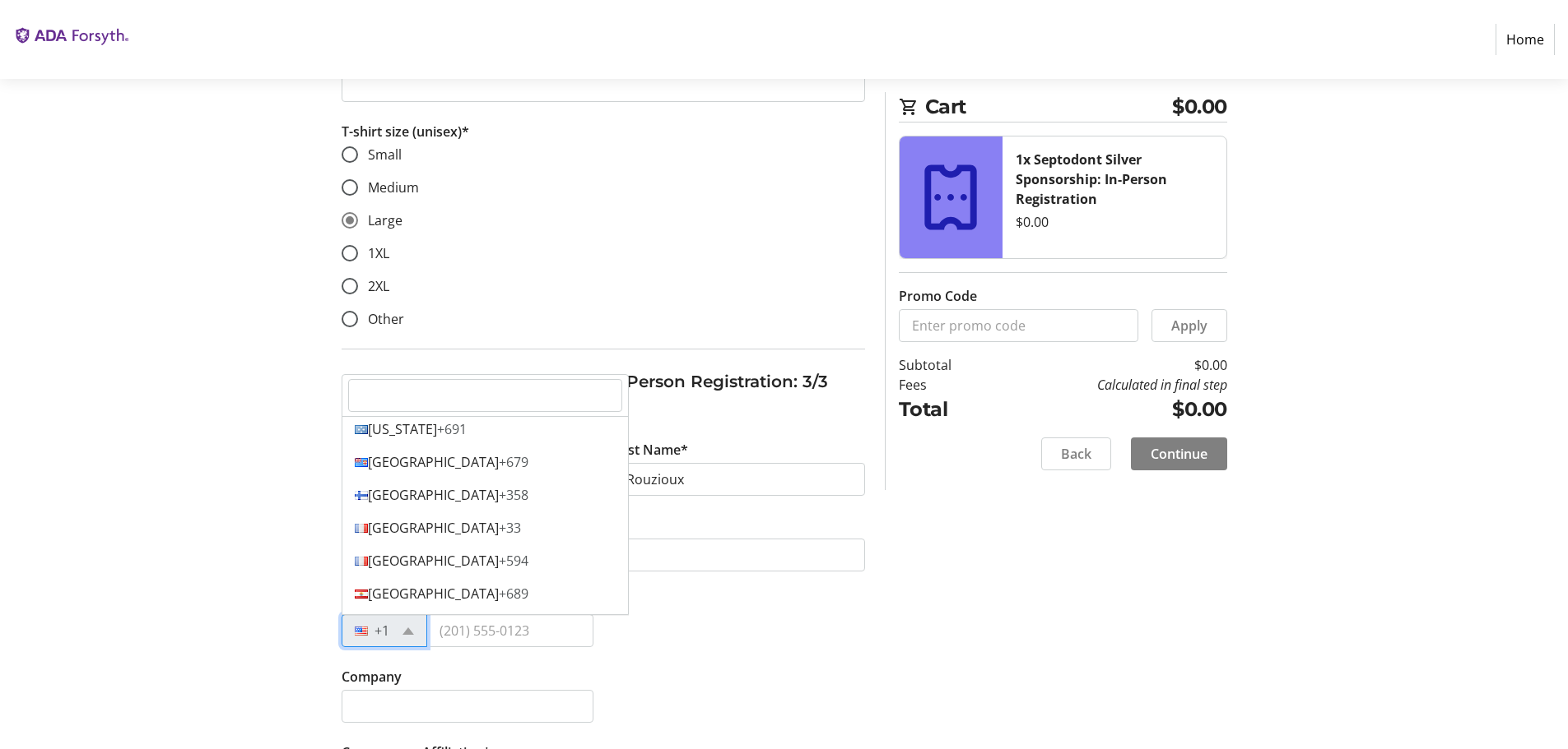
scroll to position [2303, 0]
click at [499, 535] on span "+33" at bounding box center [509, 532] width 22 height 18
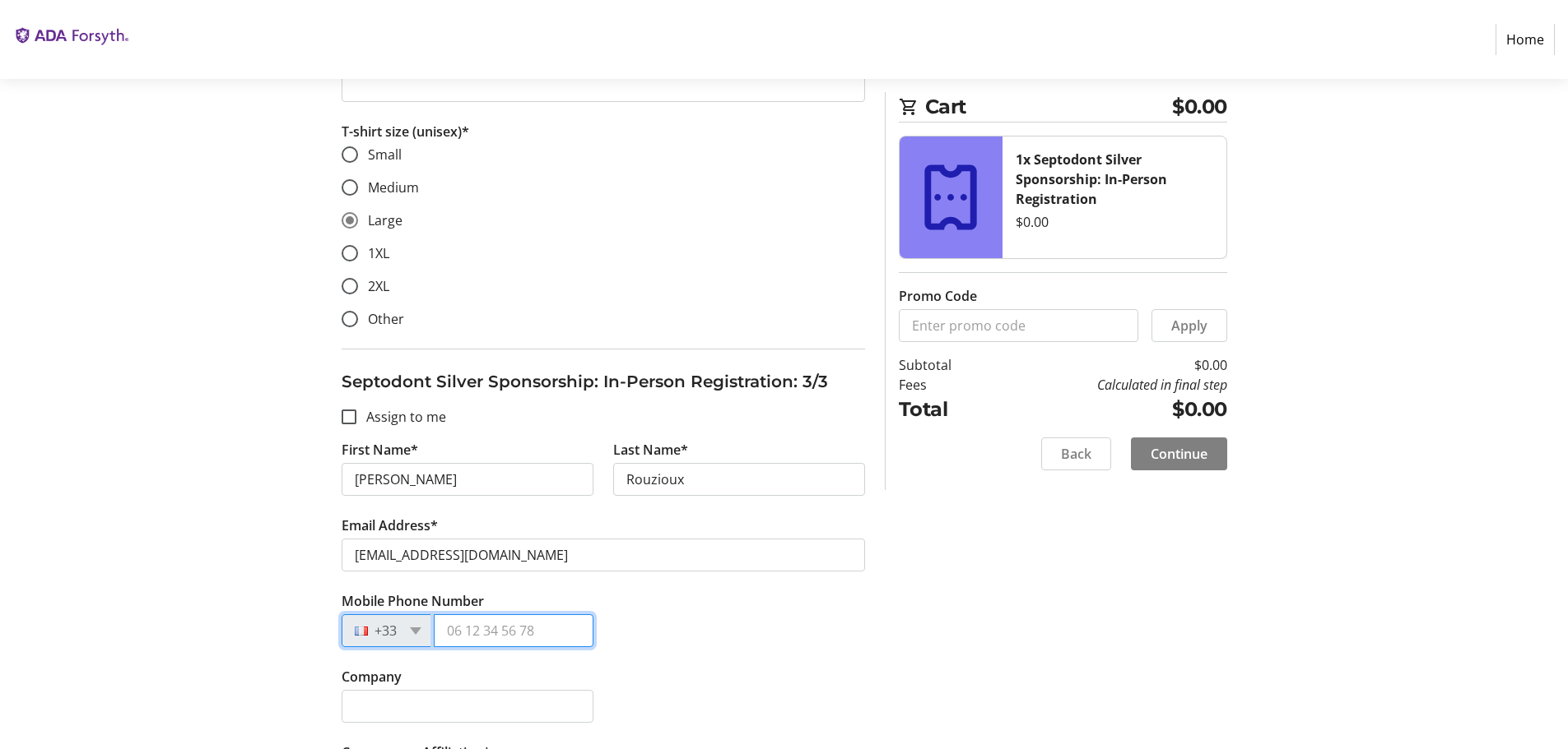
click at [466, 634] on input "Mobile Phone Number" at bounding box center [513, 630] width 160 height 33
click at [441, 632] on input "Mobile Phone Number" at bounding box center [513, 630] width 160 height 33
type input "07 85 78 37 03"
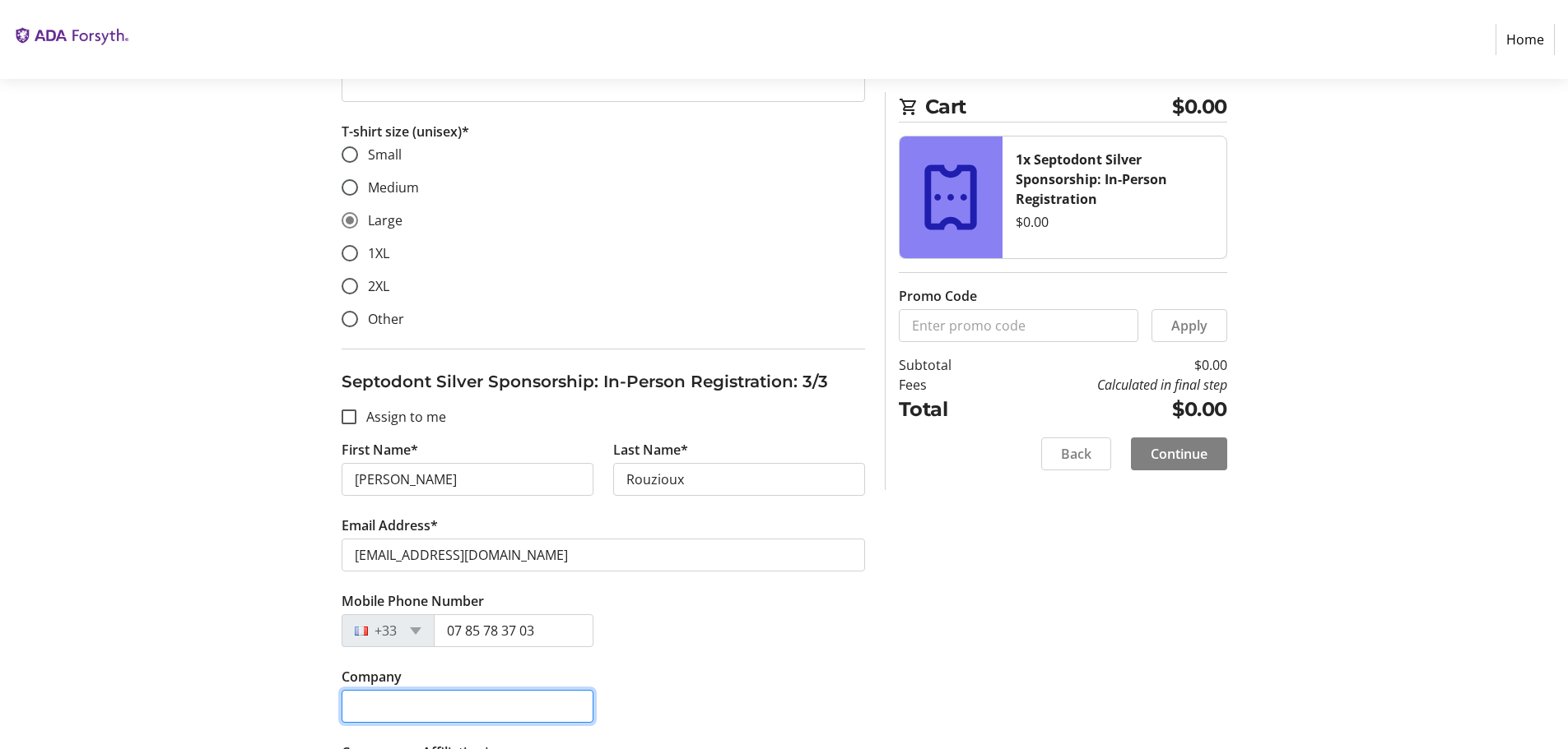
click at [519, 709] on input "Company" at bounding box center [467, 706] width 252 height 33
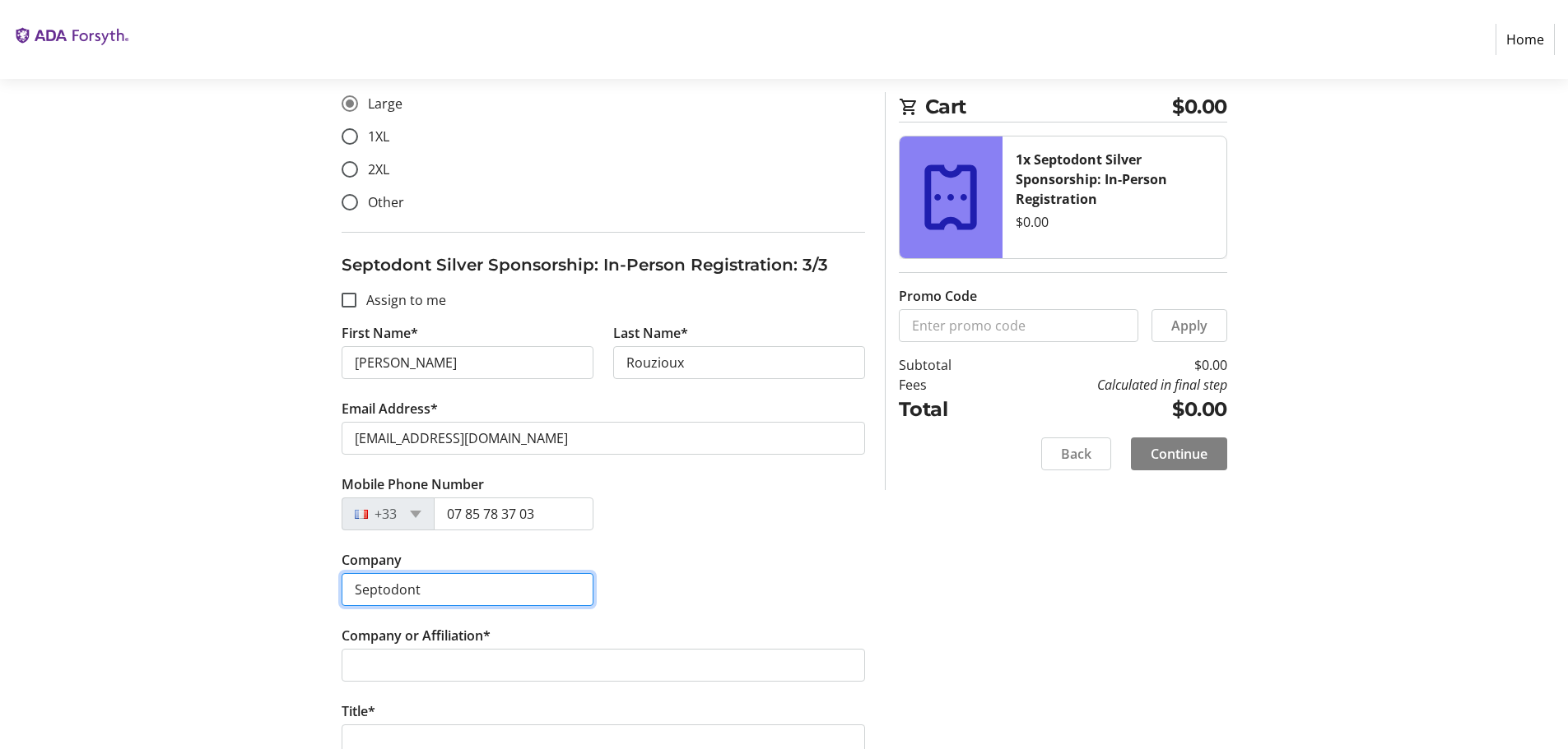
scroll to position [1892, 0]
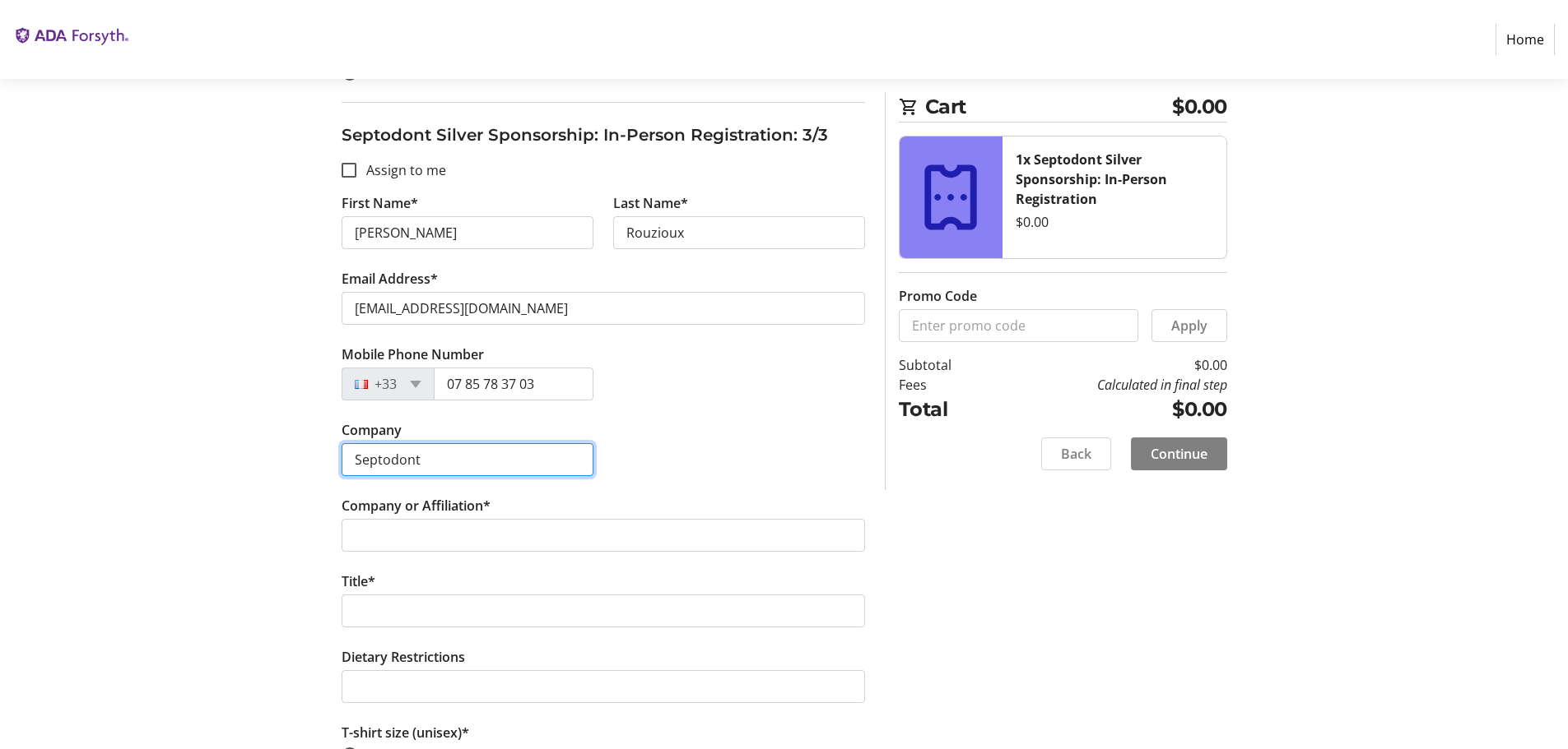
type input "Septodont"
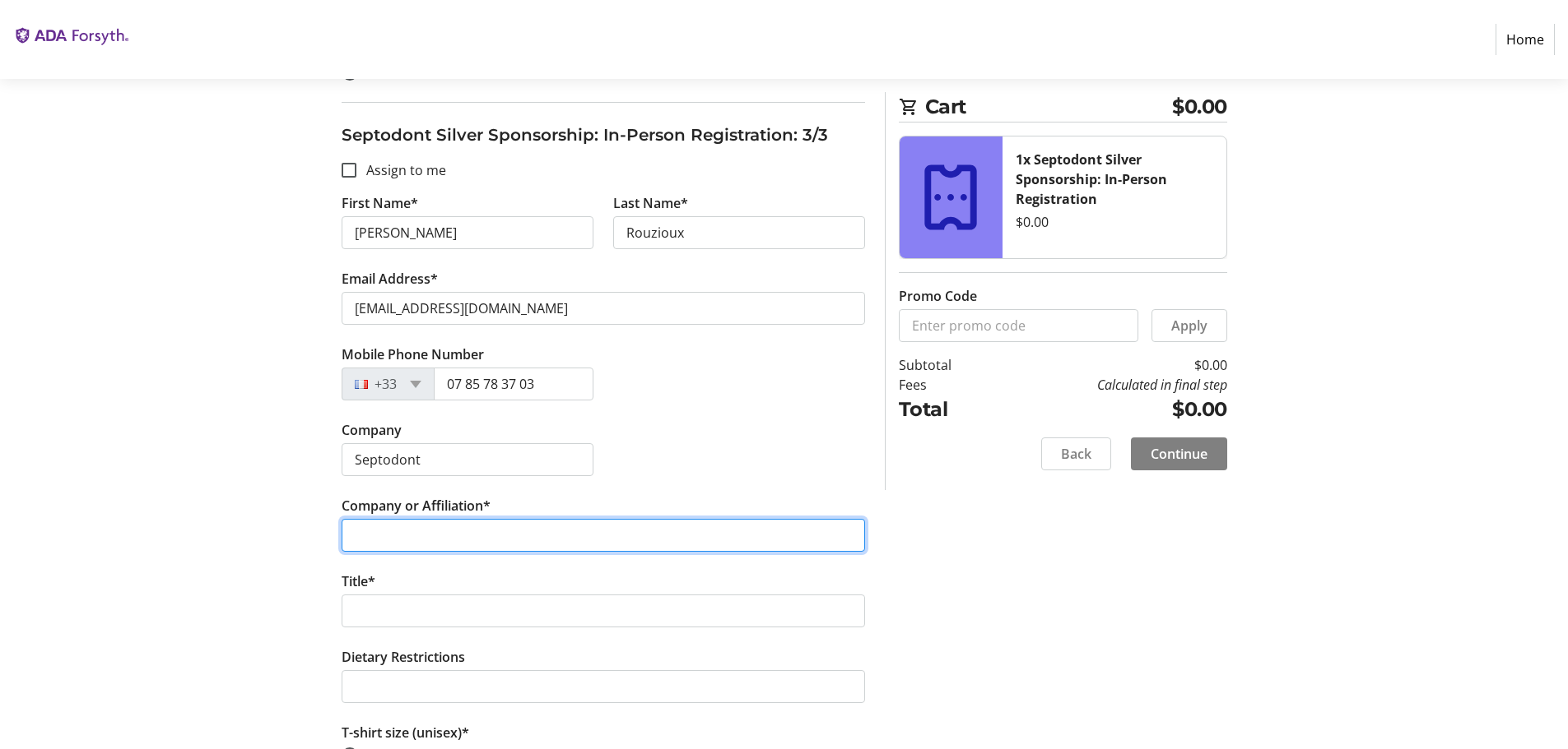
click at [413, 527] on input "Company or Affiliation*" at bounding box center [603, 535] width 524 height 33
type input "Septodont"
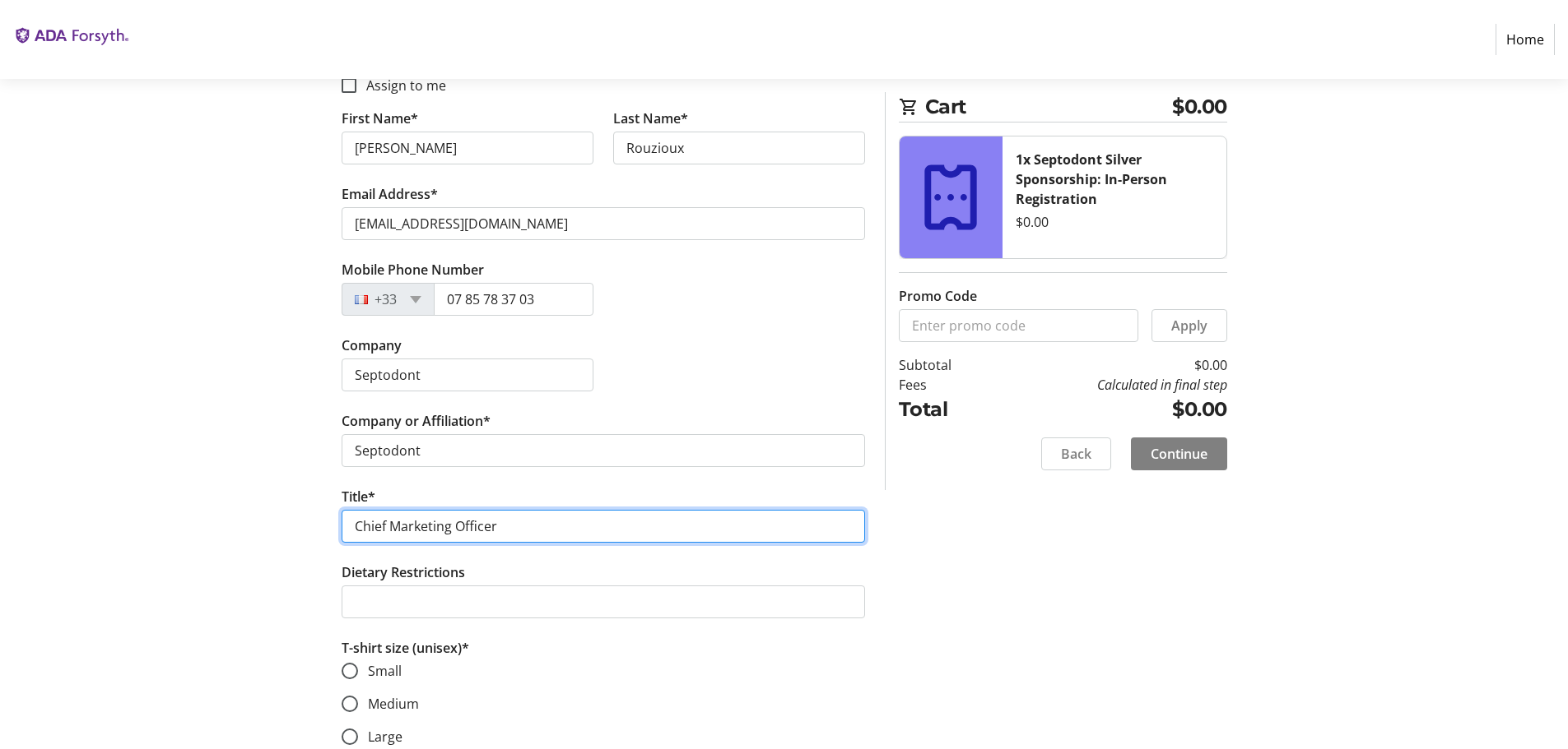
scroll to position [2093, 0]
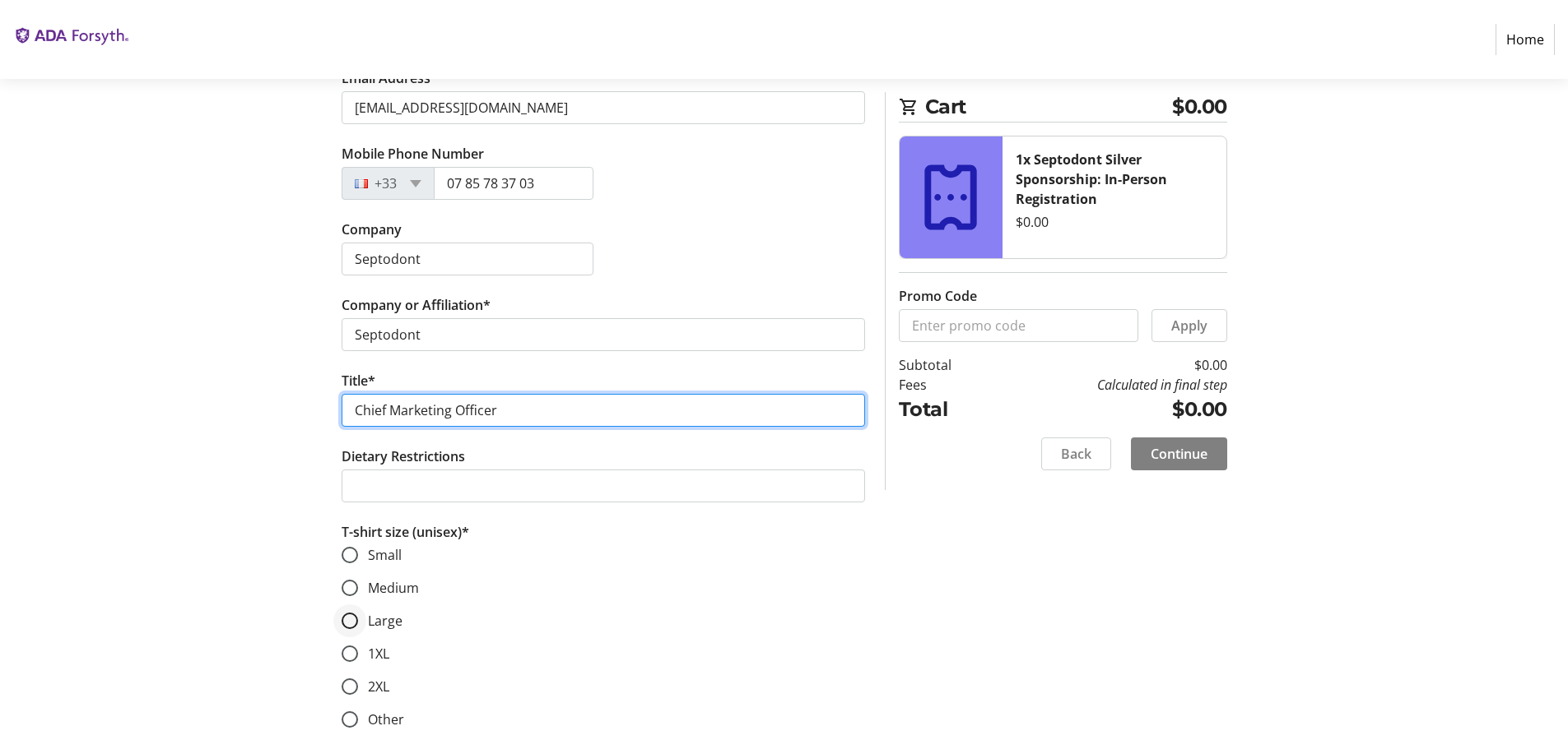
type input "Chief Marketing Officer"
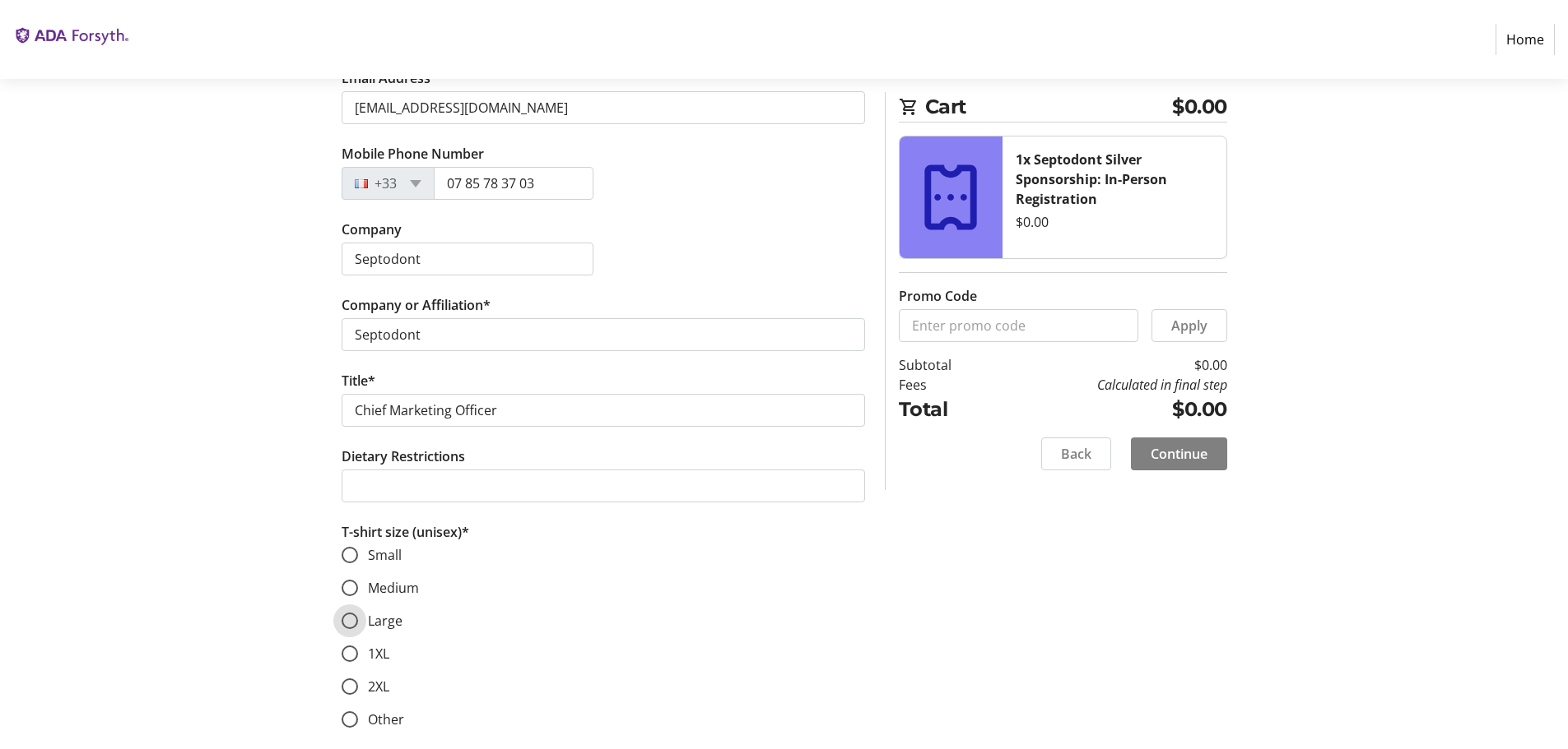
click at [351, 625] on input "Large" at bounding box center [350, 621] width 16 height 16
radio input "true"
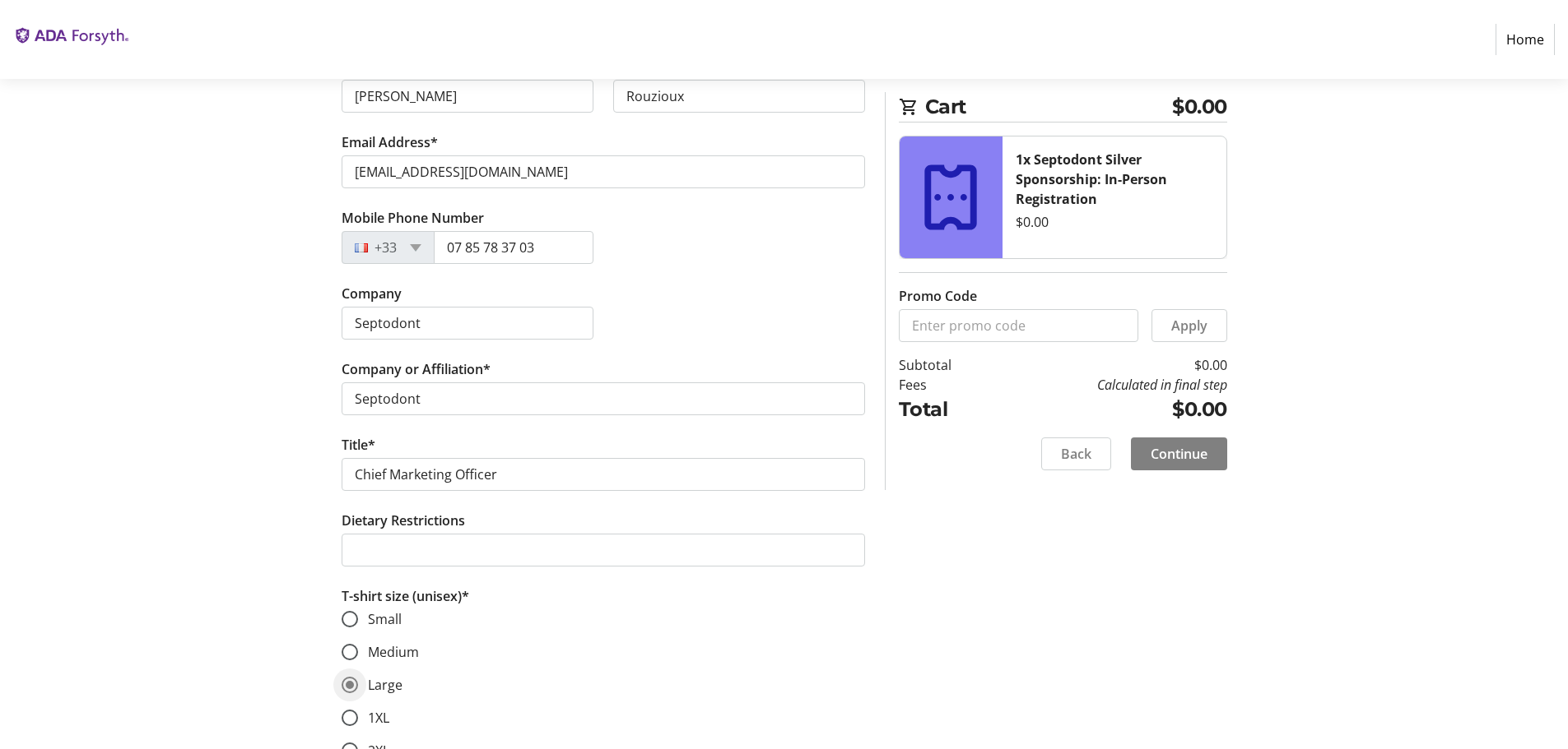
scroll to position [2011, 0]
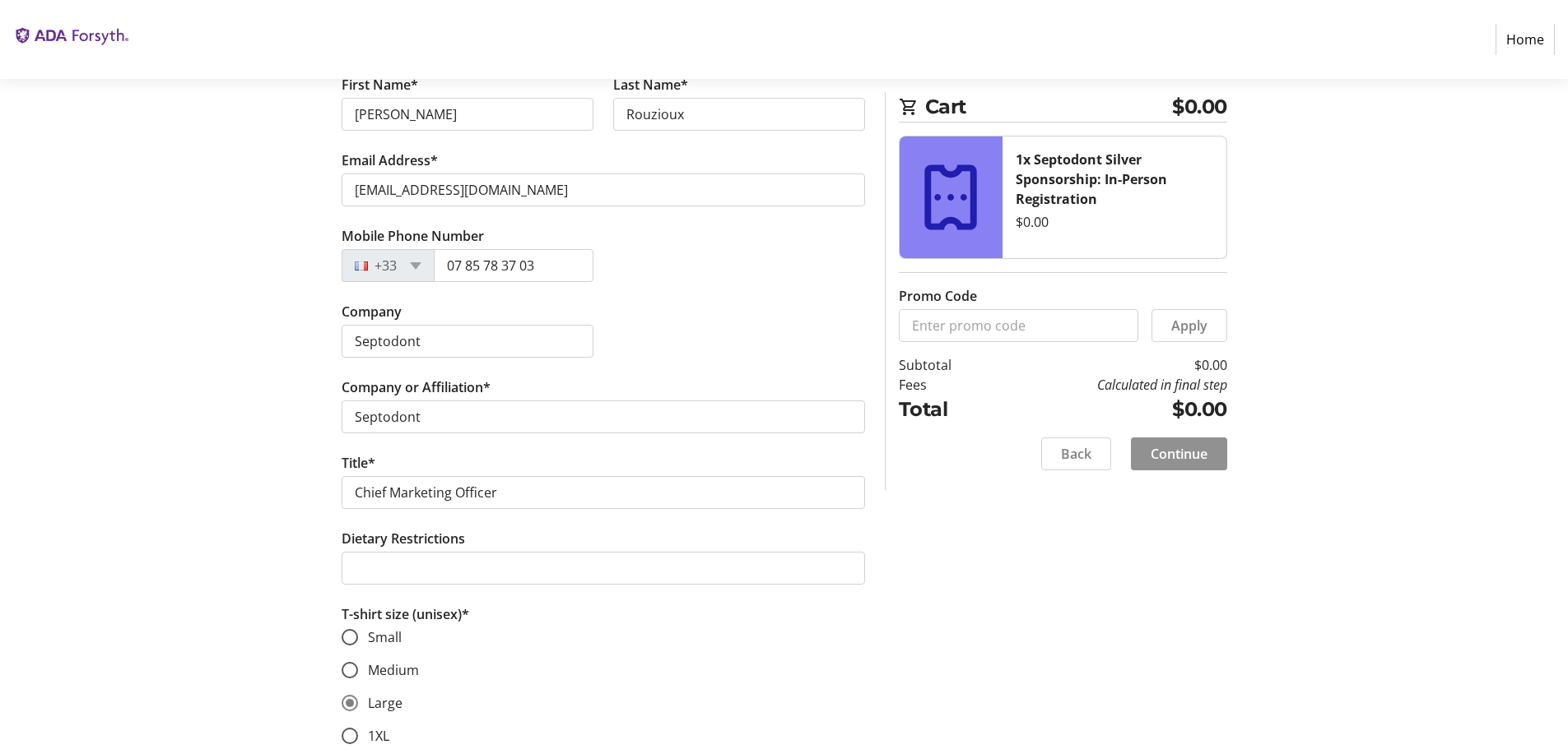
click at [1179, 458] on span "Continue" at bounding box center [1179, 454] width 57 height 20
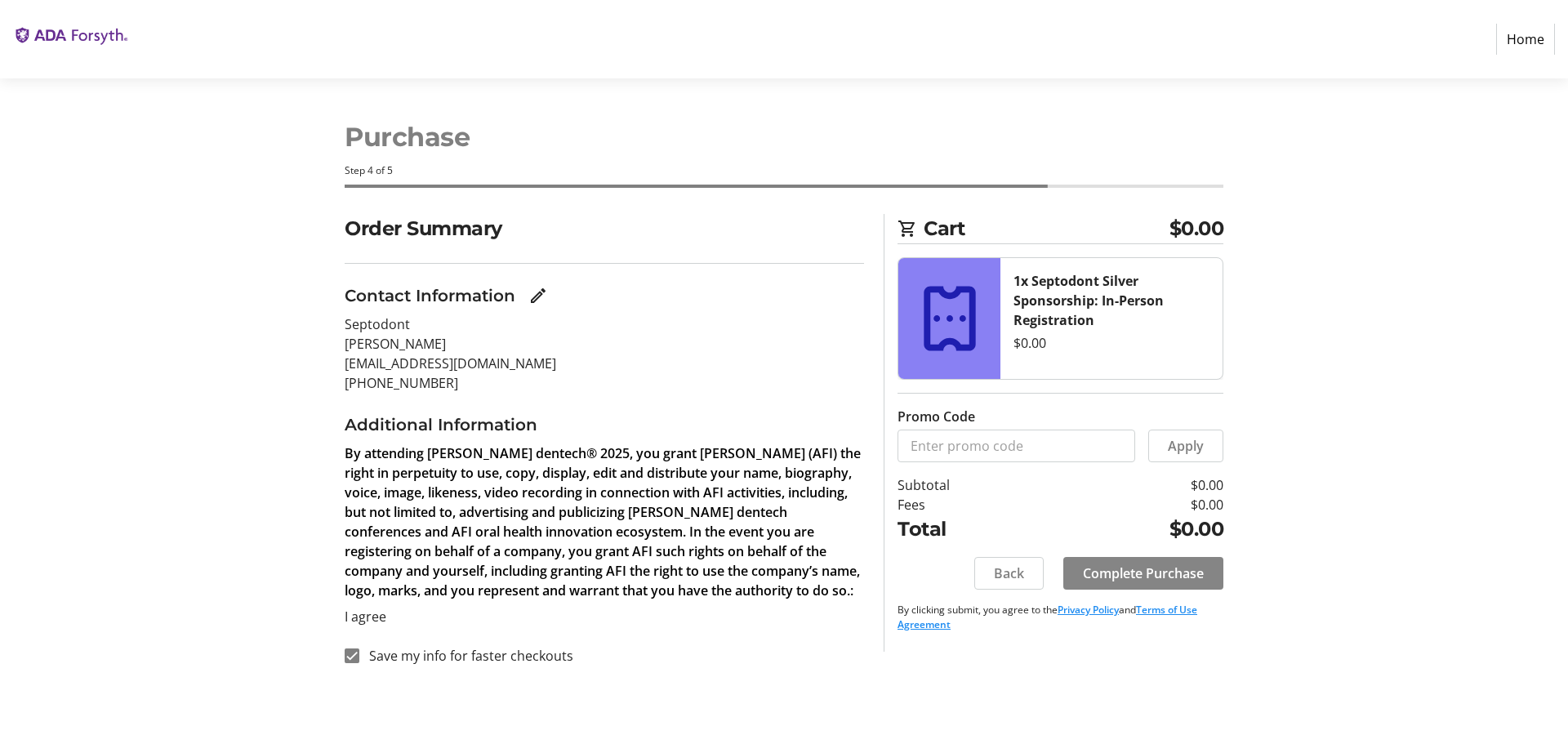
click at [1128, 568] on span "Complete Purchase" at bounding box center [1143, 574] width 121 height 19
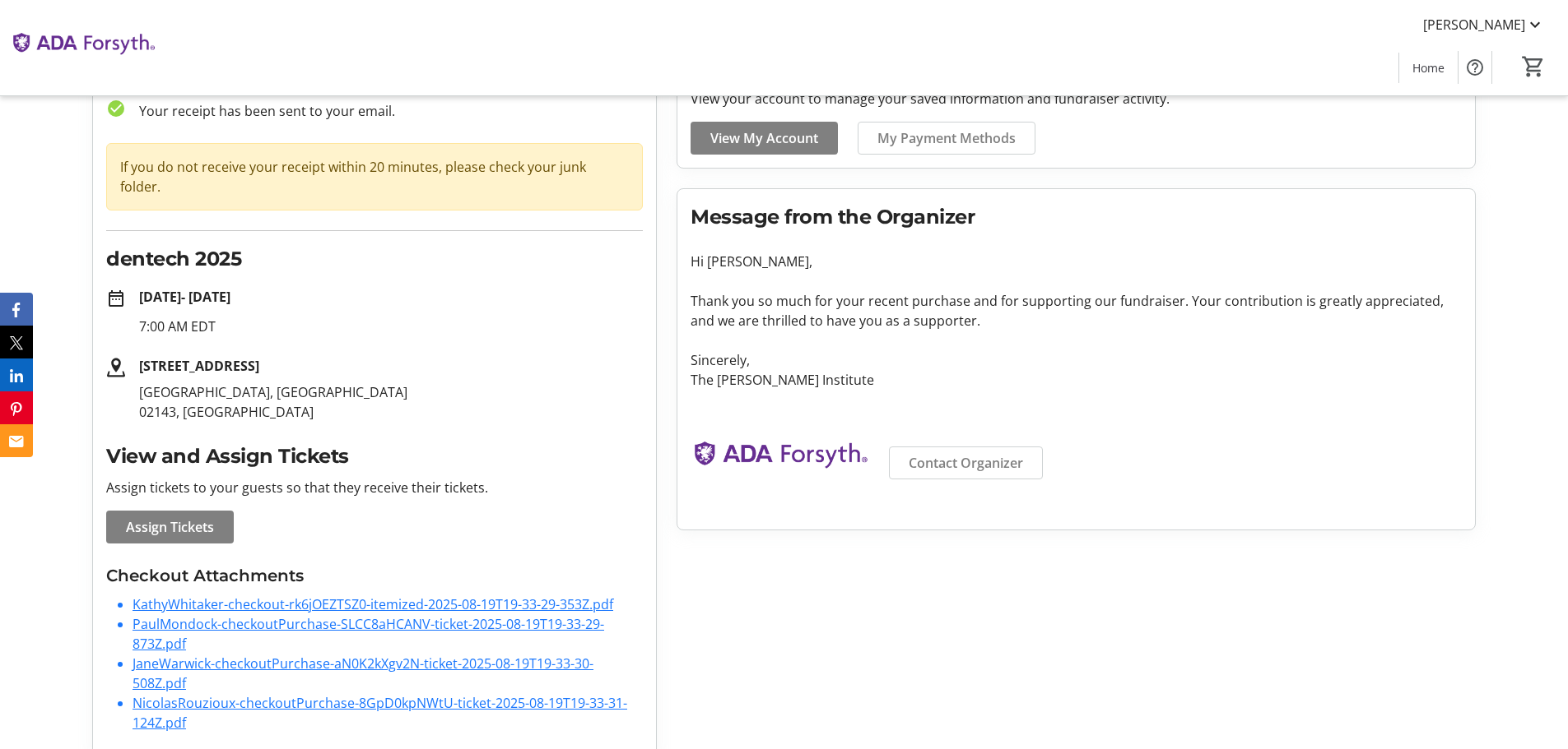
scroll to position [115, 0]
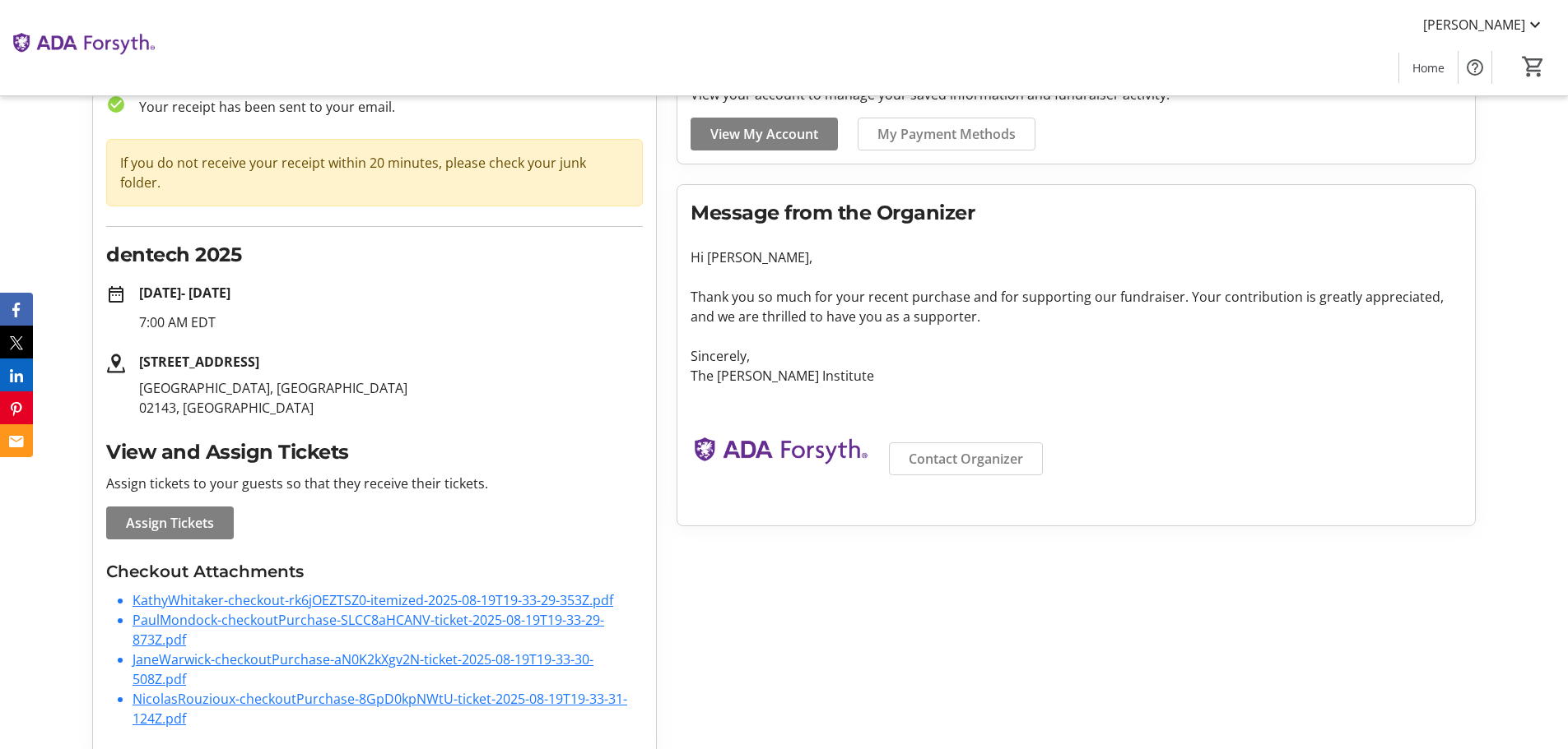
click at [296, 611] on link "PaulMondock-checkoutPurchase-SLCC8aHCANV-ticket-2025-08-19T19-33-29-873Z.pdf" at bounding box center [368, 630] width 472 height 37
click at [351, 591] on link "KathyWhitaker-checkout-rk6jOEZTSZ0-itemized-2025-08-19T19-33-29-353Z.pdf" at bounding box center [373, 600] width 481 height 18
click at [374, 651] on link "JaneWarwick-checkoutPurchase-aN0K2kXgv2N-ticket-2025-08-19T19-33-30-508Z.pdf" at bounding box center [363, 670] width 461 height 37
click at [400, 690] on link "NicolasRouzioux-checkoutPurchase-8GpD0kpNWtU-ticket-2025-08-19T19-33-31-124Z.pdf" at bounding box center [380, 709] width 494 height 37
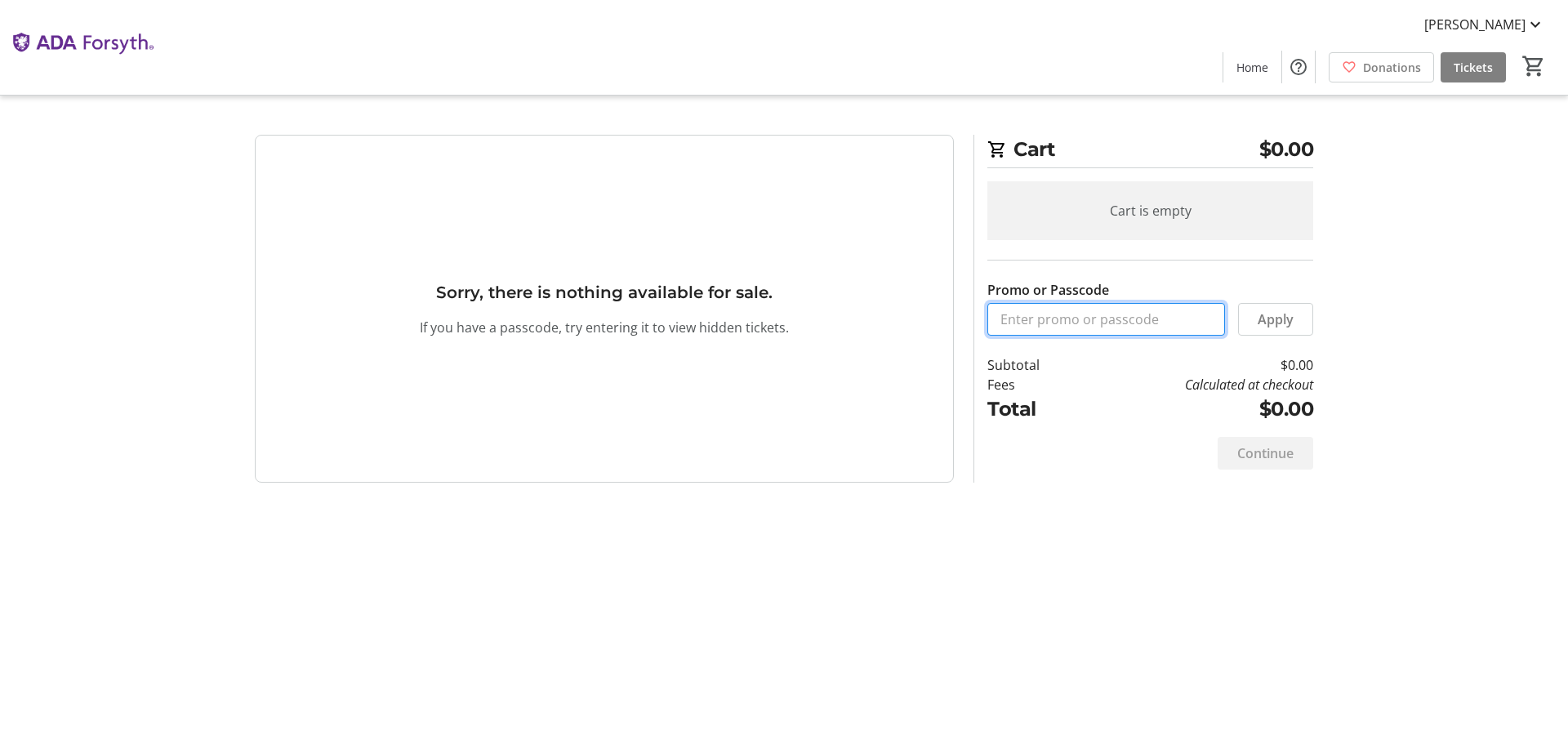
click at [1016, 325] on input "Promo or Passcode" at bounding box center [1106, 319] width 237 height 33
type input "ORALHEALTH2025"
click at [1273, 323] on span "Apply" at bounding box center [1276, 320] width 36 height 19
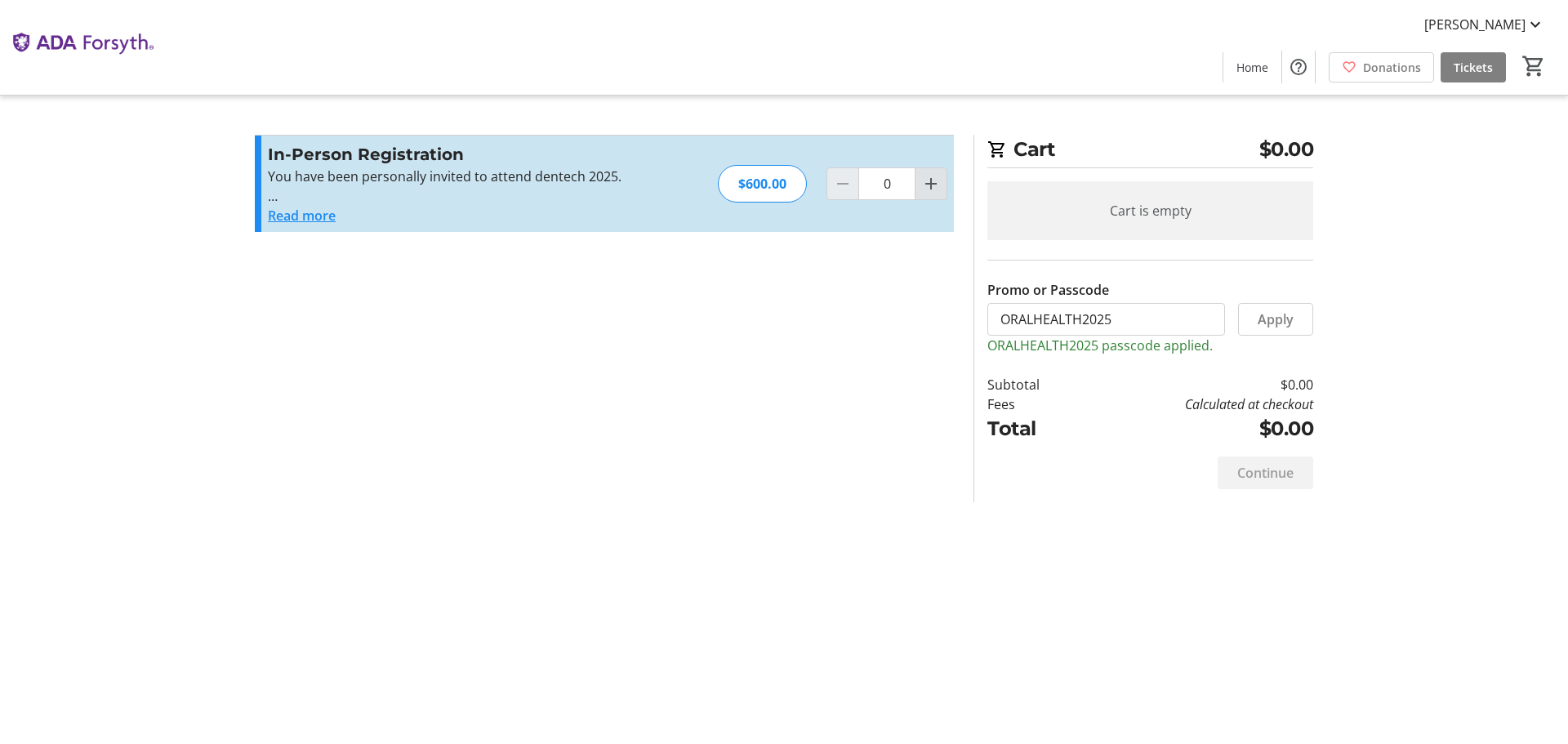
click at [928, 183] on mat-icon "Increment by one" at bounding box center [931, 184] width 19 height 19
type input "1"
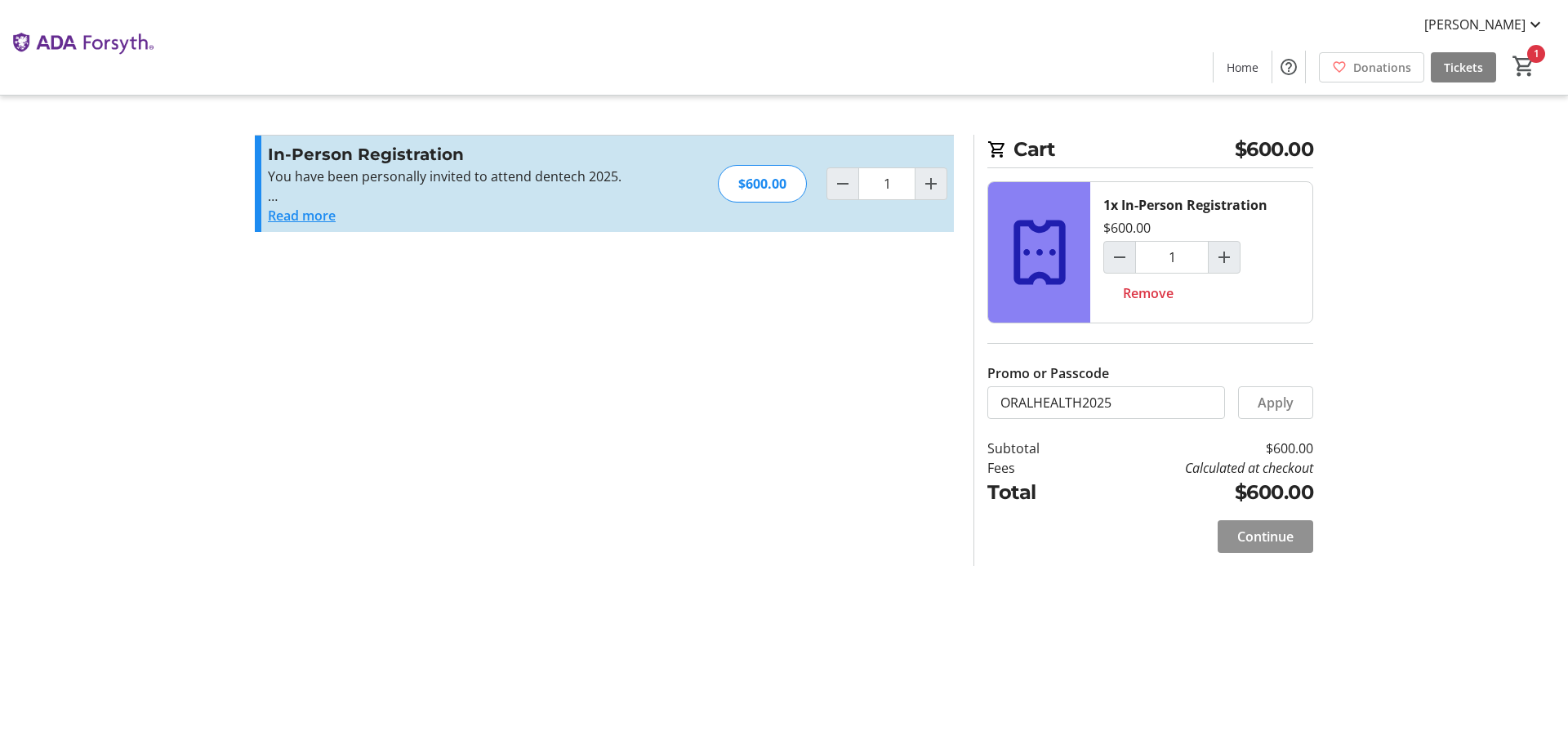
click at [1270, 537] on span "Continue" at bounding box center [1266, 537] width 57 height 19
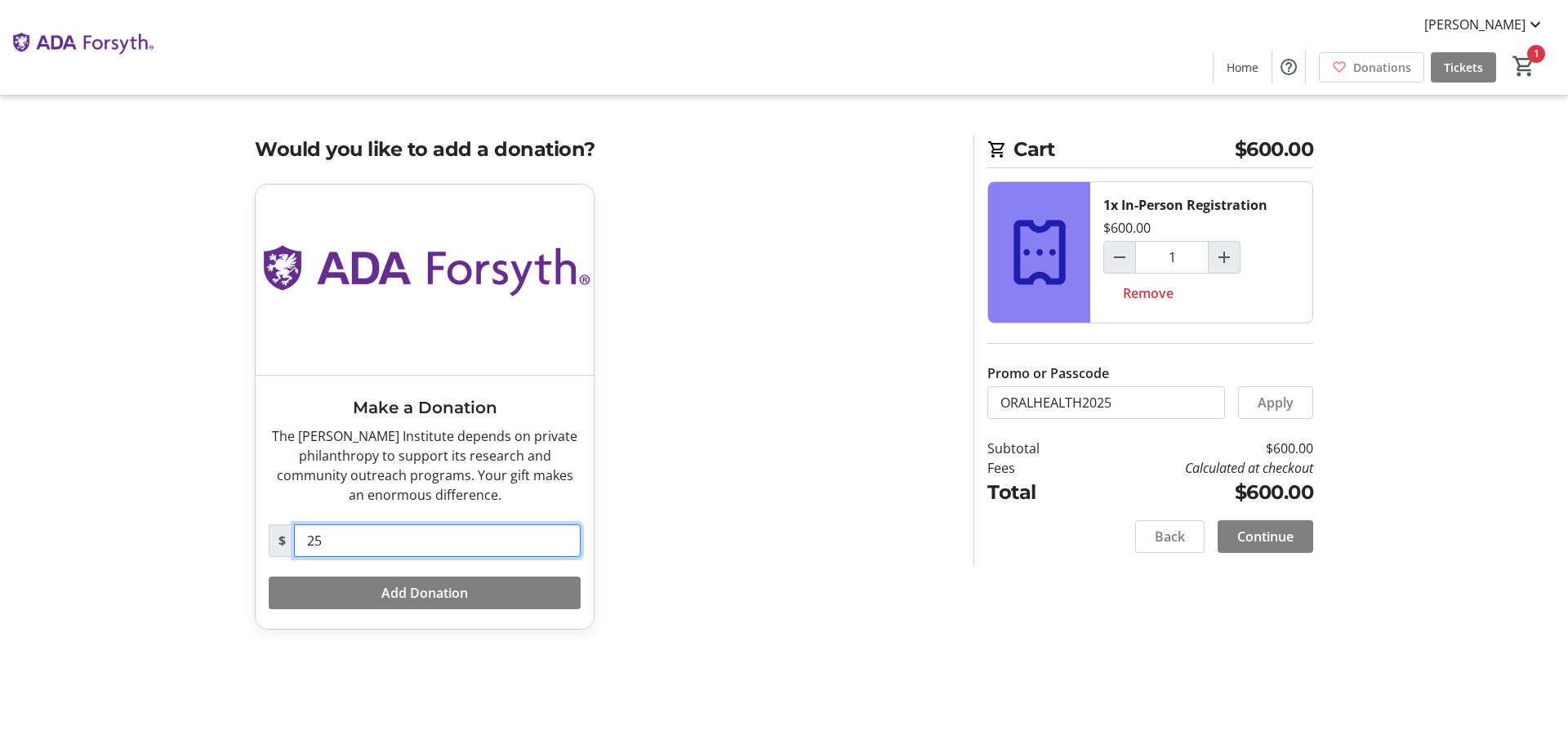
drag, startPoint x: 338, startPoint y: 543, endPoint x: 297, endPoint y: 535, distance: 41.8
click at [297, 542] on input "25" at bounding box center [437, 540] width 287 height 33
type input "0"
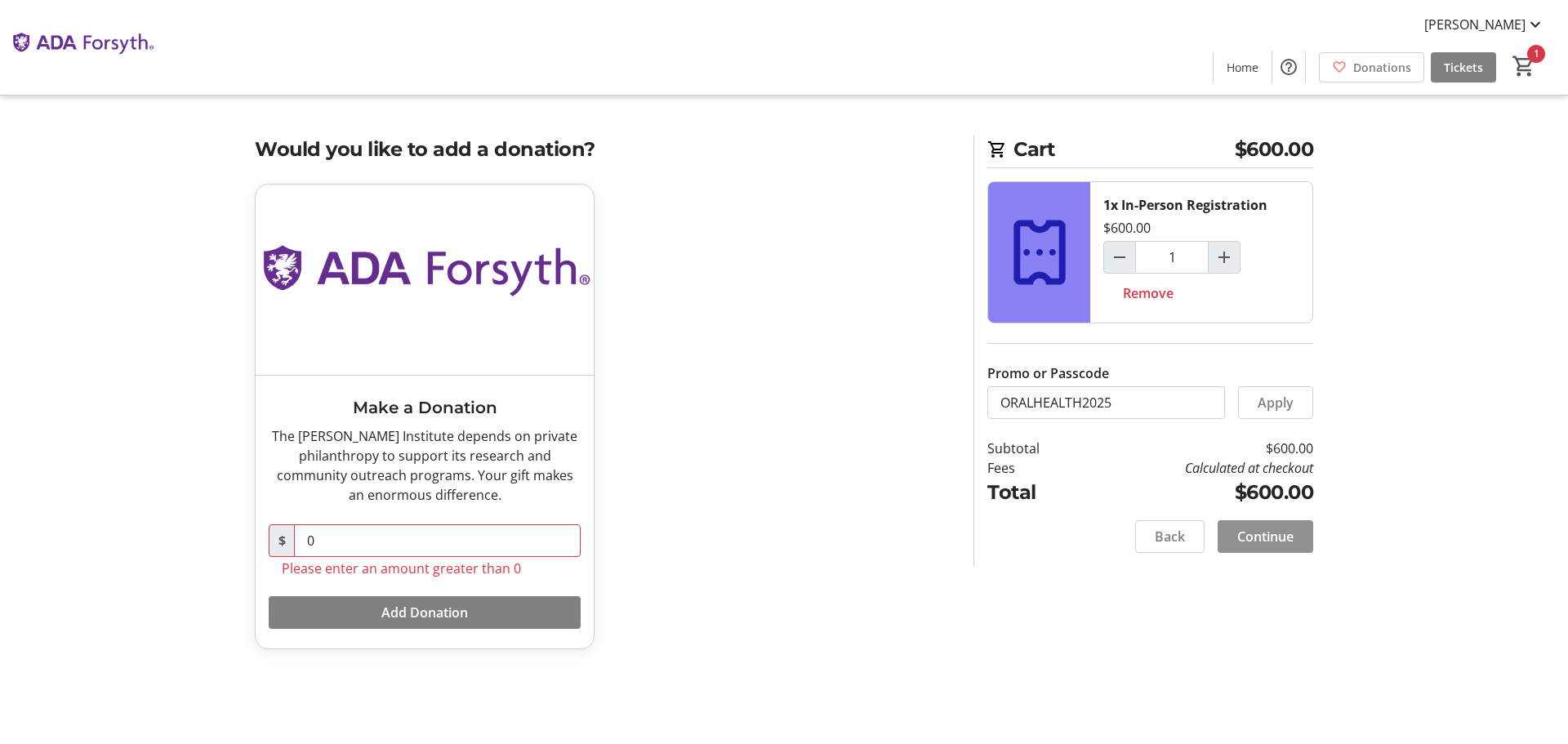
click at [1267, 537] on span "Continue" at bounding box center [1266, 537] width 57 height 19
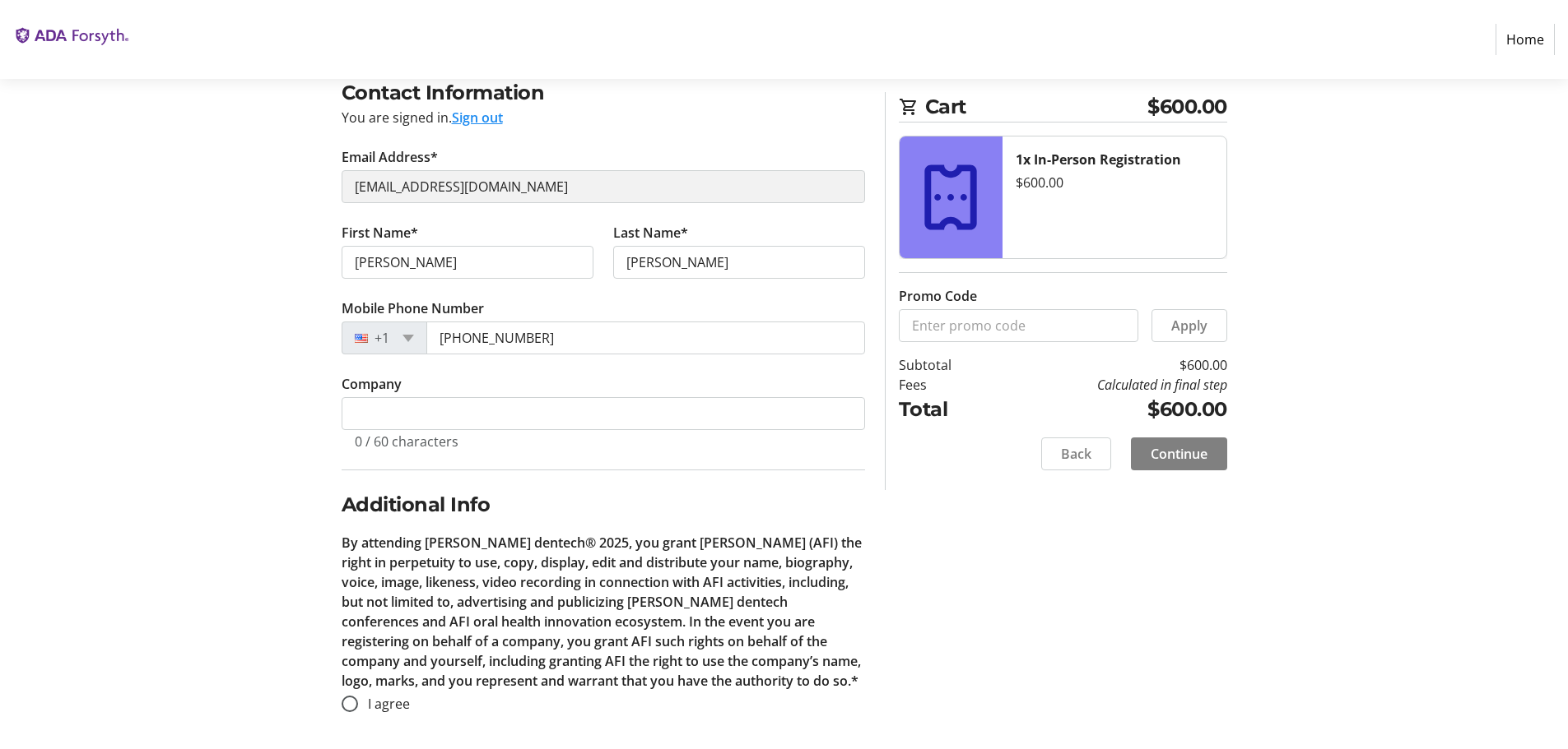
scroll to position [142, 0]
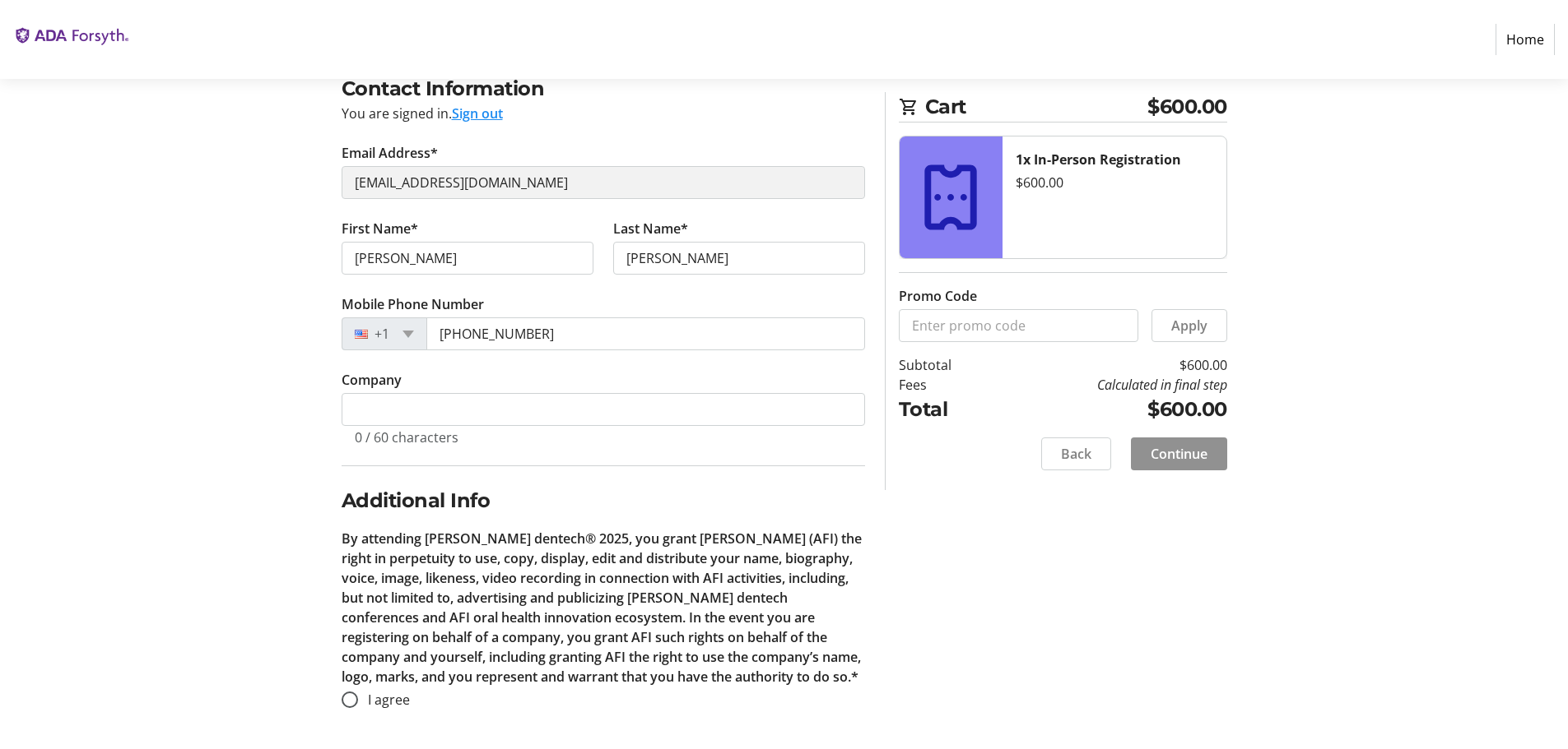
click at [1176, 451] on span "Continue" at bounding box center [1179, 454] width 57 height 20
click at [355, 695] on input "I agree" at bounding box center [350, 700] width 16 height 16
radio input "true"
click at [1175, 455] on span "Continue" at bounding box center [1179, 454] width 57 height 20
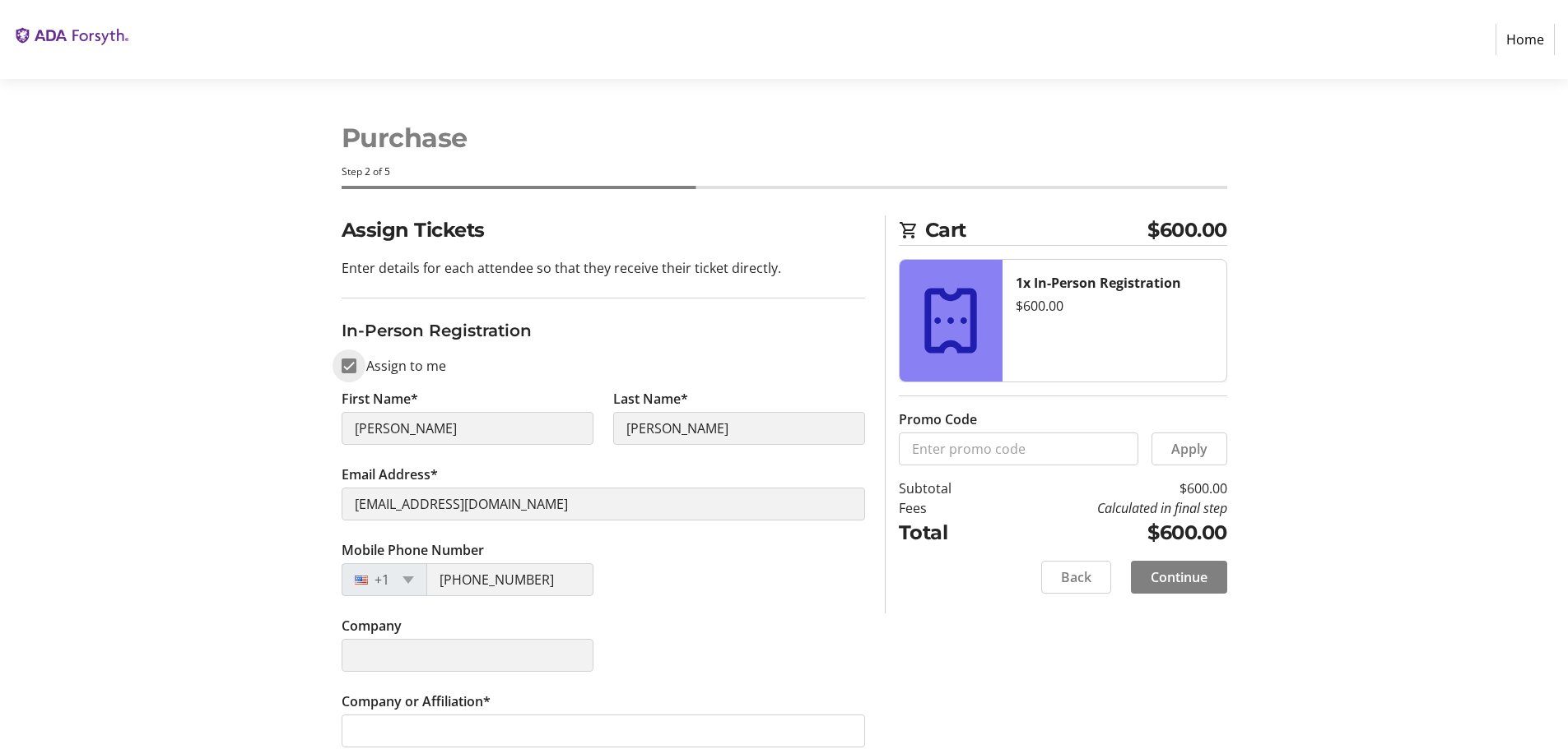
click at [350, 364] on input "Assign to me" at bounding box center [349, 366] width 15 height 15
checkbox input "false"
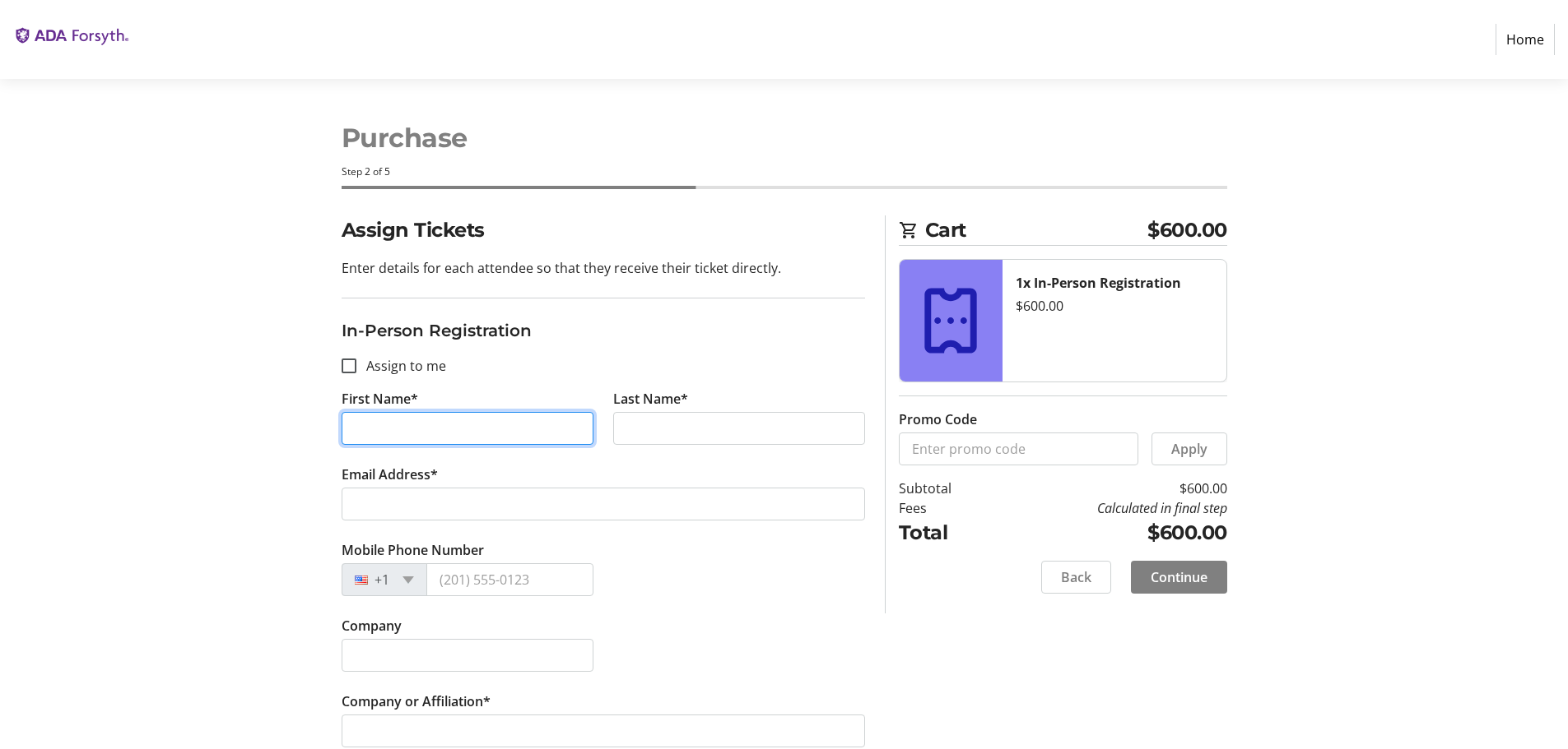
click at [404, 430] on input "First Name*" at bounding box center [467, 428] width 252 height 33
type input "[PERSON_NAME]"
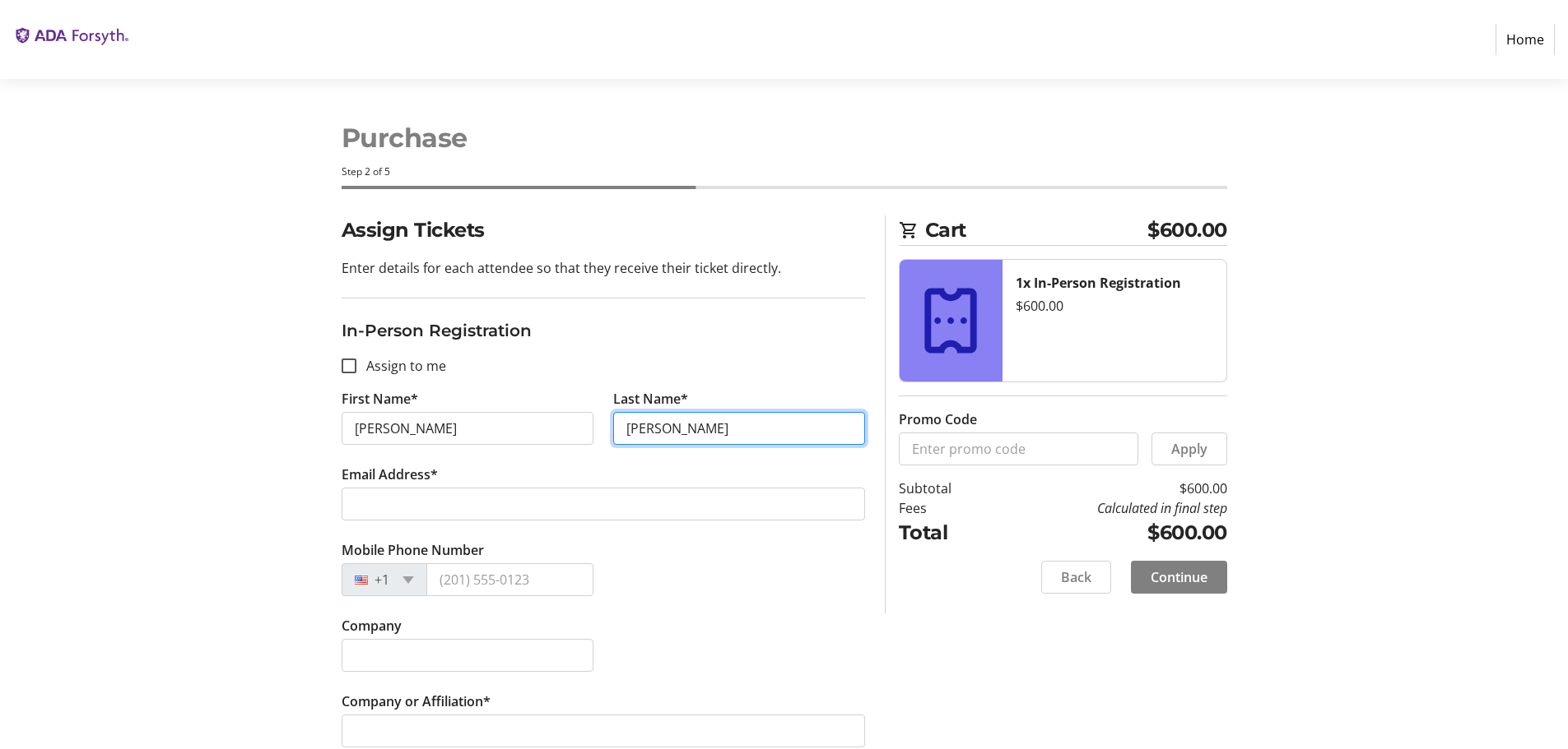
type input "[PERSON_NAME]"
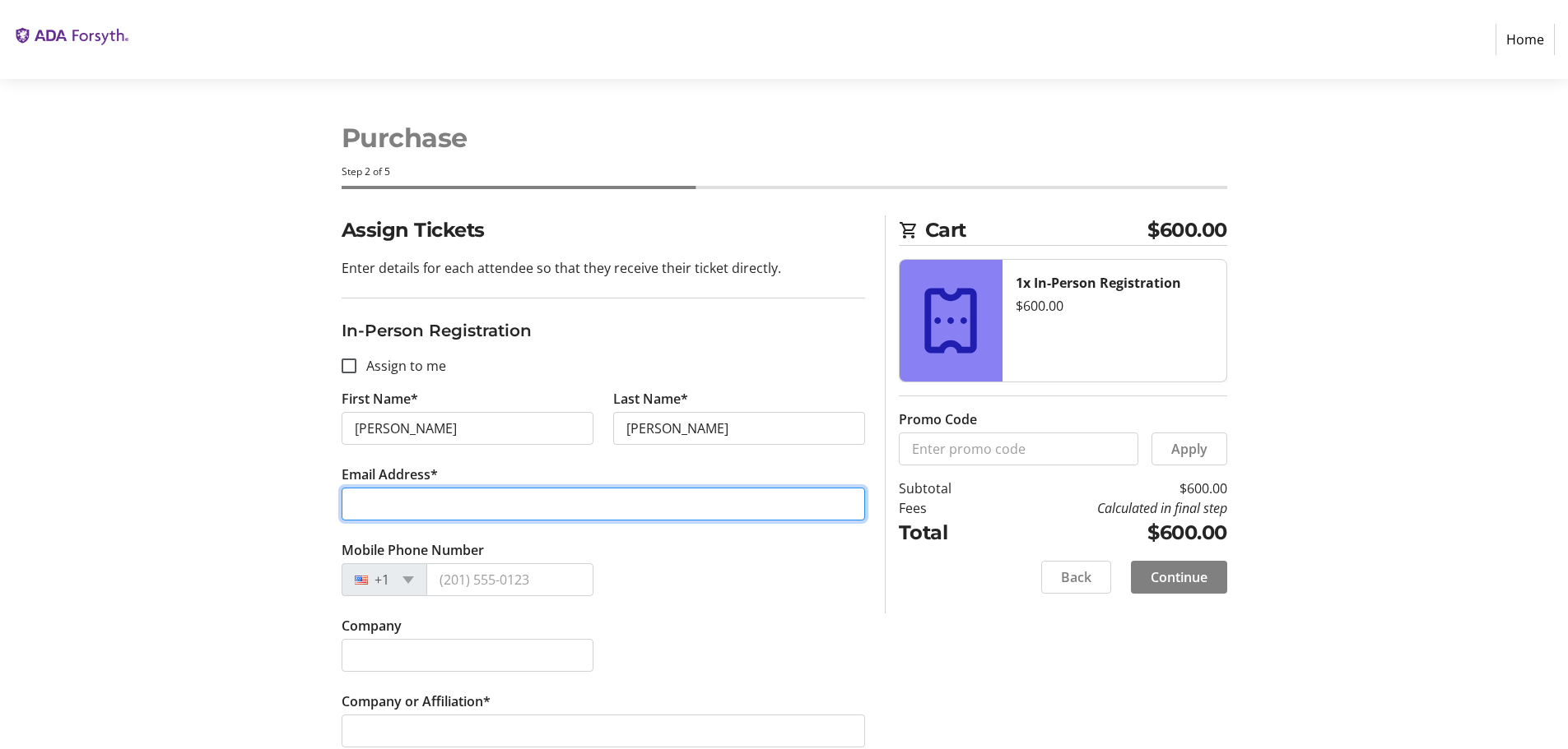
click at [377, 506] on input "Email Address*" at bounding box center [603, 504] width 524 height 33
type input "[EMAIL_ADDRESS][DOMAIN_NAME]"
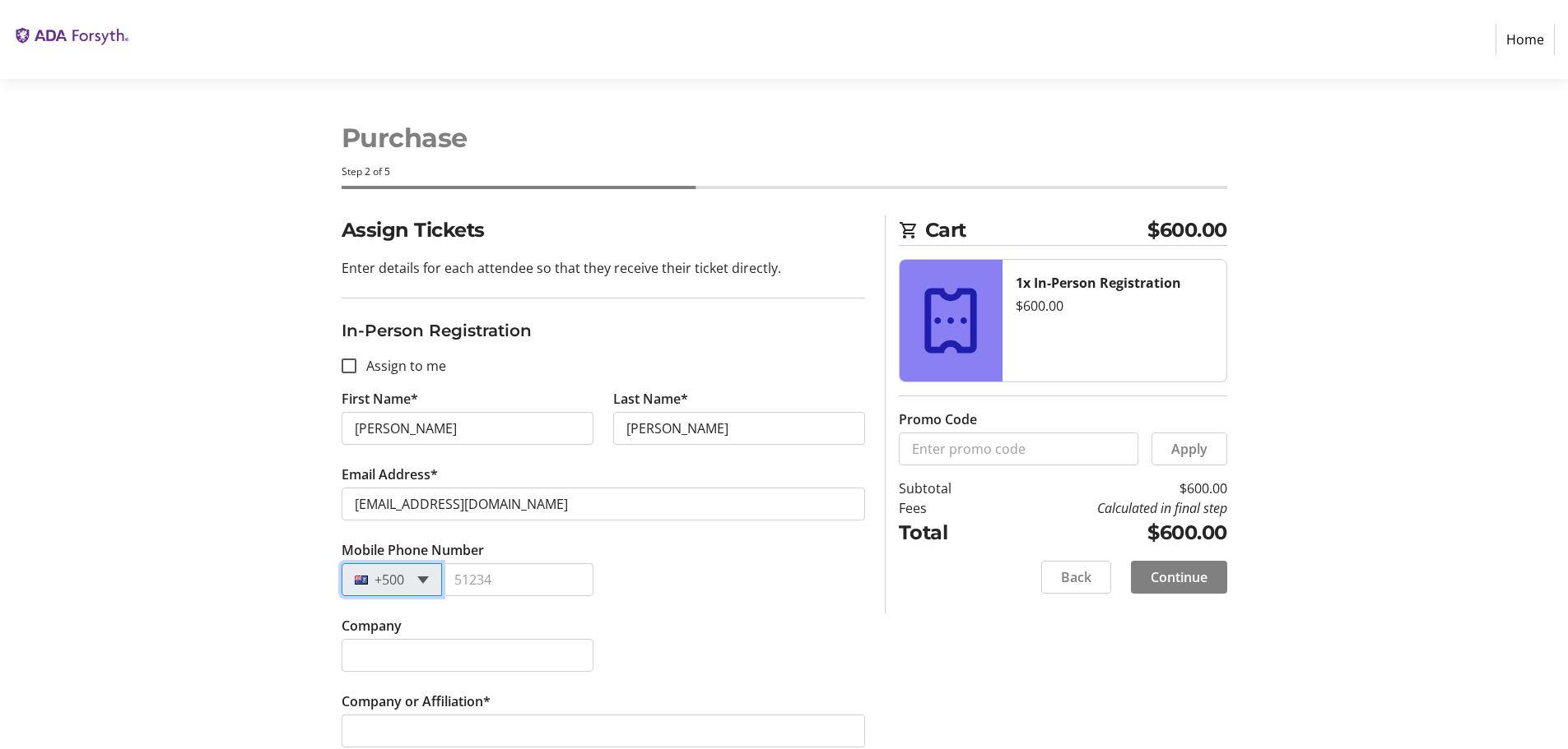
click at [425, 577] on span at bounding box center [423, 580] width 12 height 7
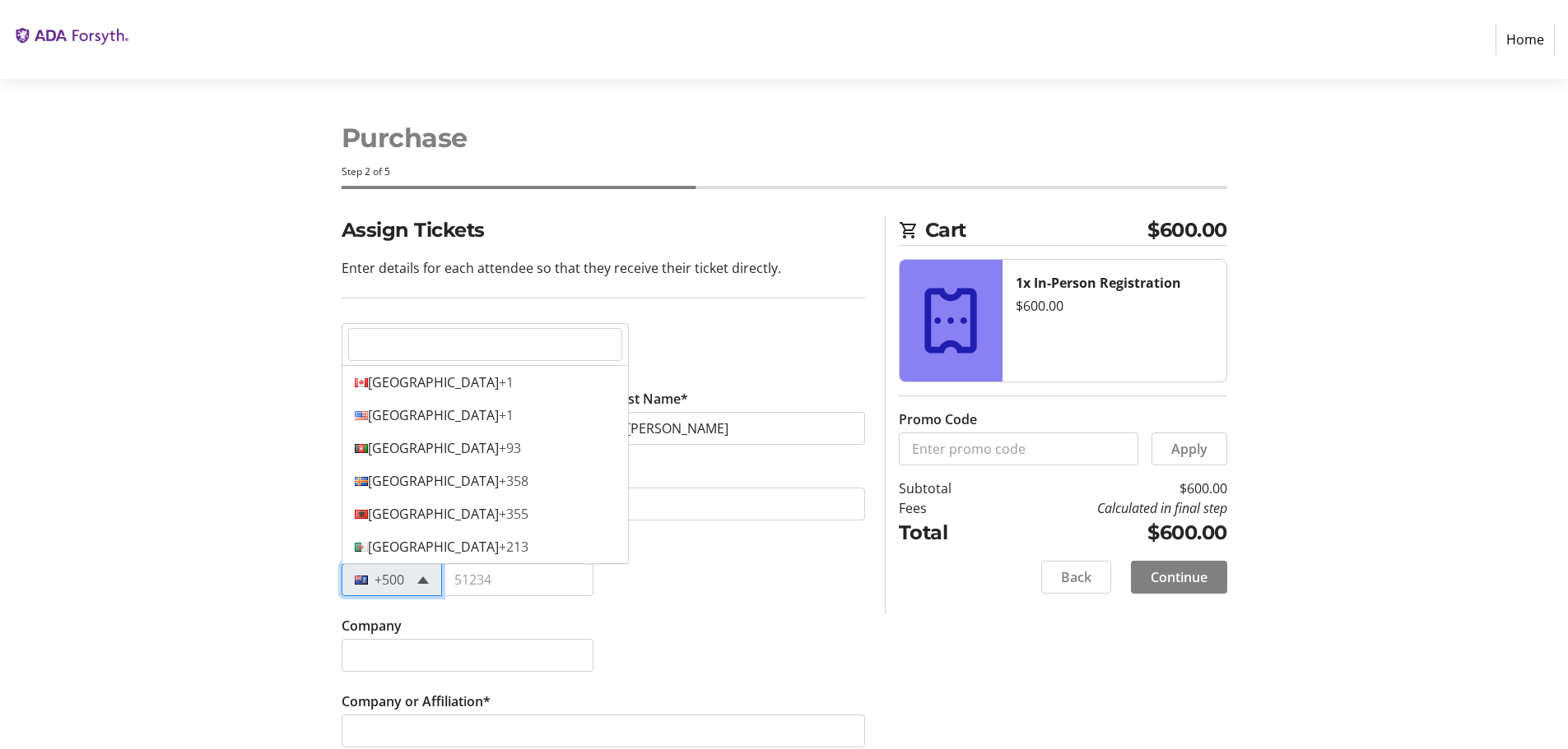
scroll to position [2237, 0]
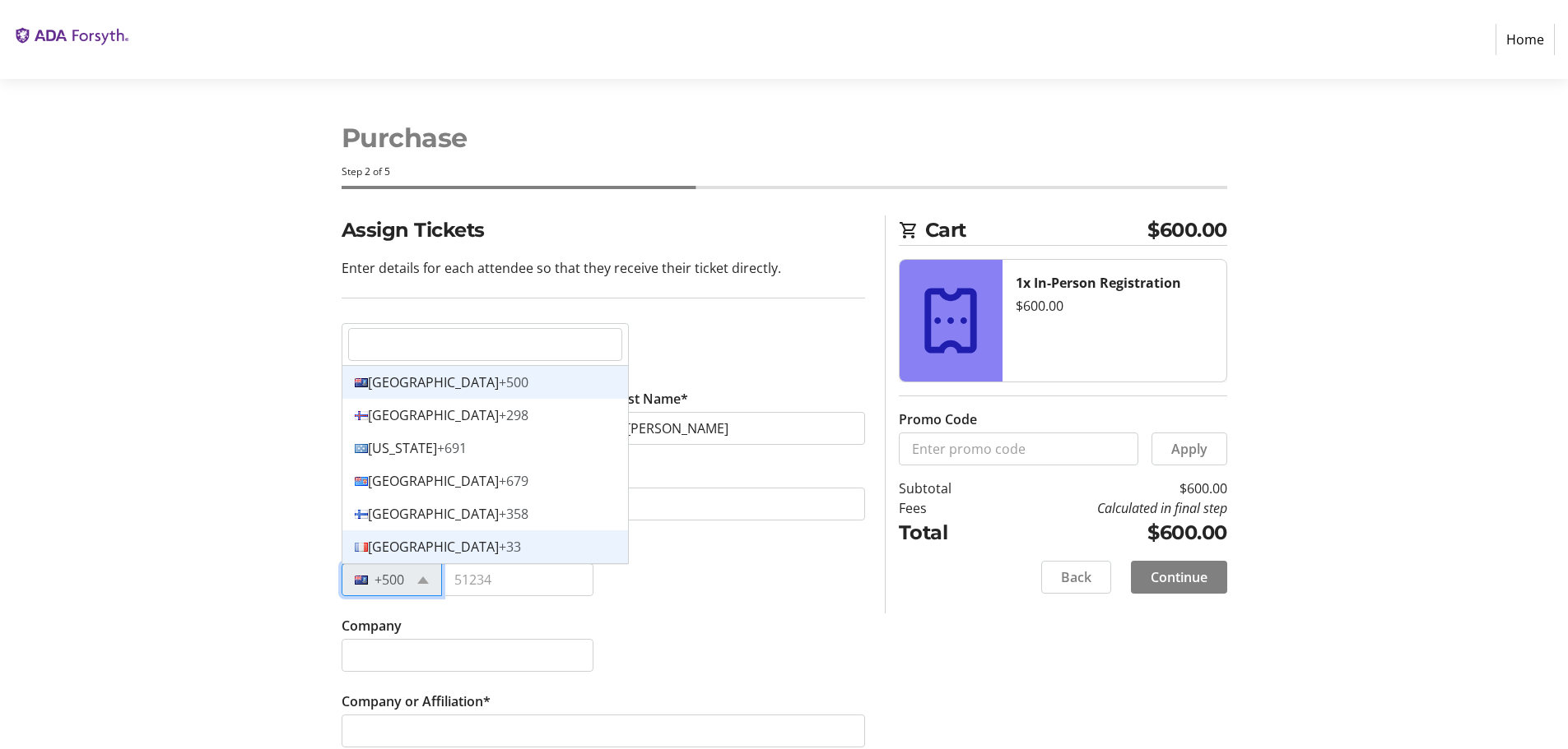
click at [408, 547] on div "France +33" at bounding box center [485, 547] width 285 height 33
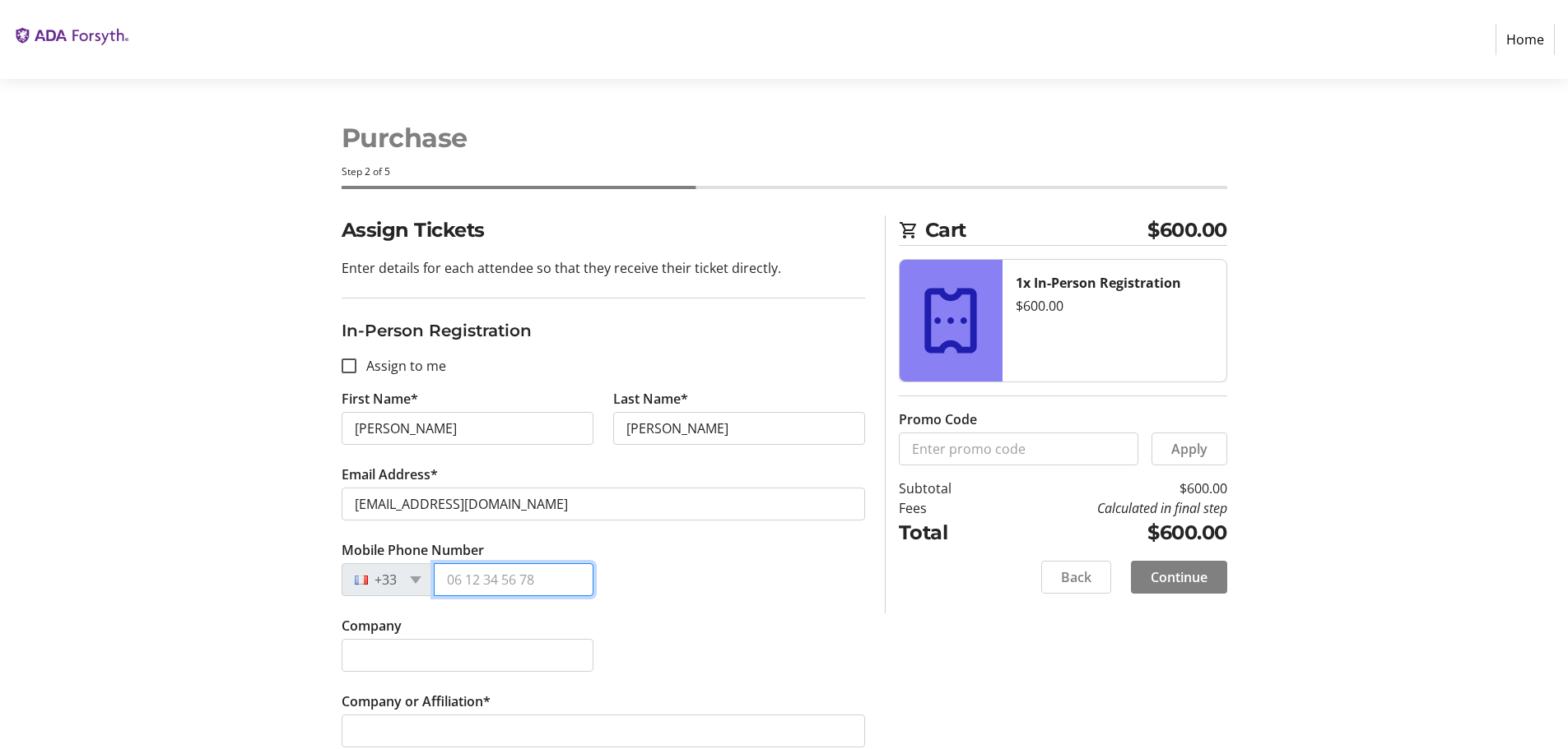
click at [450, 586] on input "Mobile Phone Number" at bounding box center [513, 580] width 160 height 33
click at [454, 583] on input "Mobile Phone Number" at bounding box center [513, 580] width 160 height 33
type input "06 74 58 27 78"
click at [431, 663] on input "Company" at bounding box center [467, 655] width 252 height 33
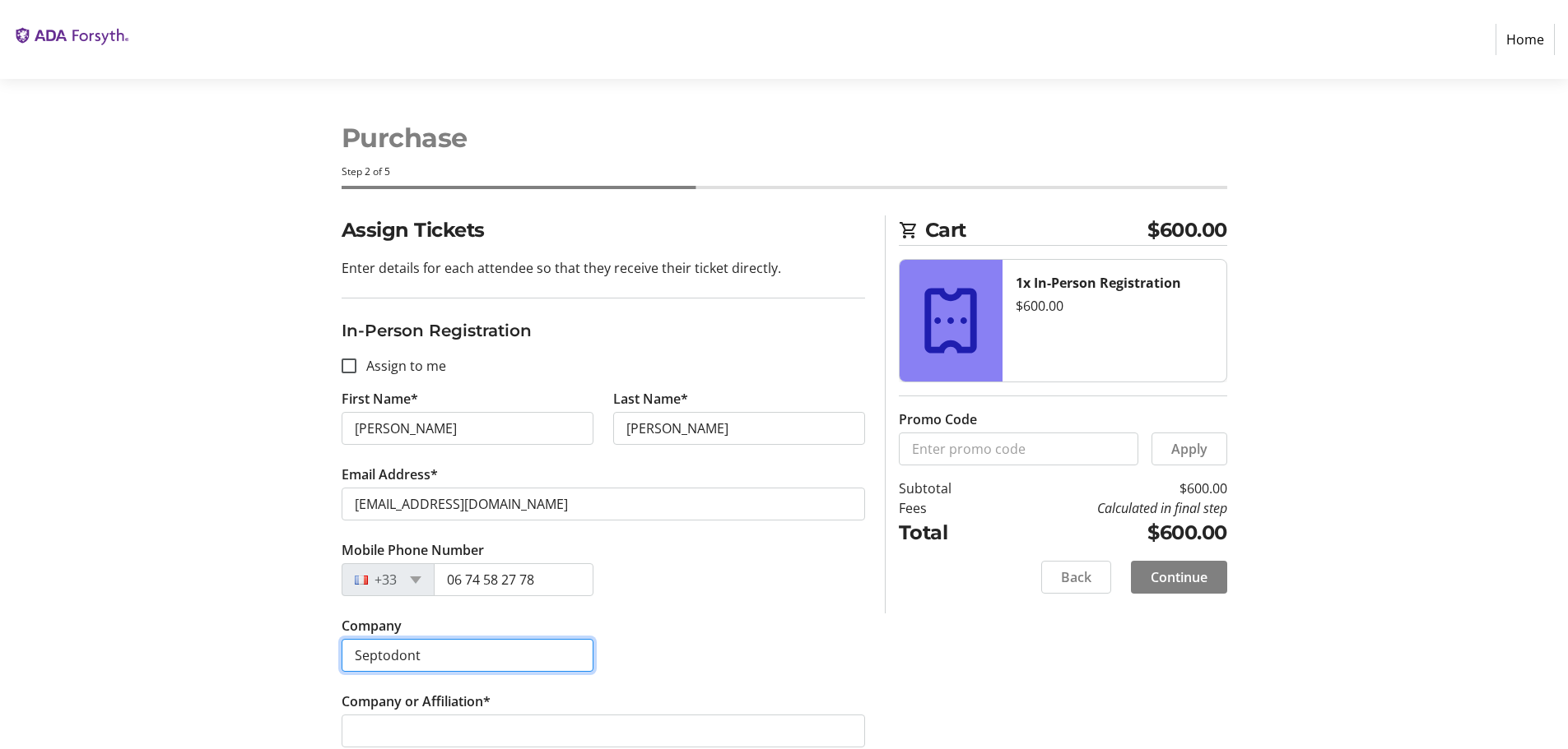
type input "Septodont"
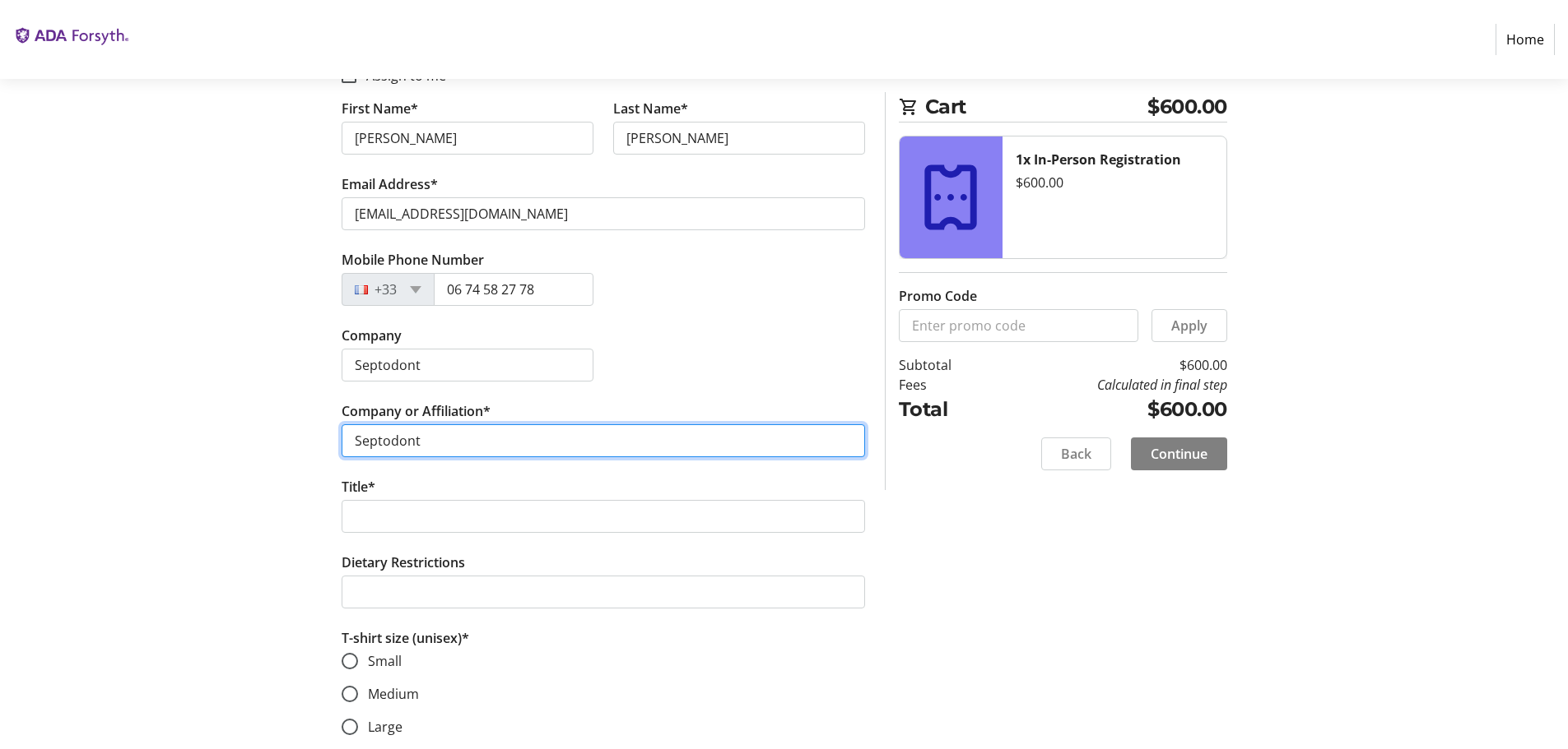
scroll to position [329, 0]
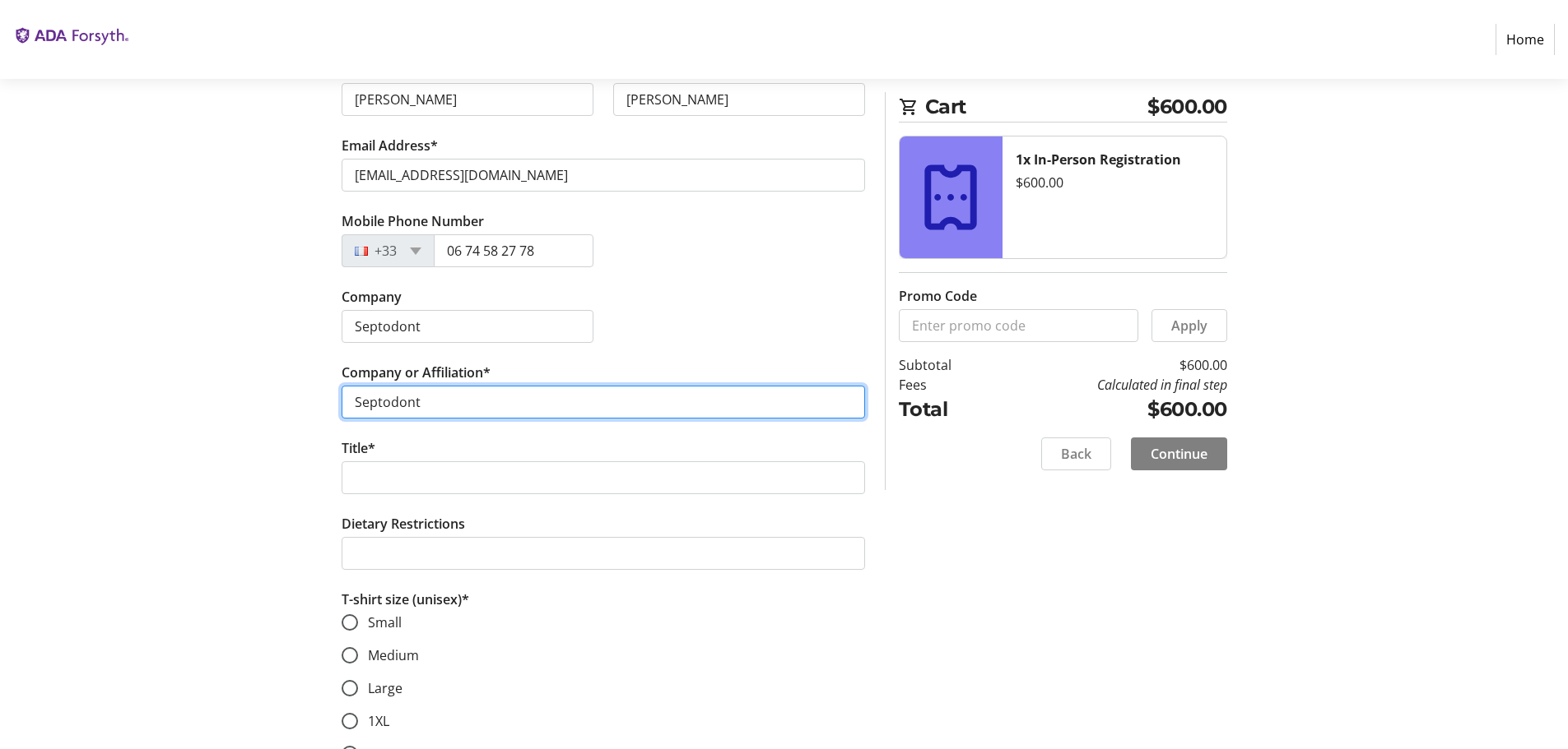
type input "Septodont"
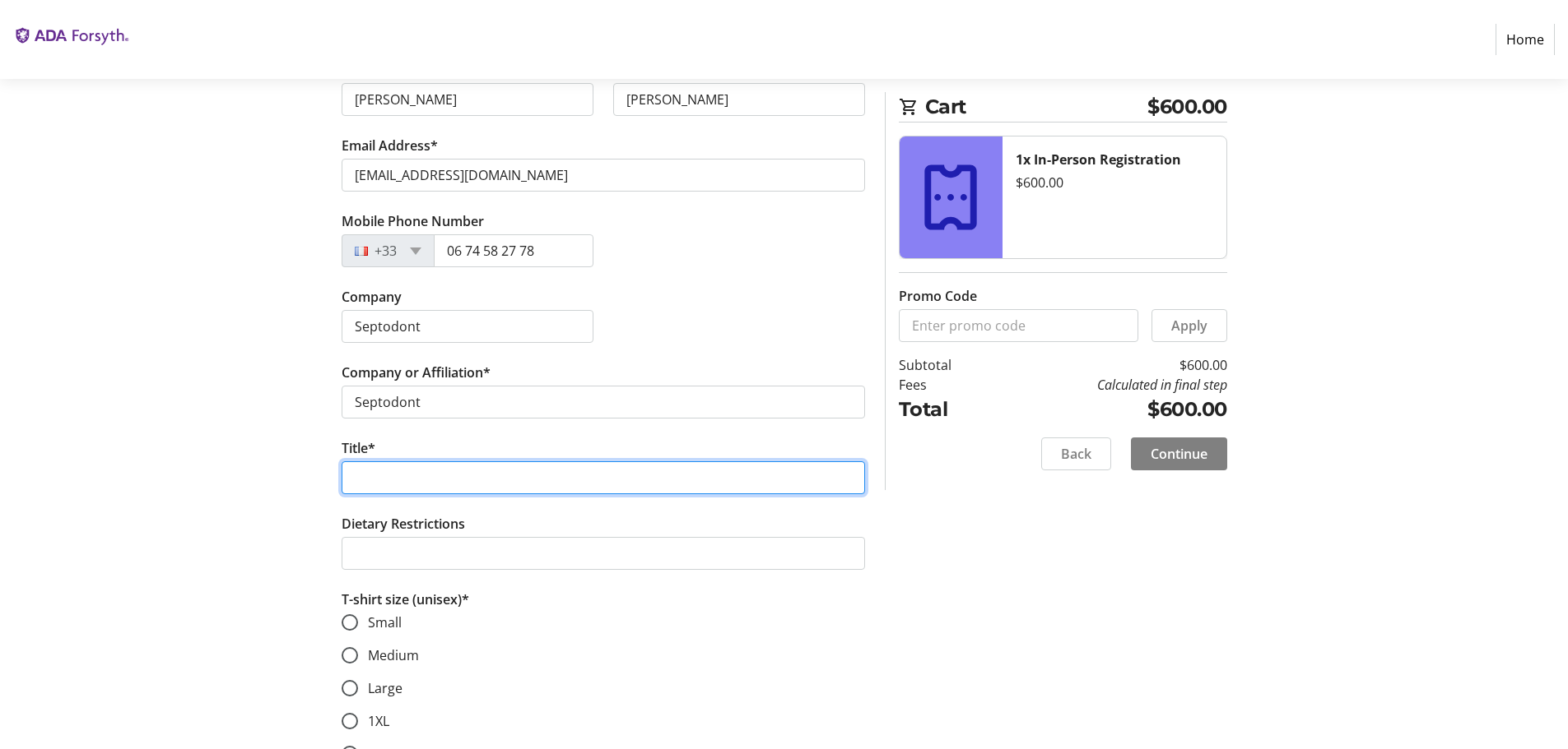
click at [370, 479] on input "Title*" at bounding box center [603, 478] width 524 height 33
type input "Director of Research and Development"
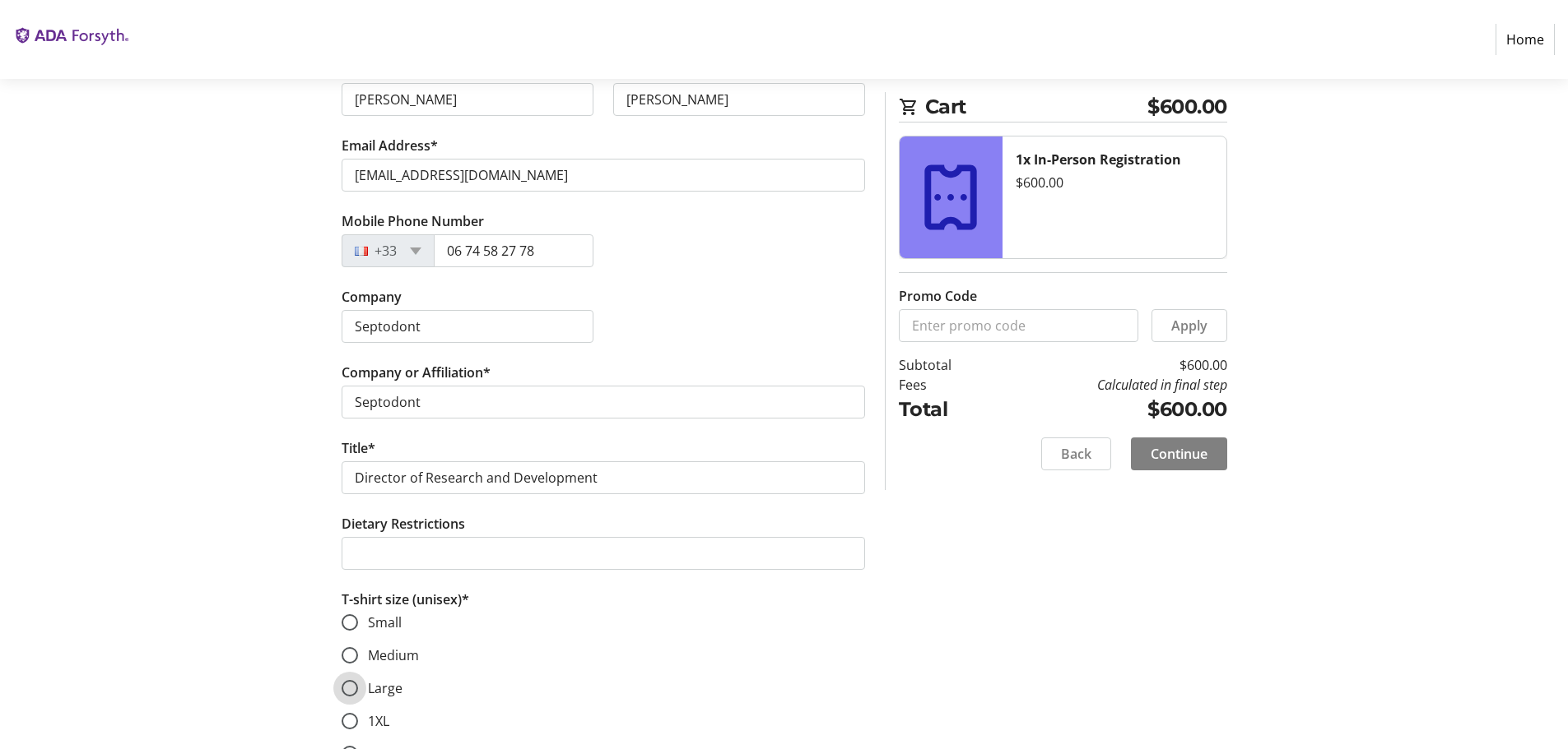
click at [355, 691] on input "Large" at bounding box center [350, 688] width 16 height 16
radio input "true"
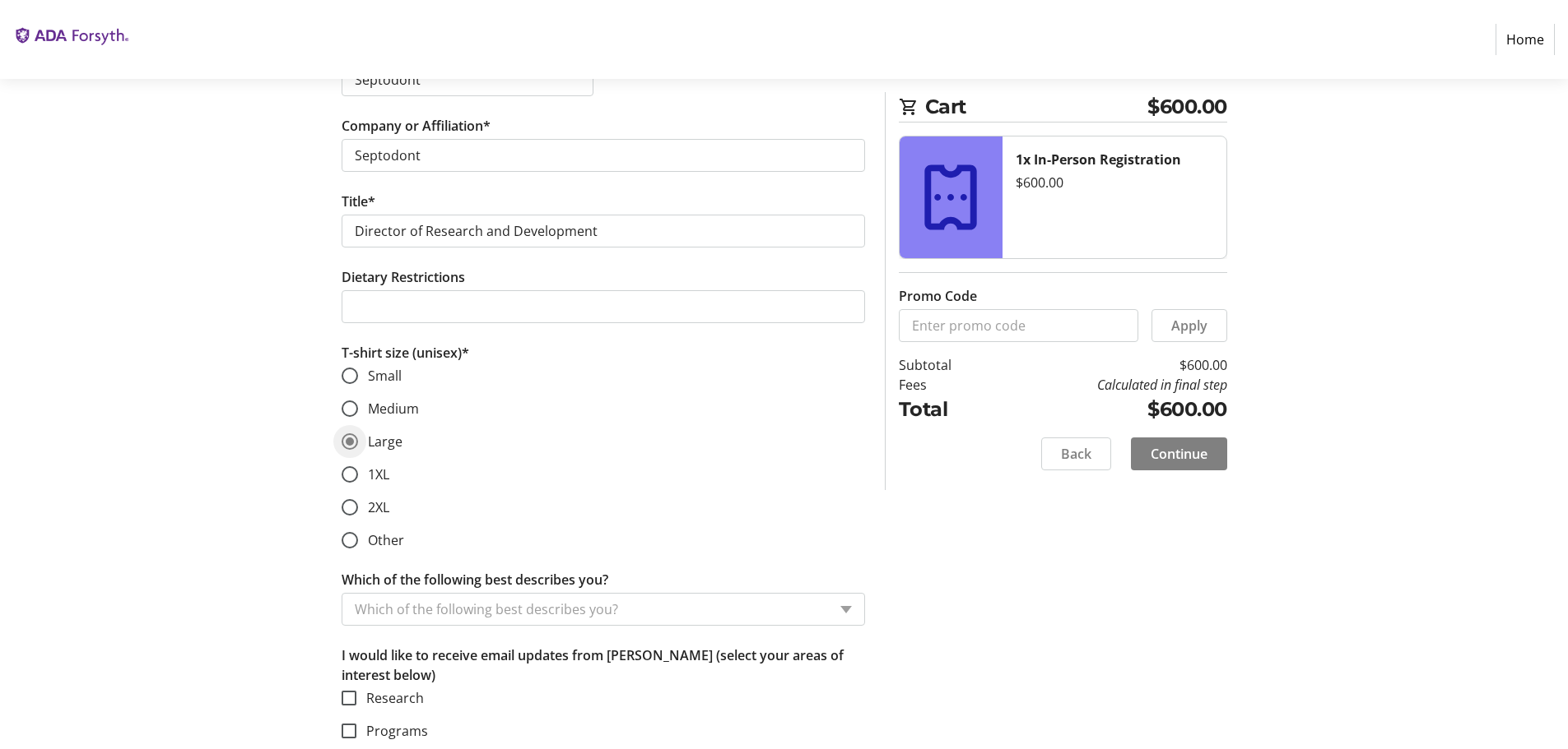
scroll to position [621, 0]
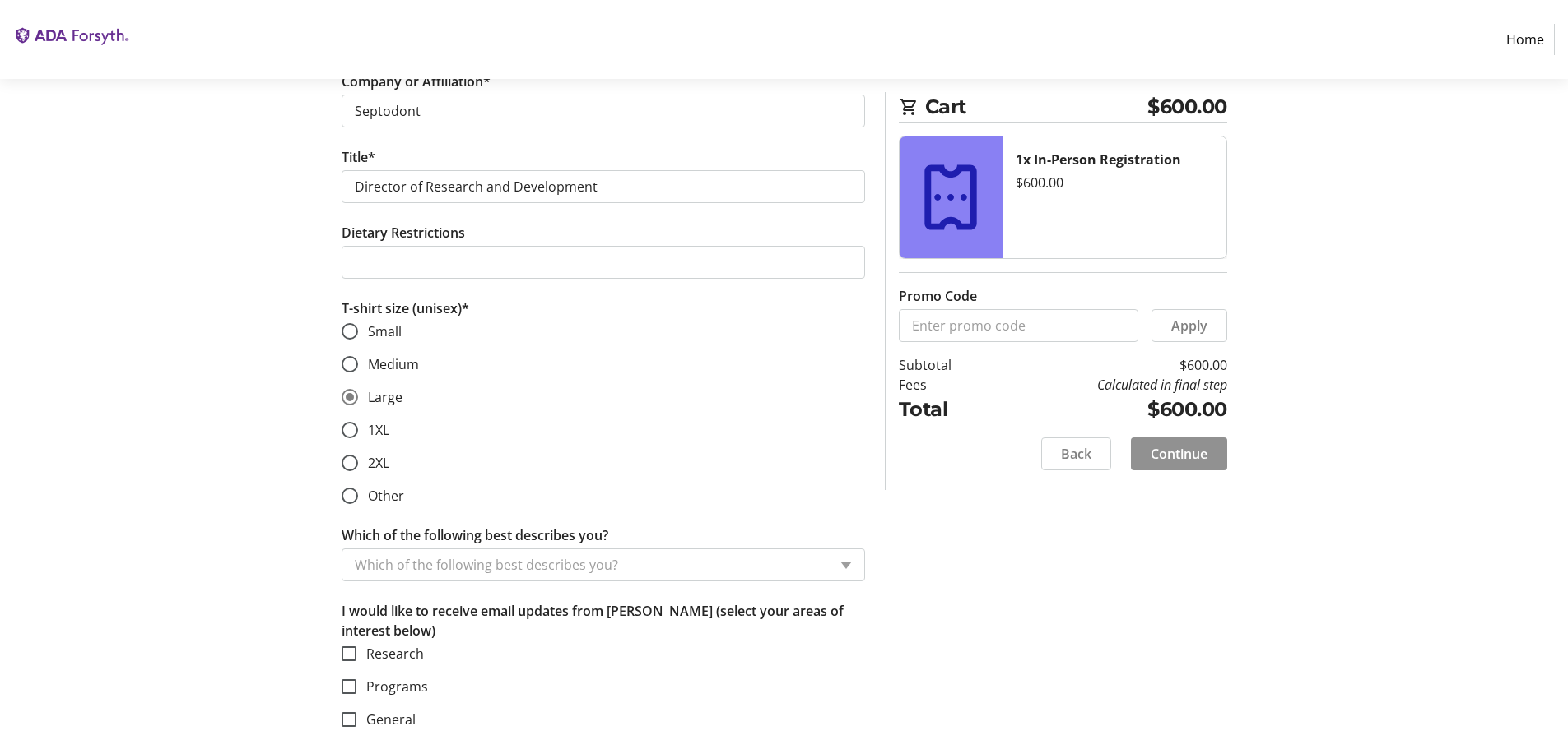
click at [1175, 448] on span "Continue" at bounding box center [1179, 454] width 57 height 20
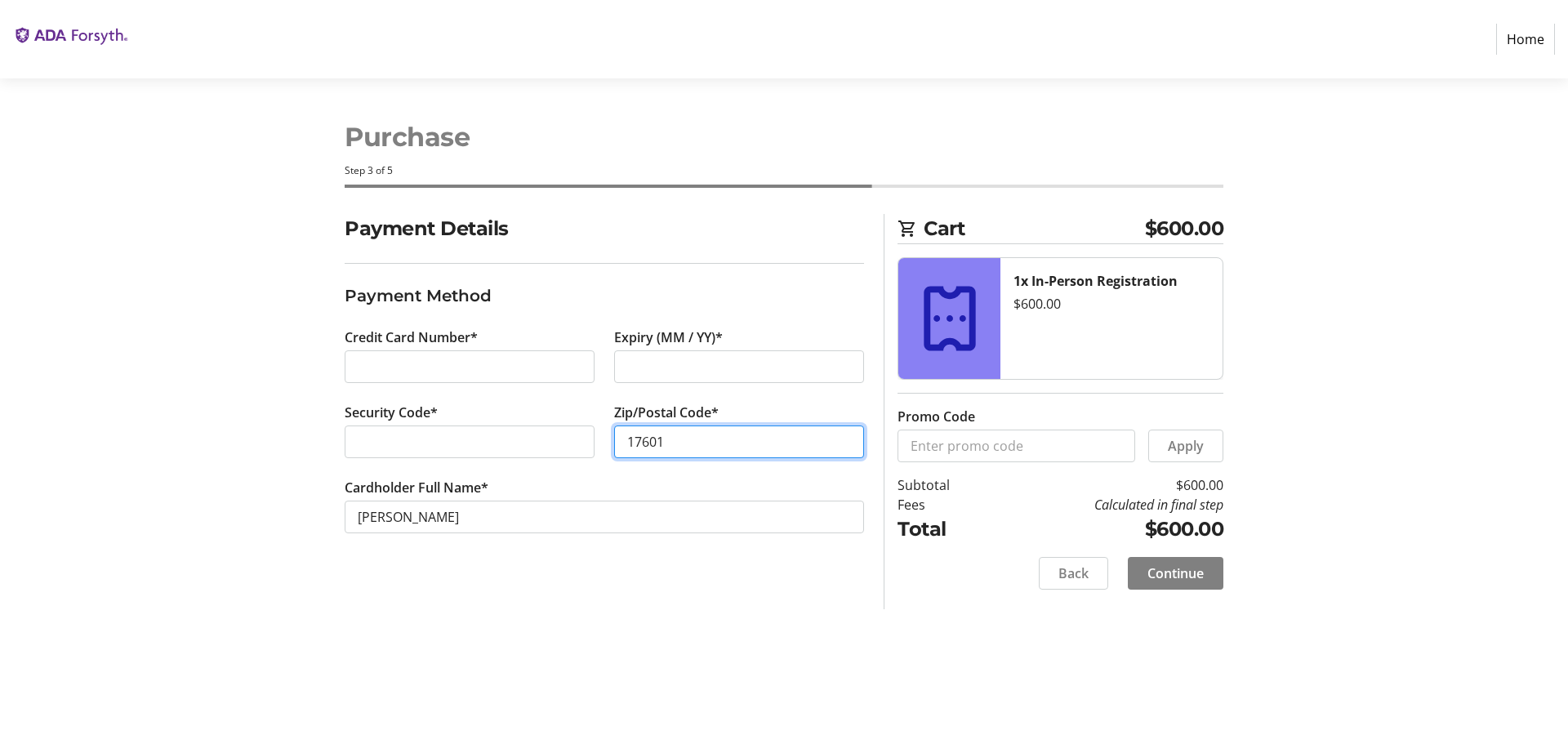
type input "17601"
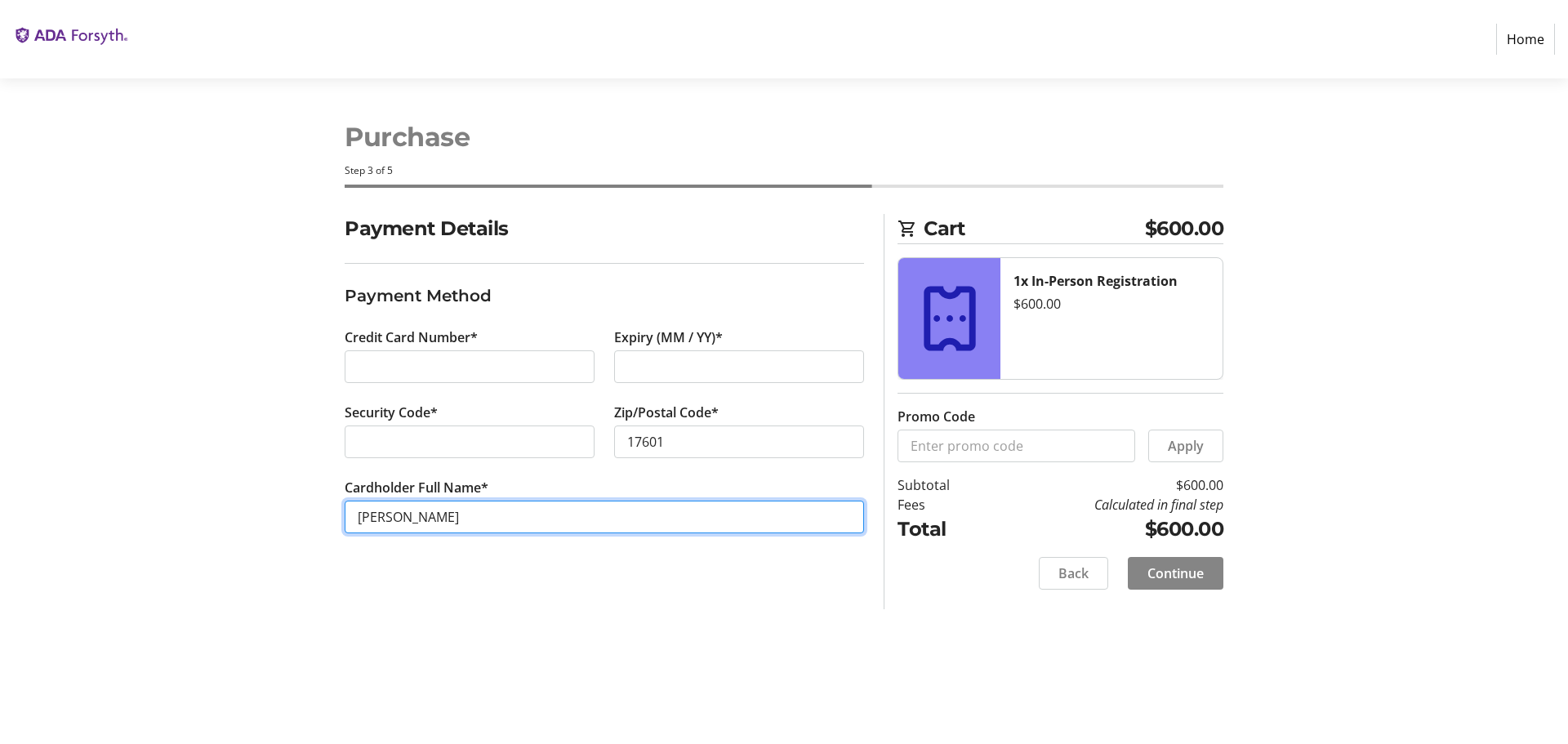
type input "[PERSON_NAME]"
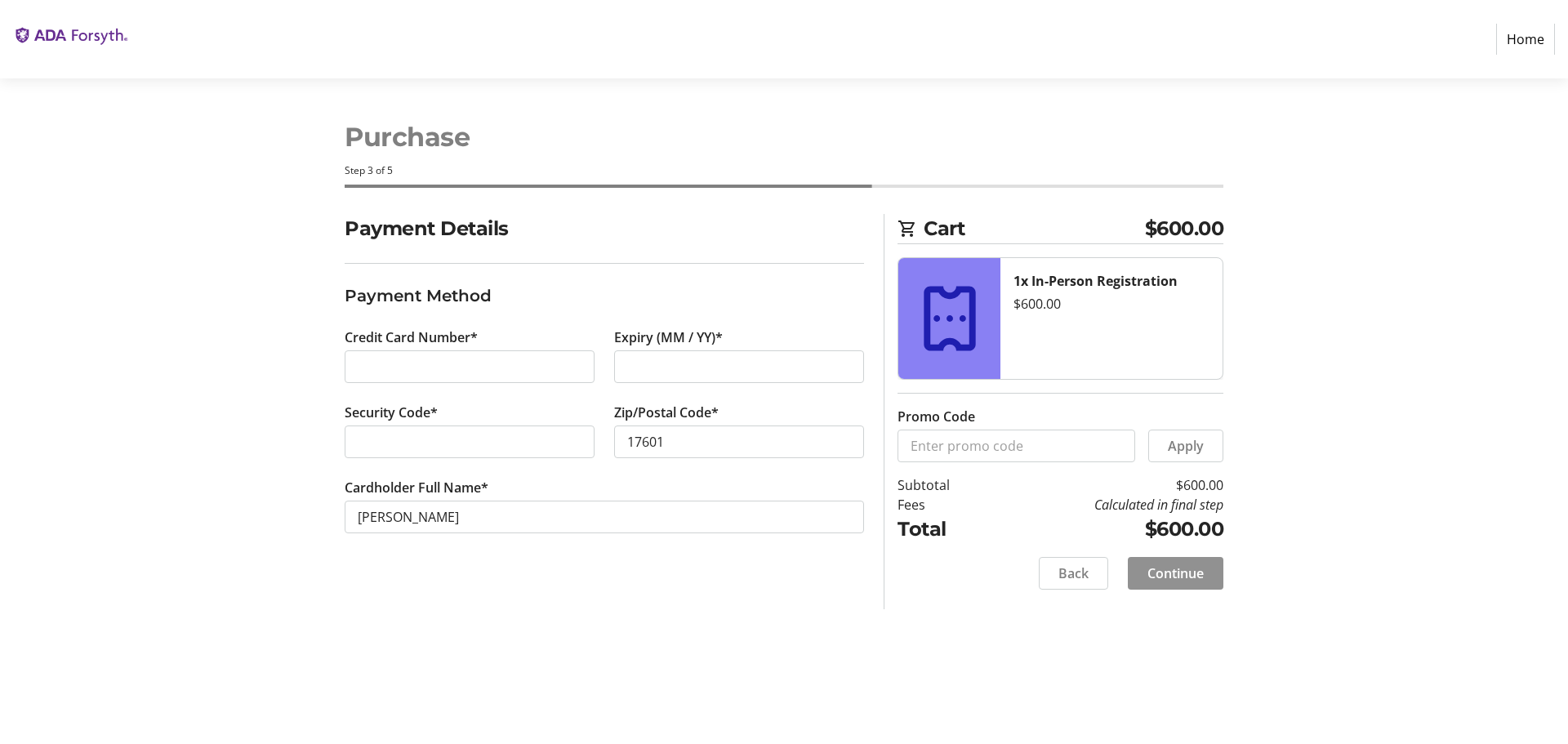
click at [1183, 575] on span "Continue" at bounding box center [1176, 574] width 57 height 19
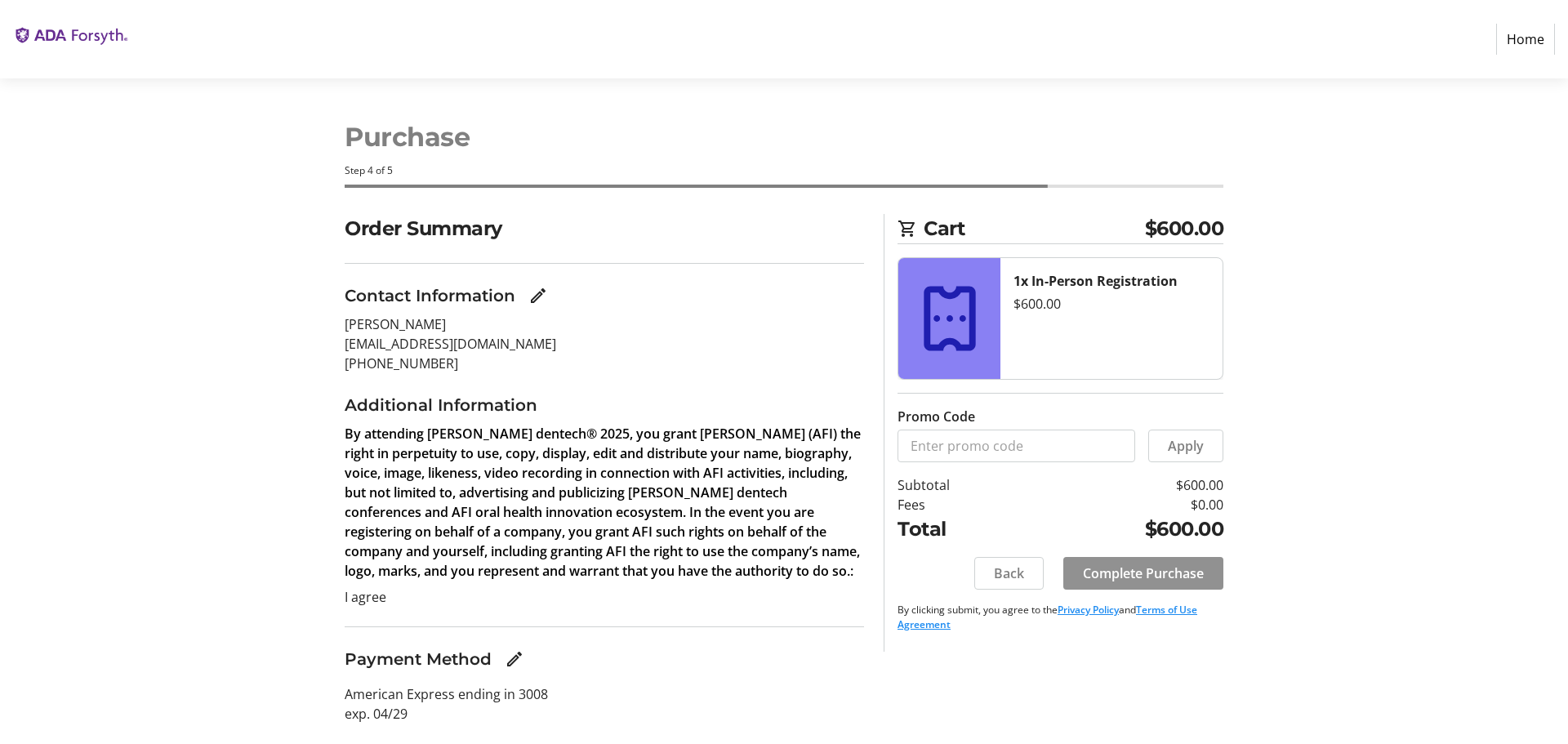
click at [1153, 572] on span "Complete Purchase" at bounding box center [1143, 574] width 121 height 19
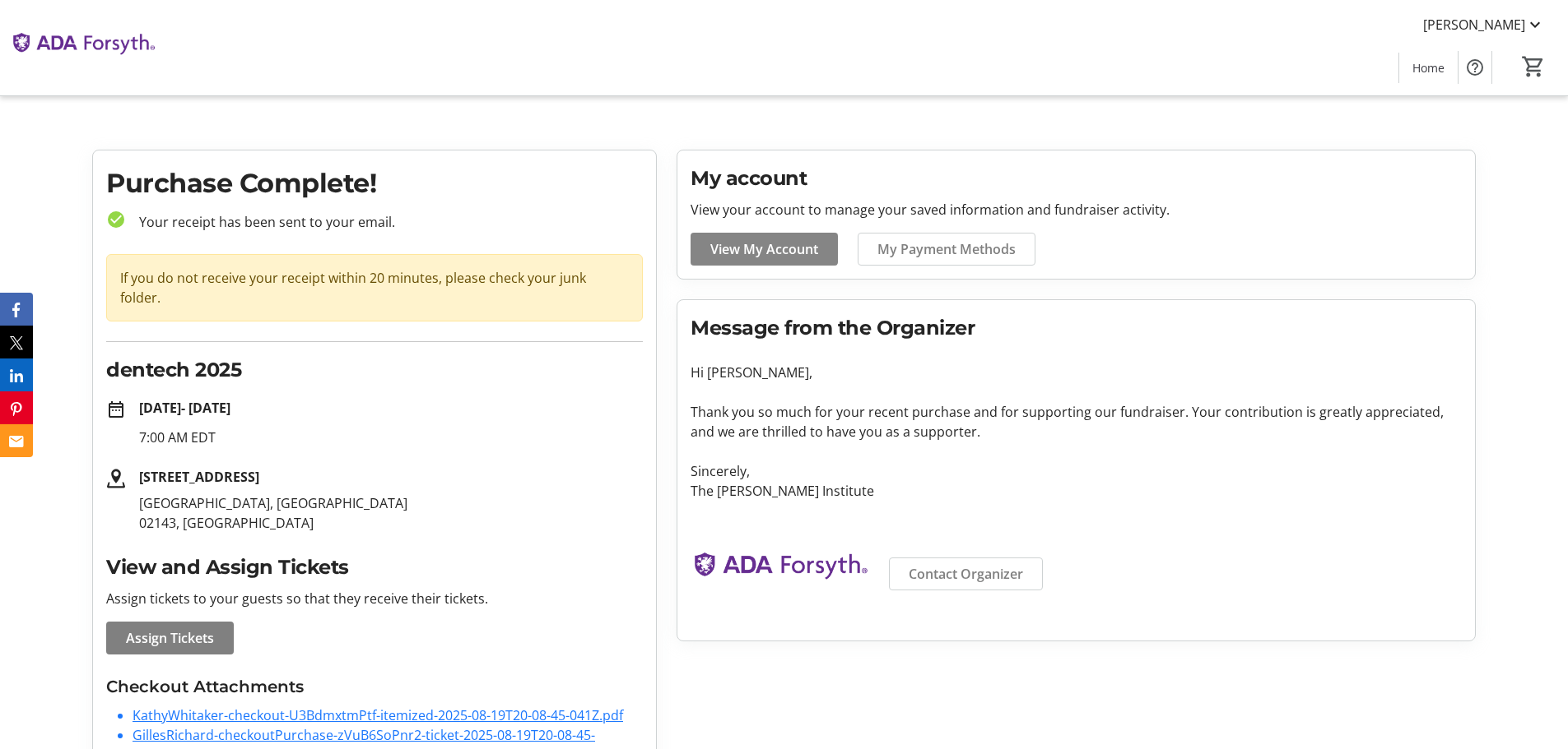
click at [768, 246] on span "View My Account" at bounding box center [763, 249] width 108 height 20
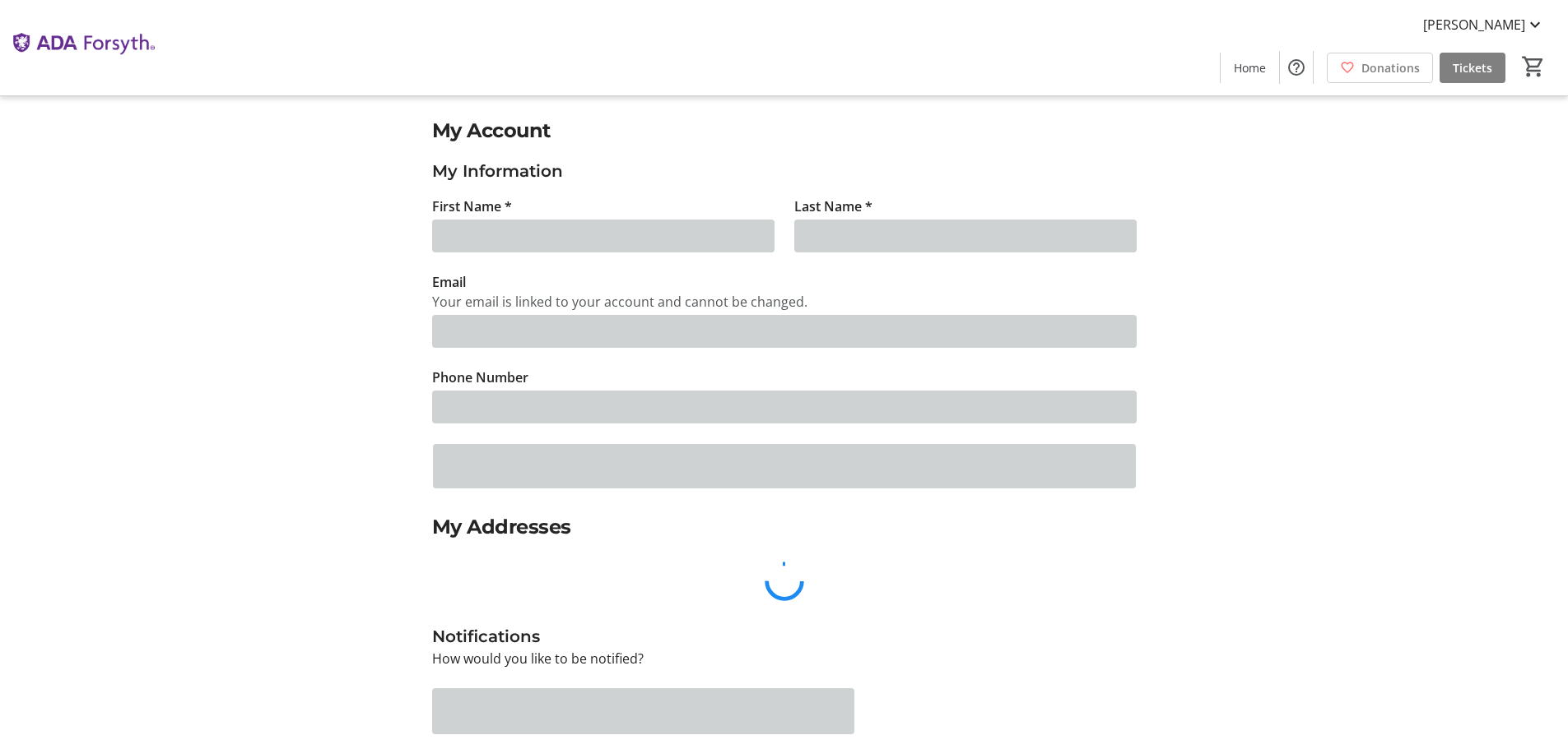
type input "[PERSON_NAME]"
type input "[EMAIL_ADDRESS][DOMAIN_NAME]"
type input "[PHONE_NUMBER]"
